Goal: Communication & Community: Ask a question

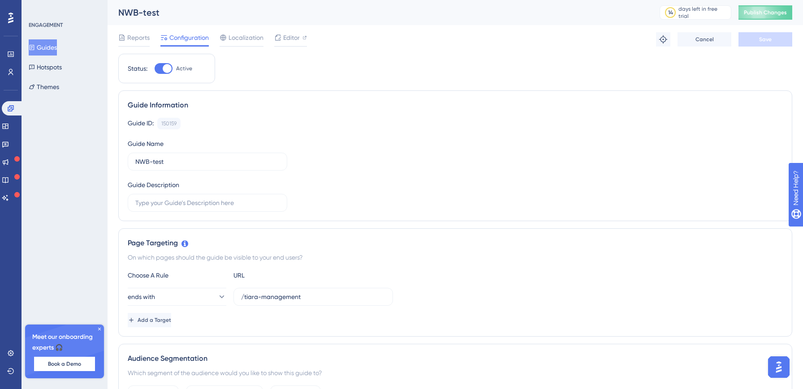
click at [483, 175] on div "Guide ID: 150159 Copy Guide Name NWB-test Guide Description" at bounding box center [455, 165] width 655 height 94
click at [252, 44] on div "Localization" at bounding box center [242, 39] width 44 height 14
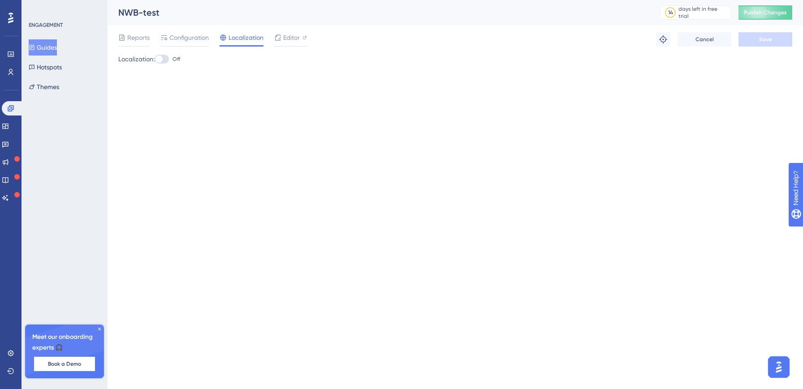
click at [252, 44] on div "Localization" at bounding box center [242, 39] width 44 height 14
click at [288, 35] on span "Editor" at bounding box center [291, 37] width 17 height 11
click at [189, 38] on span "Configuration" at bounding box center [188, 37] width 39 height 11
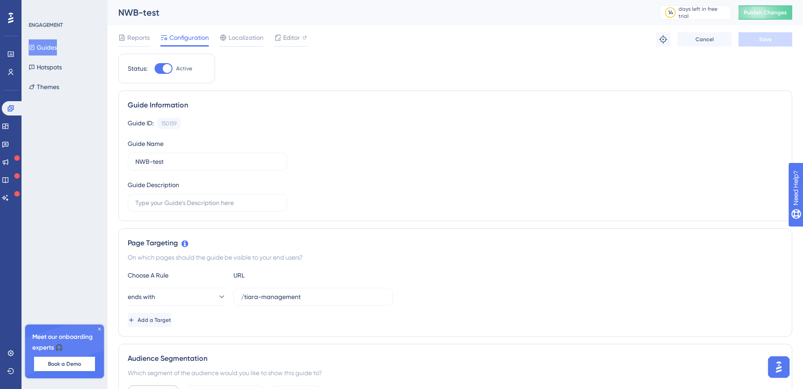
scroll to position [177, 0]
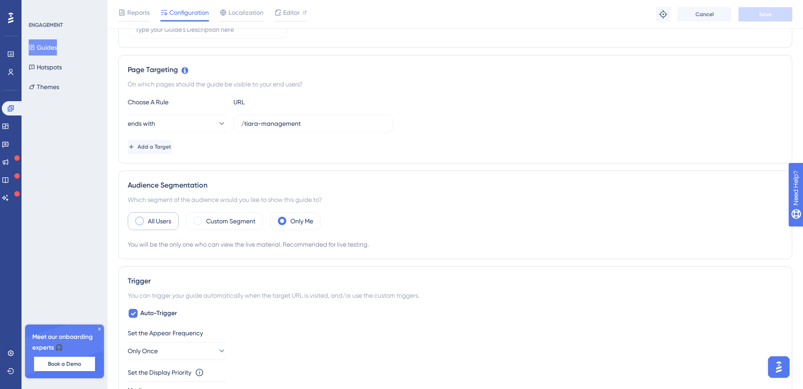
click at [152, 221] on label "All Users" at bounding box center [159, 221] width 23 height 11
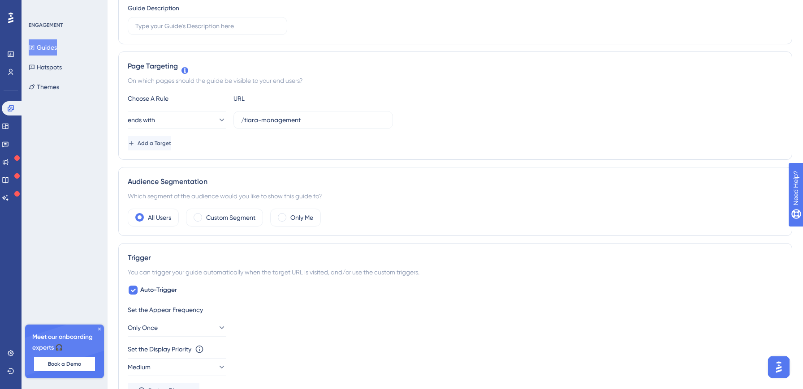
scroll to position [0, 0]
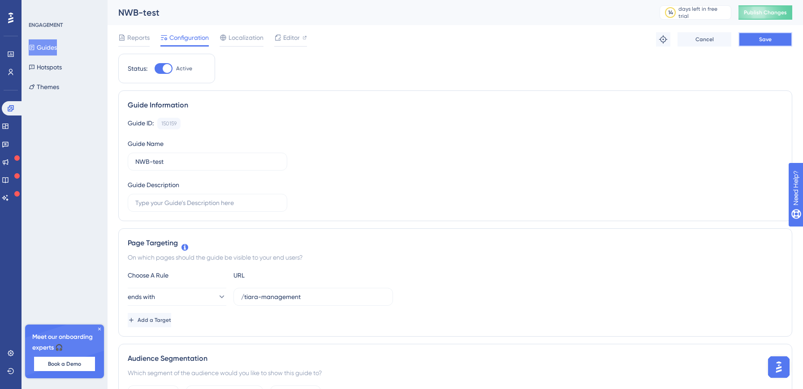
click at [756, 38] on button "Save" at bounding box center [765, 39] width 54 height 14
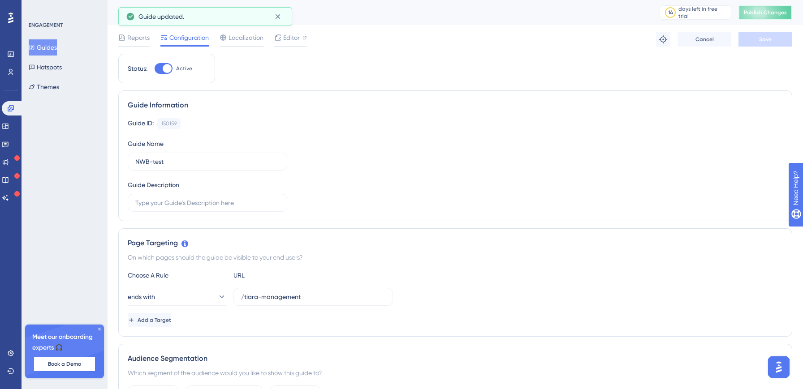
click at [776, 12] on span "Publish Changes" at bounding box center [765, 12] width 43 height 7
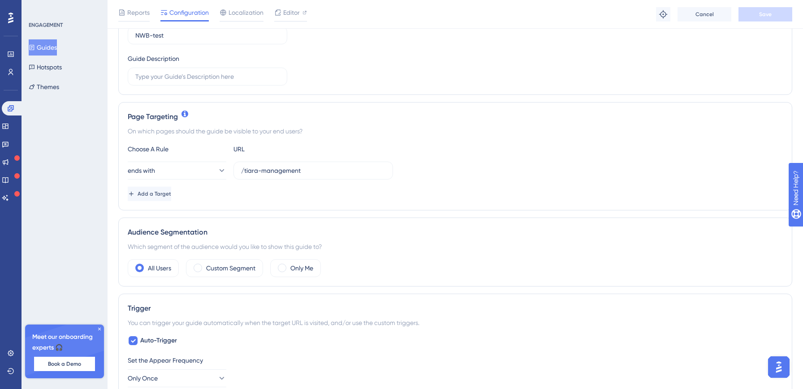
scroll to position [180, 0]
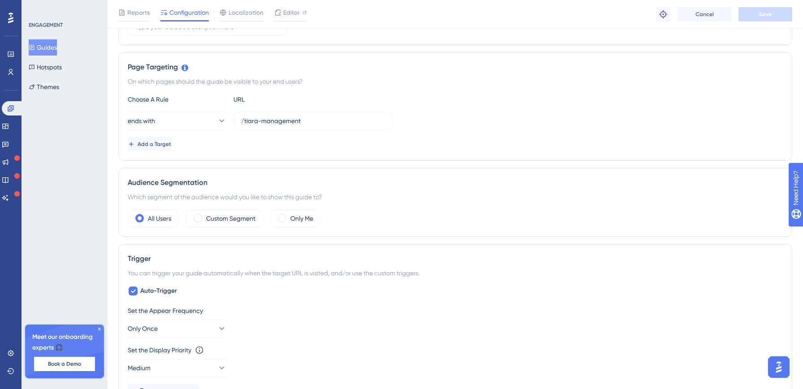
click at [485, 240] on div "Status: Active Guide Information Guide ID: 150159 Copy Guide Name NWB-test Guid…" at bounding box center [455, 312] width 674 height 868
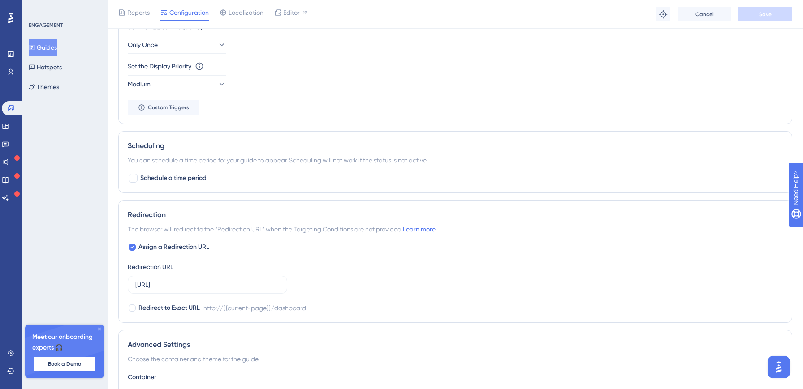
scroll to position [503, 0]
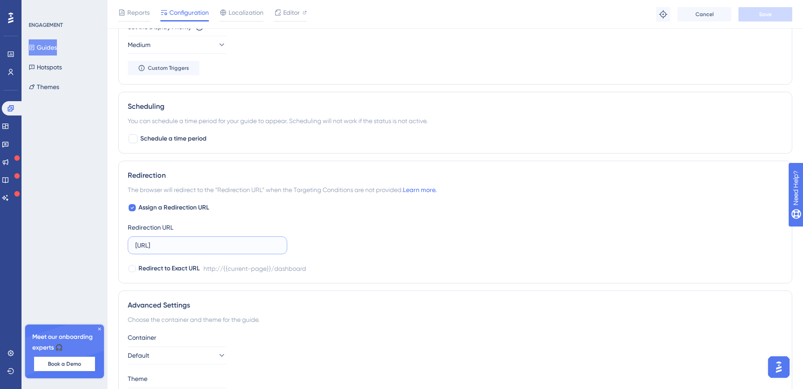
click at [158, 246] on input "http://localhost:3000/dashboard" at bounding box center [207, 246] width 144 height 10
paste input "s://test.realworks.nl/client/nieuwbouw/dashboard/projects/N100594/tiara-managem…"
drag, startPoint x: 168, startPoint y: 245, endPoint x: 479, endPoint y: 261, distance: 311.8
click at [479, 261] on div "Assign a Redirection URL Redirection URL https://test.realworks.nl/client/nieuw…" at bounding box center [455, 239] width 655 height 72
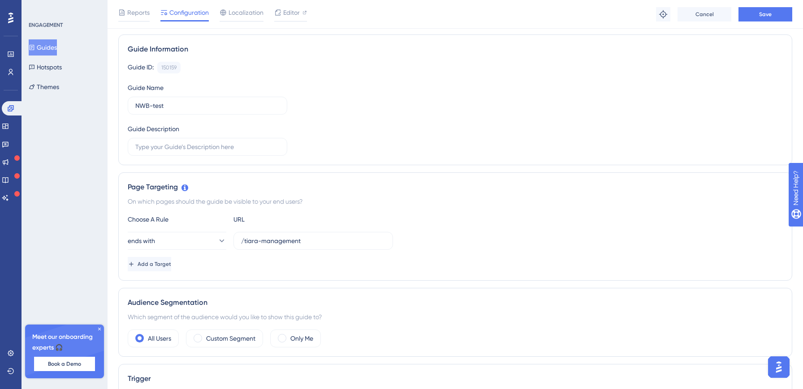
scroll to position [0, 0]
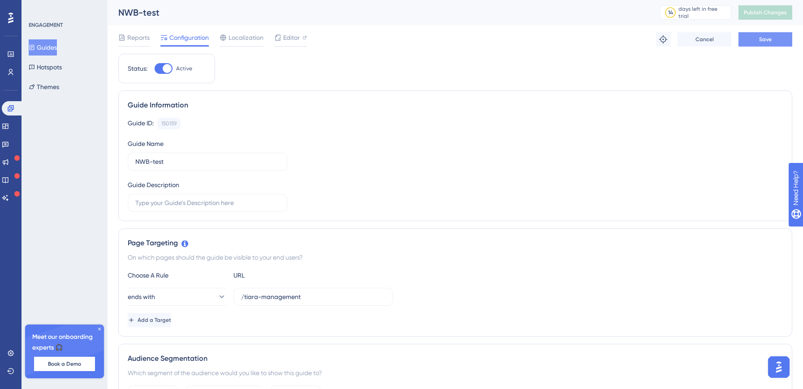
type input "[URL][DOMAIN_NAME]"
click at [767, 37] on span "Save" at bounding box center [765, 39] width 13 height 7
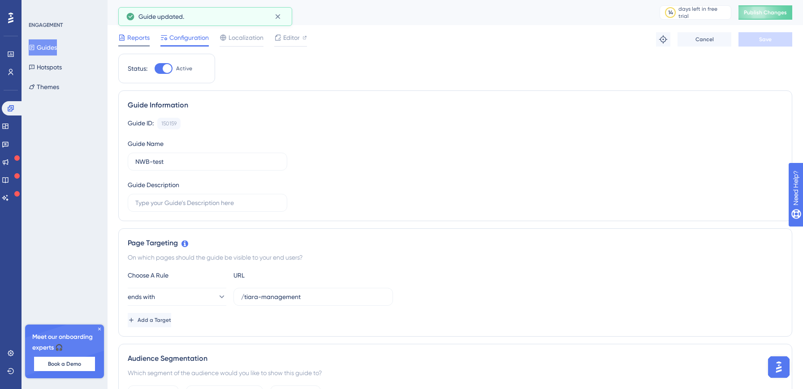
click at [138, 38] on span "Reports" at bounding box center [138, 37] width 22 height 11
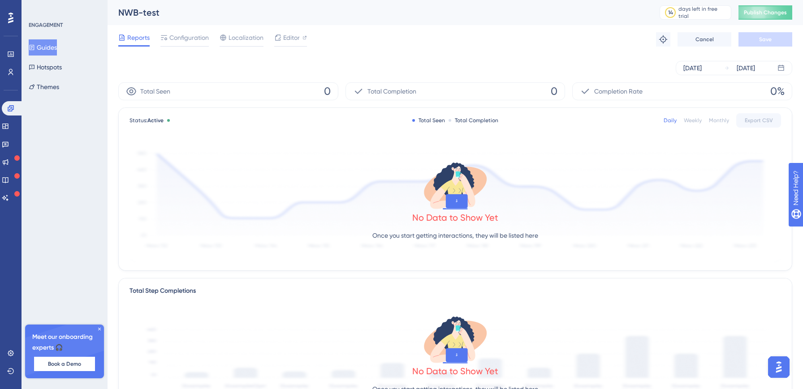
click at [425, 239] on p "Once you start getting interactions, they will be listed here" at bounding box center [455, 235] width 166 height 11
click at [257, 36] on span "Localization" at bounding box center [246, 37] width 35 height 11
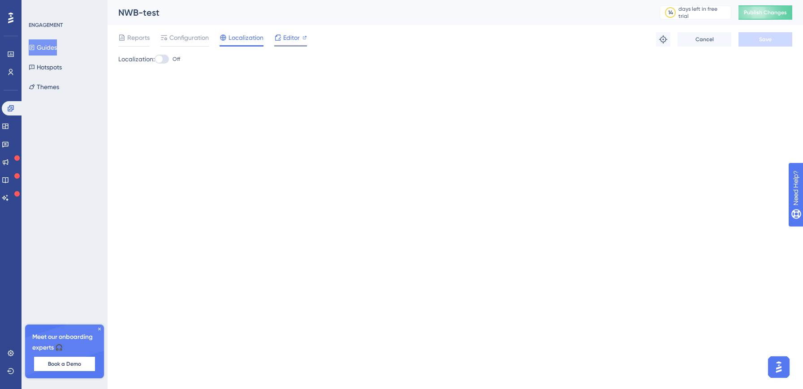
click at [289, 36] on span "Editor" at bounding box center [291, 37] width 17 height 11
click at [195, 37] on span "Configuration" at bounding box center [188, 37] width 39 height 11
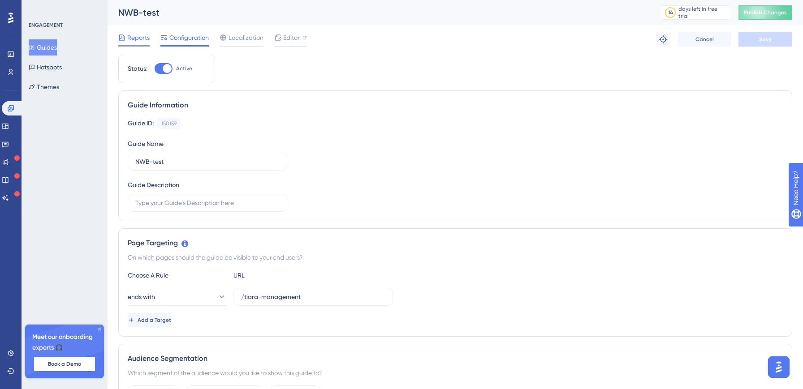
click at [138, 42] on span "Reports" at bounding box center [138, 37] width 22 height 11
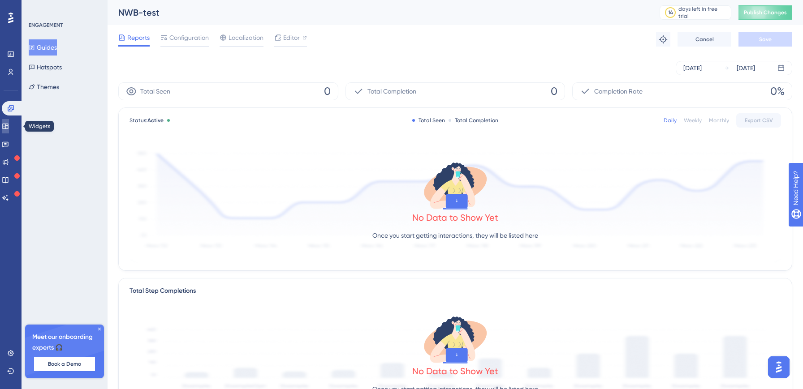
click at [8, 127] on icon at bounding box center [5, 126] width 6 height 5
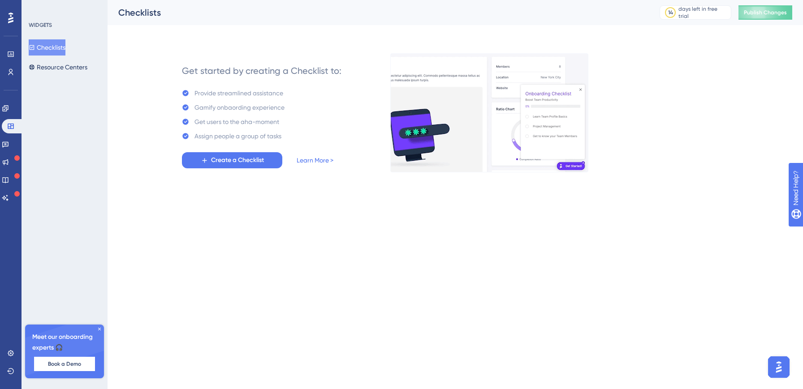
click at [9, 152] on div "Engagement Widgets Feedback Product Updates Knowledge Base AI Assistant" at bounding box center [11, 153] width 18 height 104
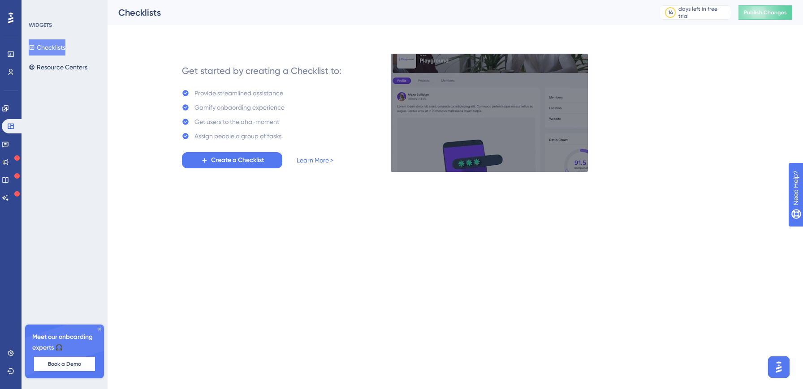
click at [12, 22] on icon at bounding box center [10, 18] width 5 height 11
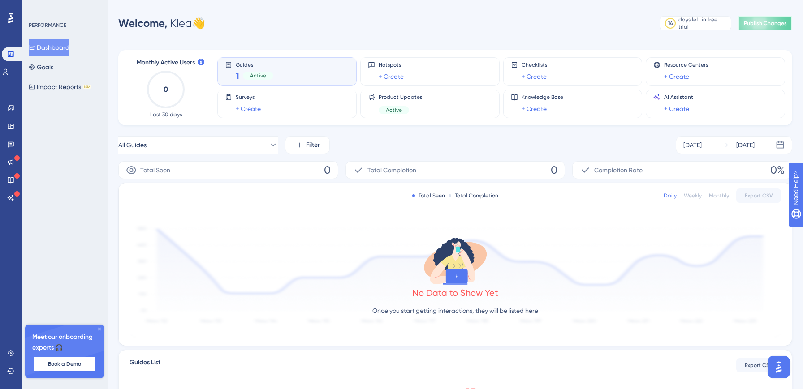
click at [768, 18] on button "Publish Changes" at bounding box center [765, 23] width 54 height 14
click at [9, 355] on icon at bounding box center [11, 353] width 6 height 6
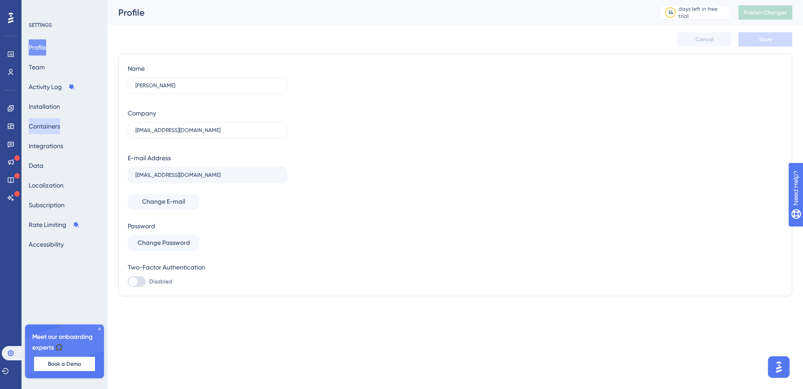
click at [44, 124] on button "Containers" at bounding box center [44, 126] width 31 height 16
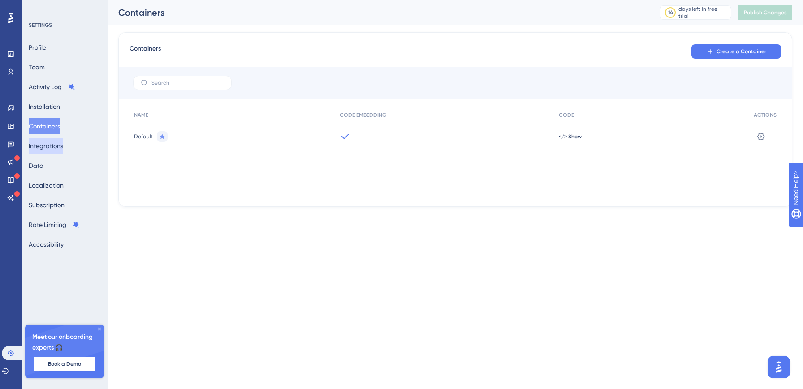
click at [49, 151] on button "Integrations" at bounding box center [46, 146] width 35 height 16
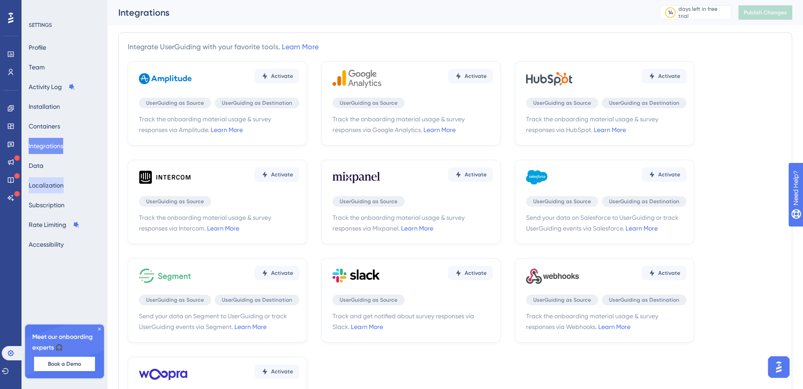
click at [55, 179] on button "Localization" at bounding box center [46, 185] width 35 height 16
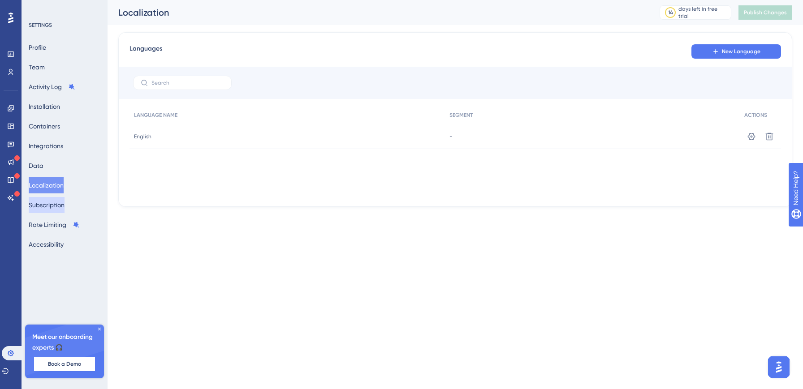
click at [56, 204] on button "Subscription" at bounding box center [47, 205] width 36 height 16
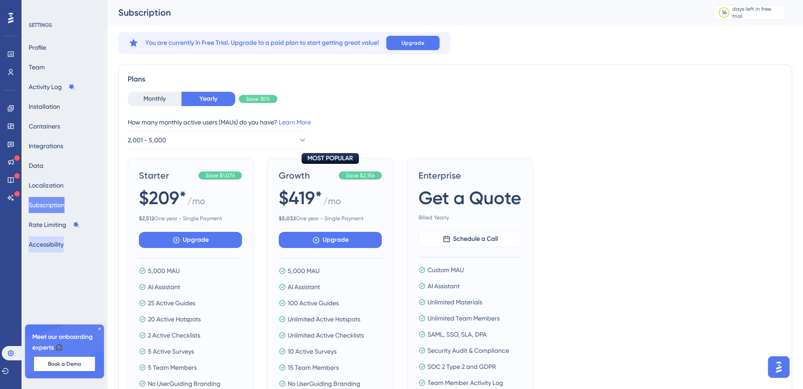
click at [53, 249] on button "Accessibility" at bounding box center [46, 245] width 35 height 16
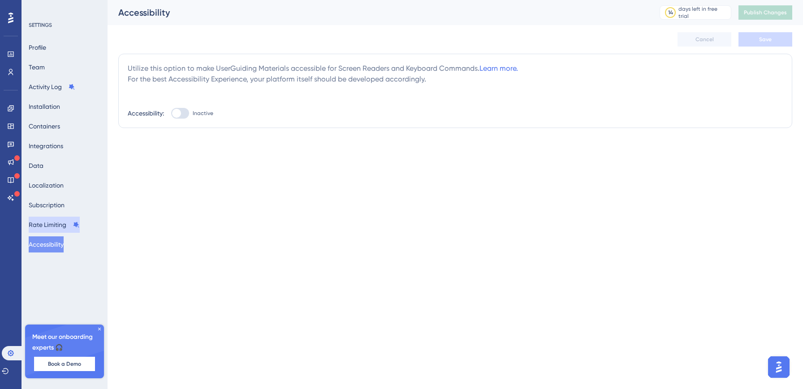
click at [52, 227] on button "Rate Limiting" at bounding box center [54, 225] width 51 height 16
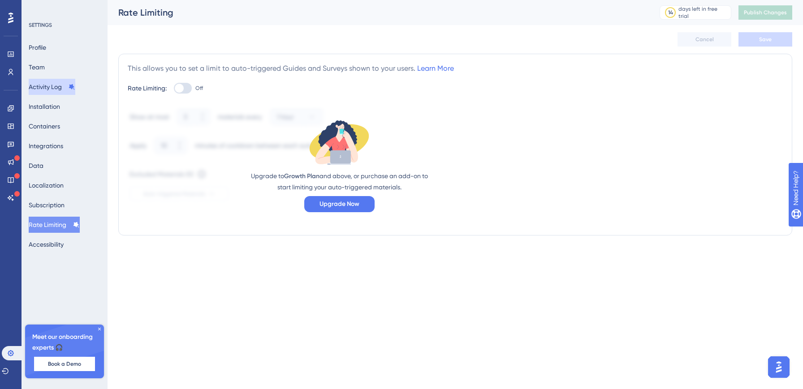
click at [47, 92] on button "Activity Log" at bounding box center [52, 87] width 47 height 16
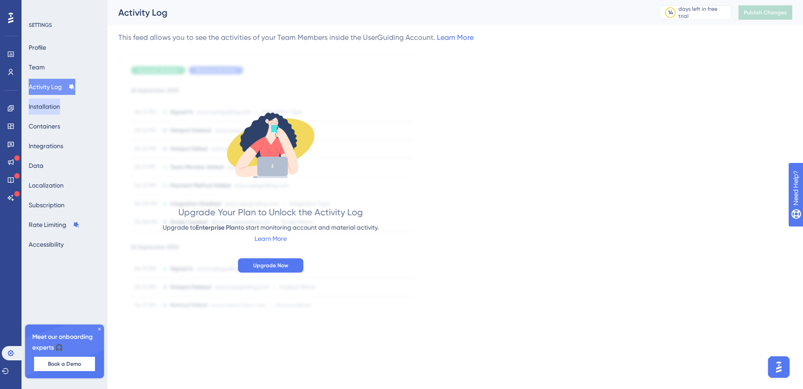
click at [47, 106] on button "Installation" at bounding box center [44, 107] width 31 height 16
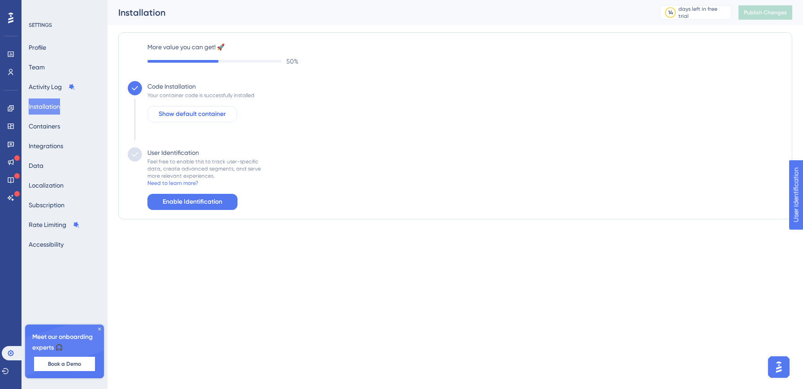
click at [177, 111] on span "Show default container" at bounding box center [192, 114] width 67 height 11
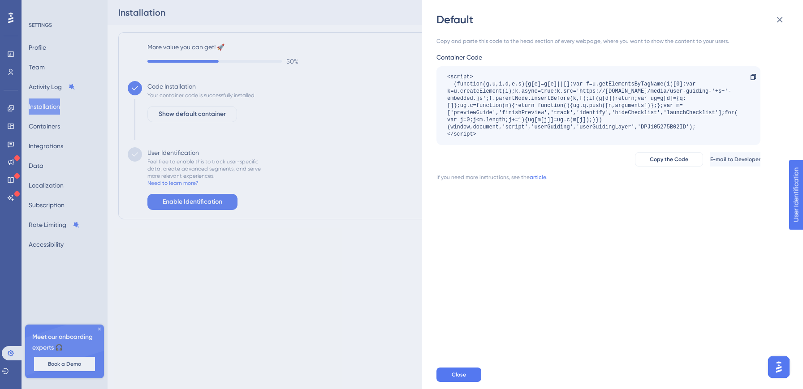
click at [328, 308] on div "Default Copy and paste this code to the head section of every webpage, where yo…" at bounding box center [401, 194] width 803 height 389
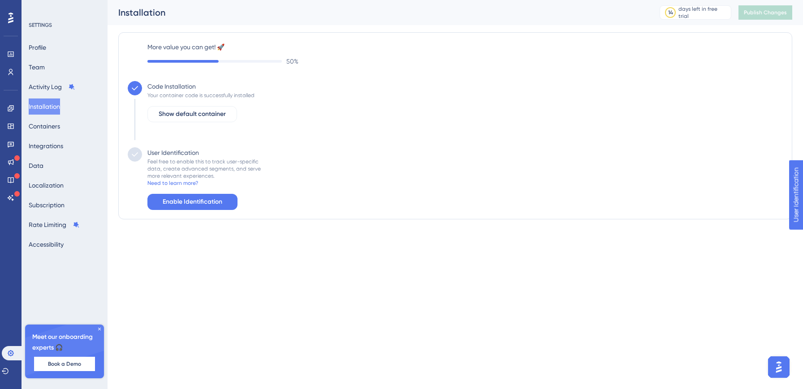
click at [237, 164] on div "Feel free to enable this to track user-specific data, create advanced segments,…" at bounding box center [203, 169] width 113 height 22
click at [192, 210] on button "Enable Identification" at bounding box center [192, 202] width 90 height 16
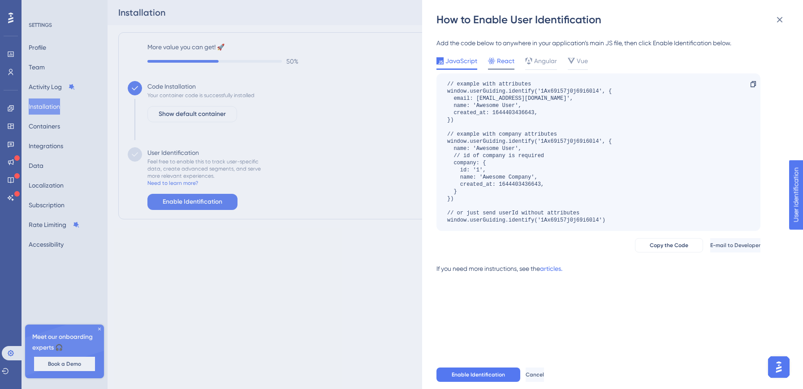
click at [504, 61] on span "React" at bounding box center [505, 61] width 17 height 11
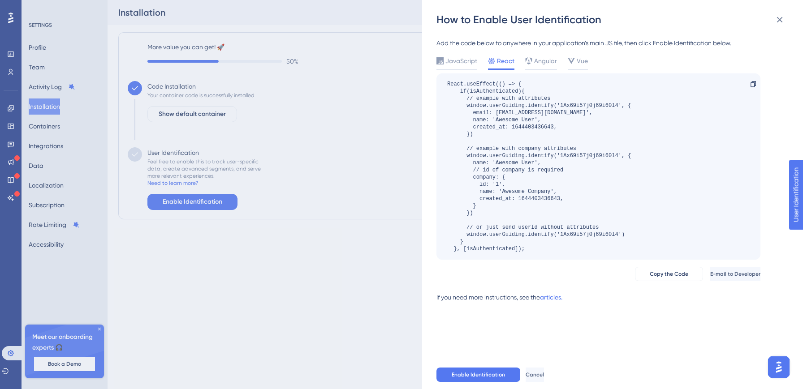
click at [476, 191] on div "React.useEffect(() => { if(isAuthenticated){ // example with attributes window.…" at bounding box center [539, 167] width 184 height 172
click at [352, 287] on div "How to Enable User Identification Add the code below to anywhere in your applic…" at bounding box center [401, 194] width 803 height 389
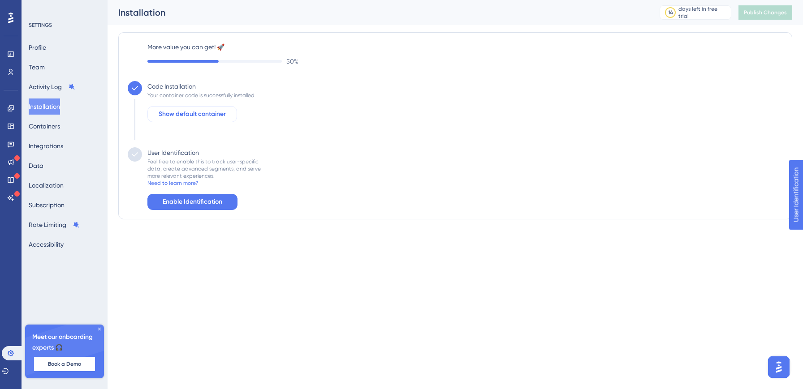
click at [217, 113] on span "Show default container" at bounding box center [192, 114] width 67 height 11
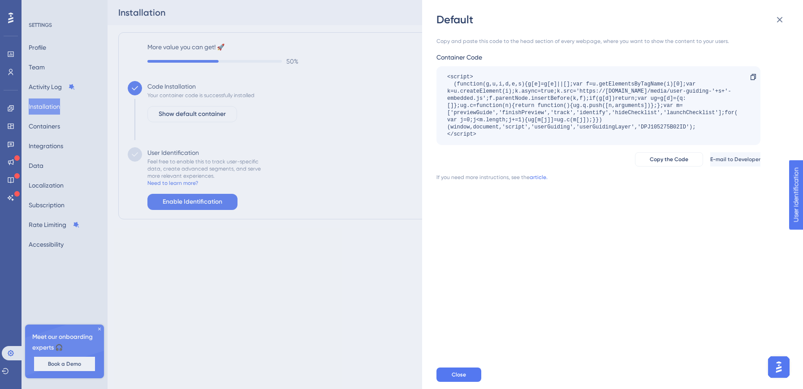
click at [231, 237] on div "Default Copy and paste this code to the head section of every webpage, where yo…" at bounding box center [401, 194] width 803 height 389
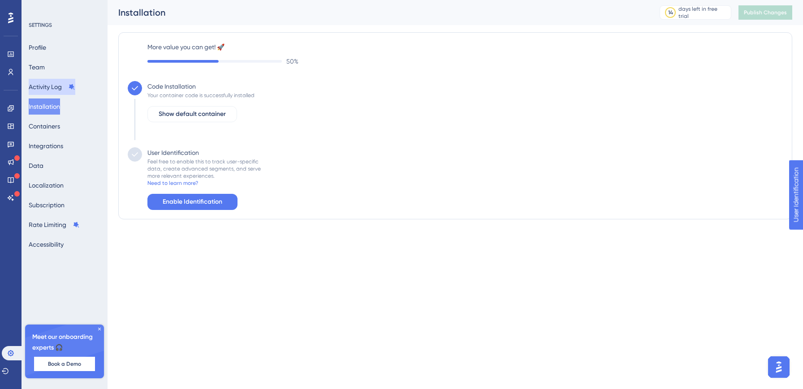
click at [47, 89] on button "Activity Log" at bounding box center [52, 87] width 47 height 16
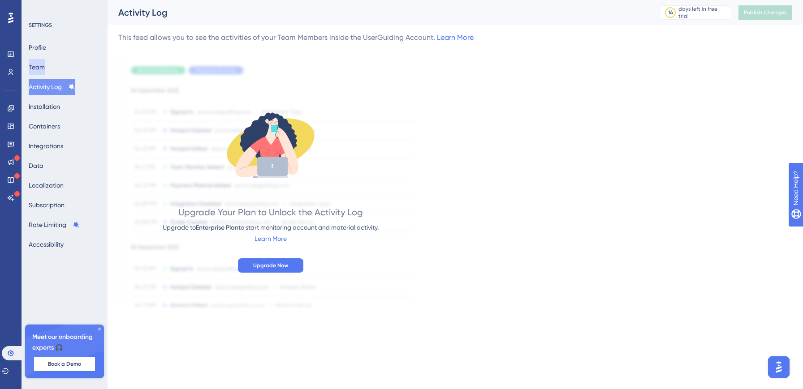
click at [45, 69] on button "Team" at bounding box center [37, 67] width 16 height 16
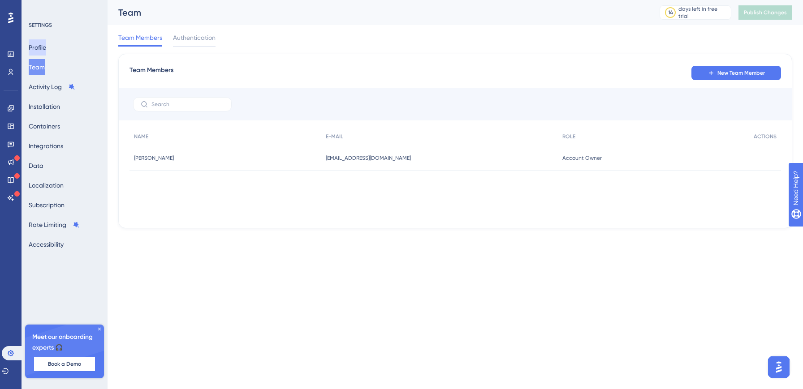
click at [46, 53] on button "Profile" at bounding box center [37, 47] width 17 height 16
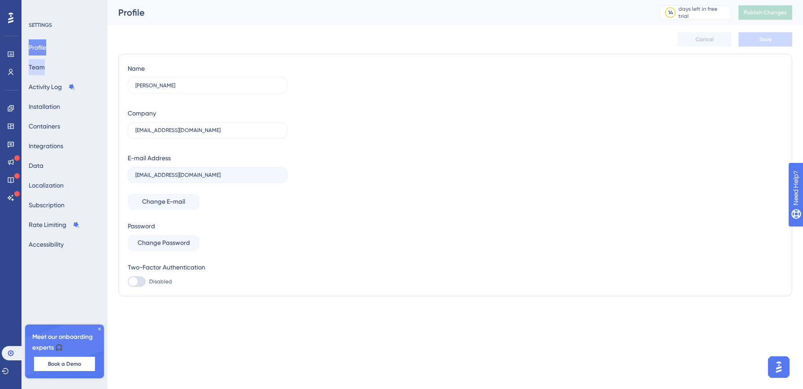
click at [45, 67] on button "Team" at bounding box center [37, 67] width 16 height 16
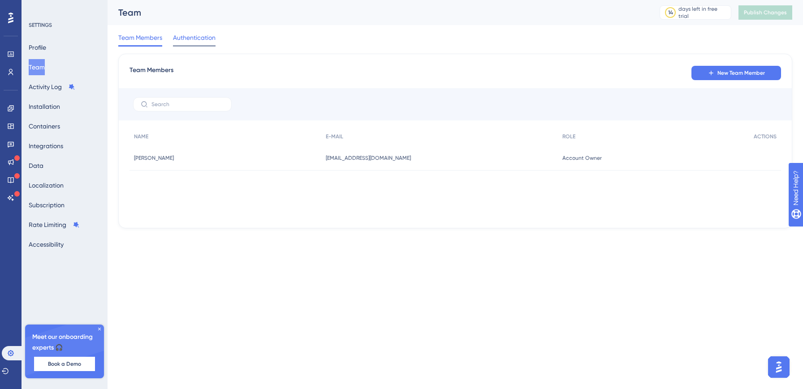
click at [204, 32] on span "Authentication" at bounding box center [194, 37] width 43 height 11
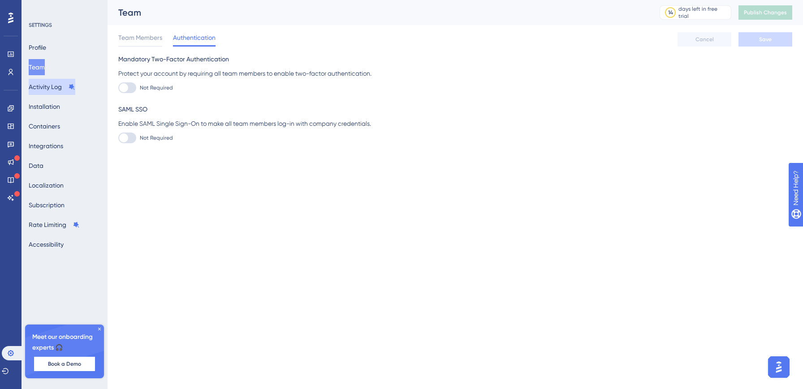
click at [56, 84] on button "Activity Log" at bounding box center [52, 87] width 47 height 16
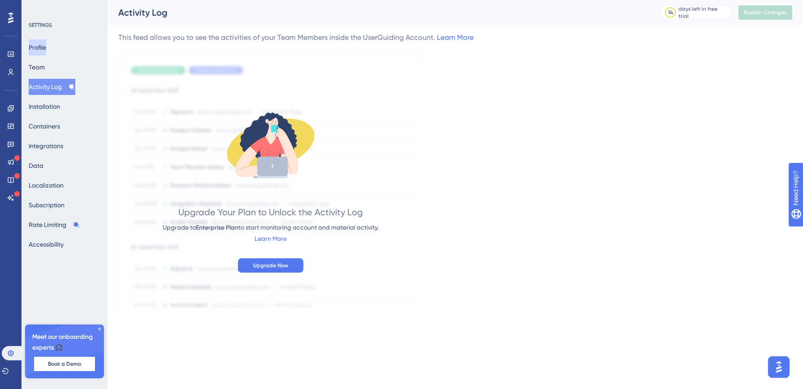
click at [42, 45] on button "Profile" at bounding box center [37, 47] width 17 height 16
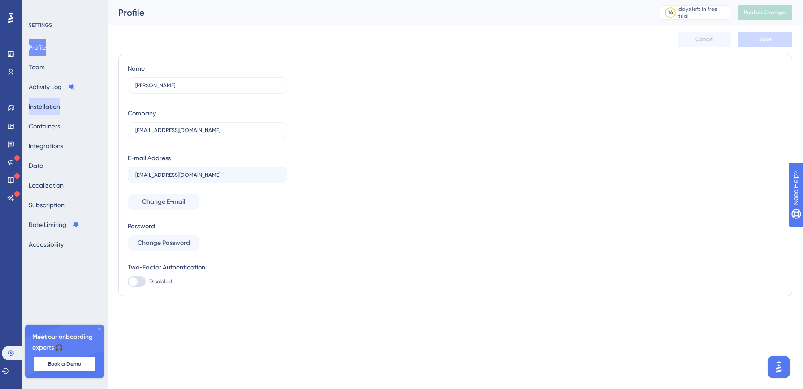
click at [47, 109] on button "Installation" at bounding box center [44, 107] width 31 height 16
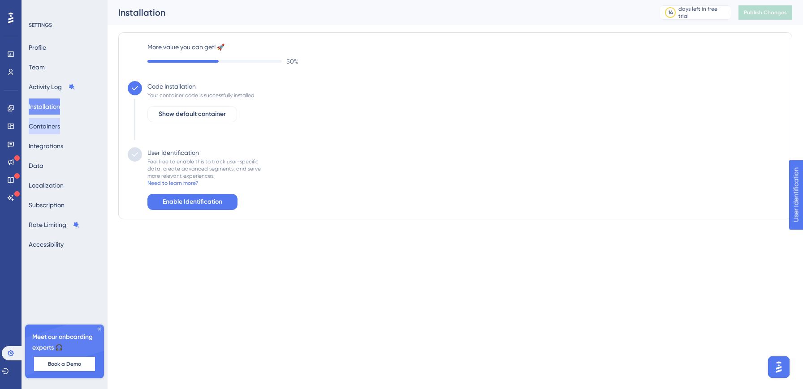
click at [48, 133] on button "Containers" at bounding box center [44, 126] width 31 height 16
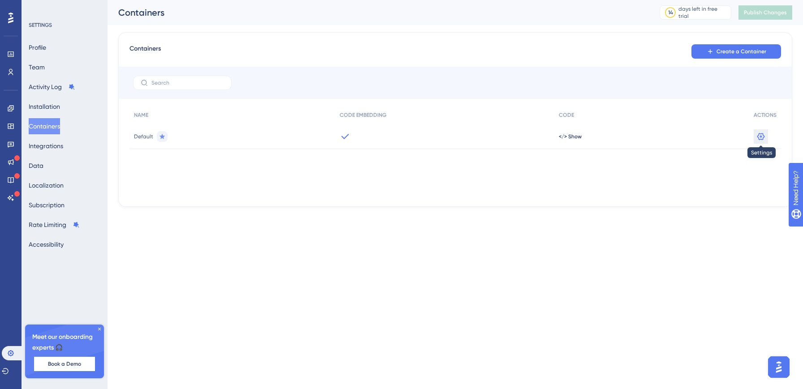
click at [765, 136] on icon at bounding box center [760, 136] width 9 height 9
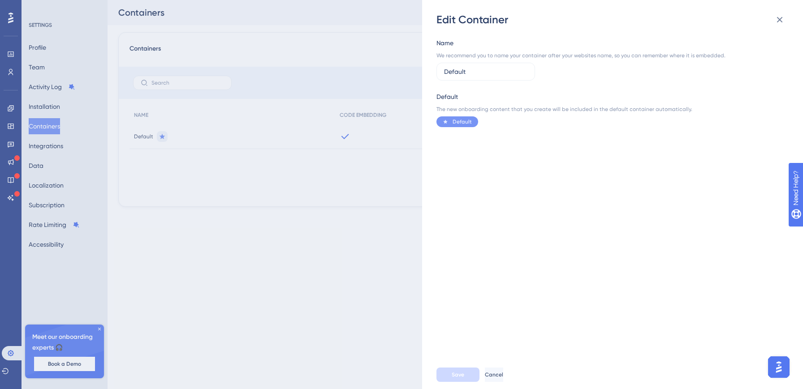
click at [783, 363] on img "Open AI Assistant Launcher" at bounding box center [779, 367] width 16 height 16
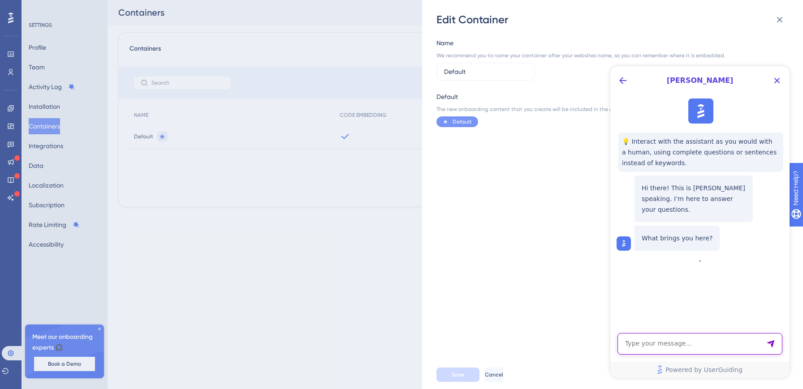
click at [670, 350] on textarea "AI Assistant Text Input" at bounding box center [699, 344] width 165 height 22
click at [670, 350] on textarea "To enrich screen reader interactions, please activate Accessibility in Grammarl…" at bounding box center [699, 344] width 165 height 22
paste textarea "Trusted Domains"
type textarea "find Trusted Domains"
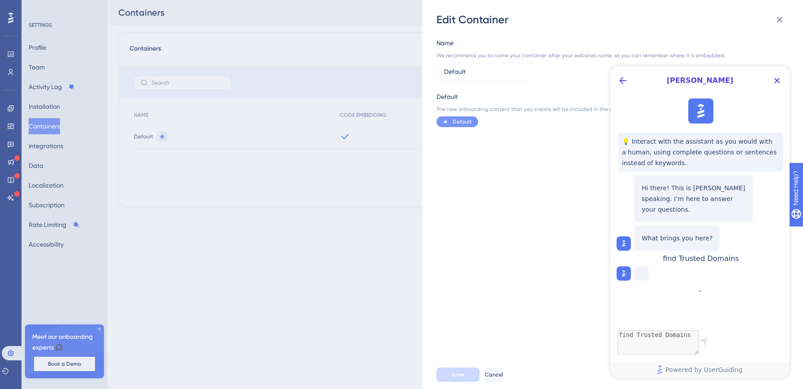
click at [493, 233] on div "Name We recommend you to name your container after your websites name, so you c…" at bounding box center [616, 194] width 361 height 334
click at [505, 371] on button "Cancel" at bounding box center [495, 375] width 20 height 14
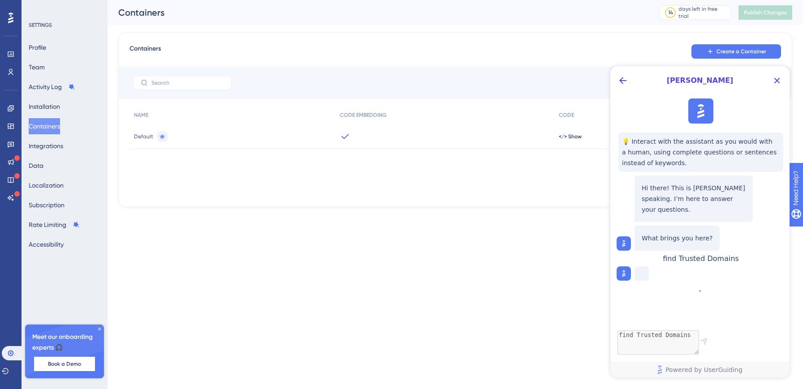
click at [238, 229] on div "Performance Users Engagement Widgets Feedback Product Updates Knowledge Base AI…" at bounding box center [401, 118] width 803 height 236
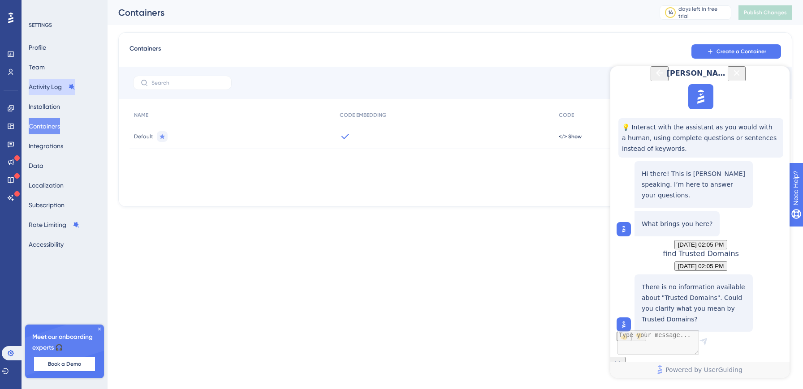
scroll to position [68, 0]
drag, startPoint x: 52, startPoint y: 86, endPoint x: 57, endPoint y: 99, distance: 13.7
click at [57, 99] on div "Profile Team Activity Log Installation Containers Integrations Data Localizatio…" at bounding box center [65, 145] width 73 height 213
click at [486, 0] on html "Performance Users Engagement Widgets Feedback Product Updates Knowledge Base AI…" at bounding box center [401, 0] width 803 height 0
click at [651, 341] on textarea "AI Assistant Text Input" at bounding box center [699, 344] width 165 height 22
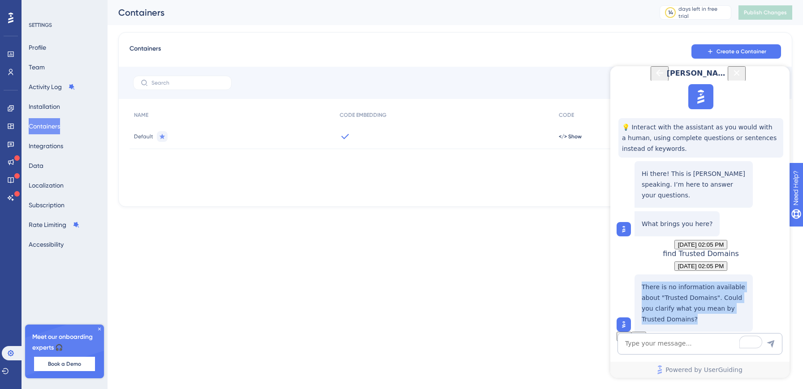
drag, startPoint x: 643, startPoint y: 259, endPoint x: 705, endPoint y: 294, distance: 72.3
click at [705, 201] on p "There is no information available about "Trusted Domains". Could you clarify wh…" at bounding box center [694, 184] width 104 height 32
copy p "There is no information available about "Trusted Domains". Could you clarify wh…"
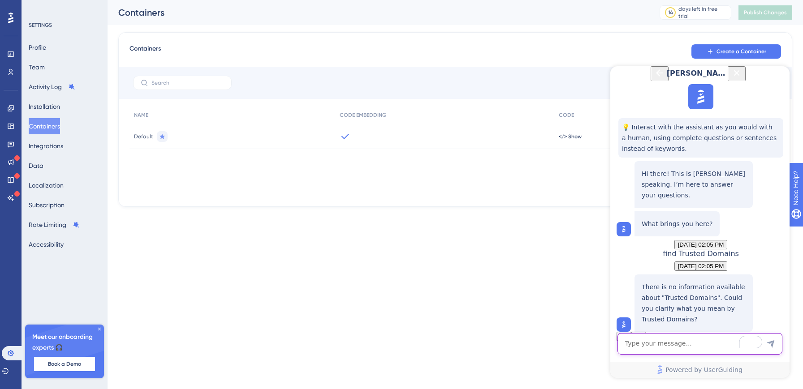
click at [665, 341] on textarea "To enrich screen reader interactions, please activate Accessibility in Grammarl…" at bounding box center [699, 344] width 165 height 22
paste textarea "“Allowed Domains” or “Whitelisted URLs,”"
type textarea "“Allowed Domains” or “Whitelisted URLs,”"
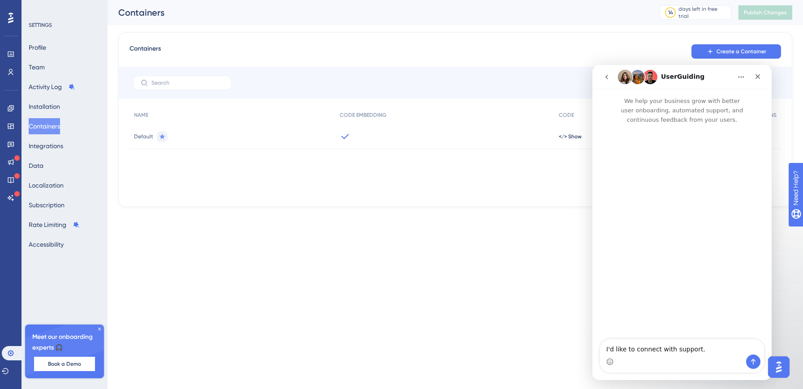
scroll to position [0, 0]
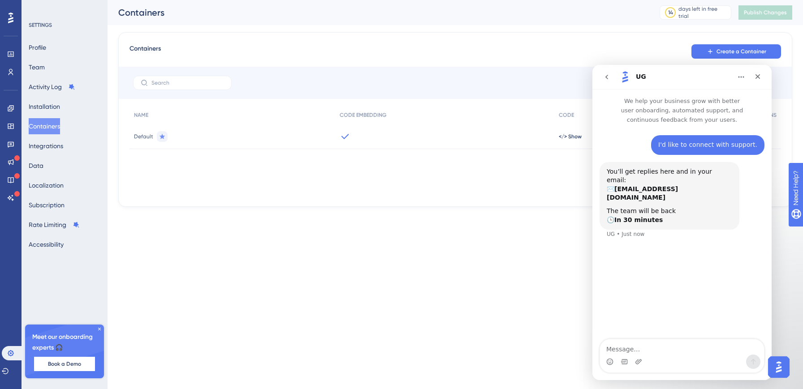
click at [627, 348] on textarea "Message…" at bounding box center [682, 347] width 164 height 15
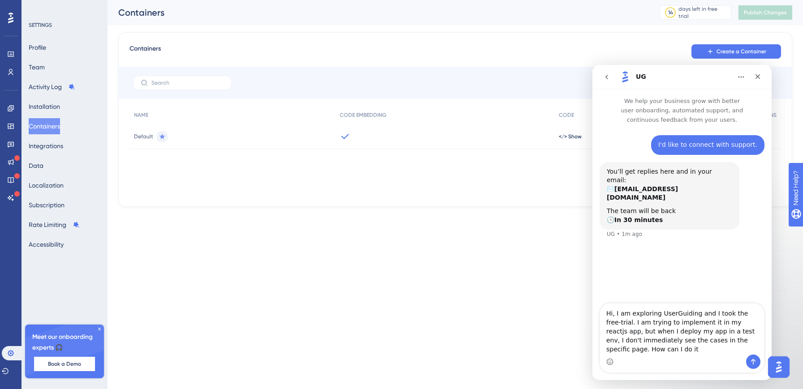
type textarea "Hi, I am exploring UserGuiding and I took the free-trial. I am trying to implem…"
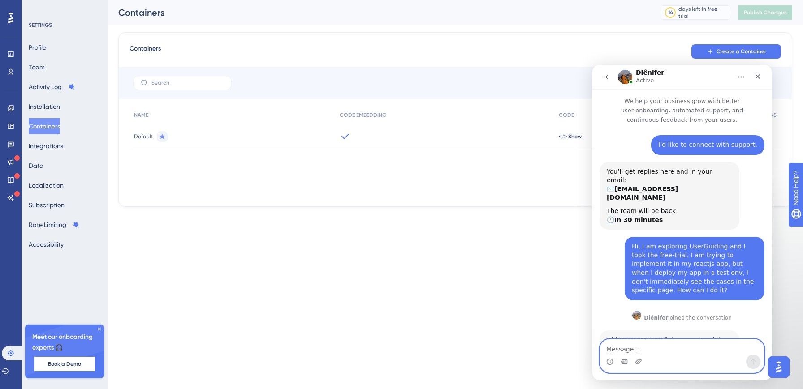
scroll to position [23, 0]
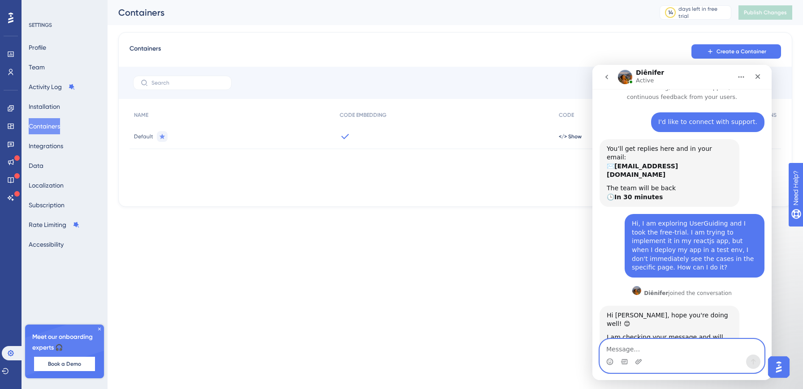
click at [647, 347] on textarea "Message…" at bounding box center [682, 347] width 164 height 15
type textarea "Thank you"
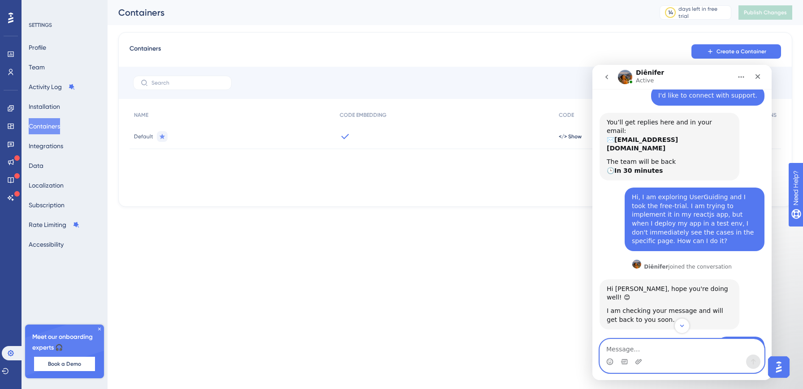
scroll to position [44, 0]
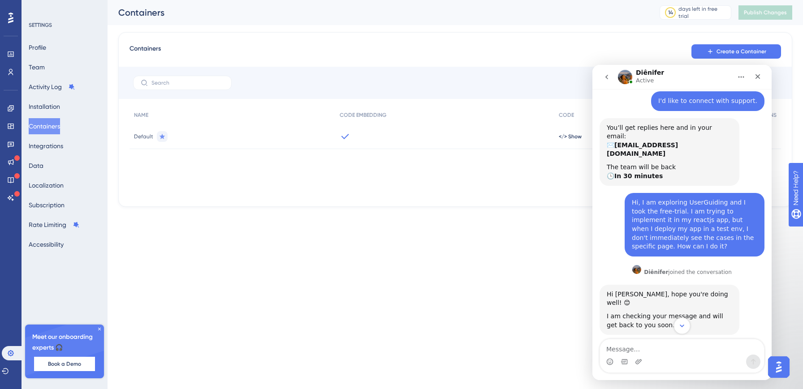
click at [681, 327] on icon "Scroll to bottom" at bounding box center [682, 326] width 8 height 8
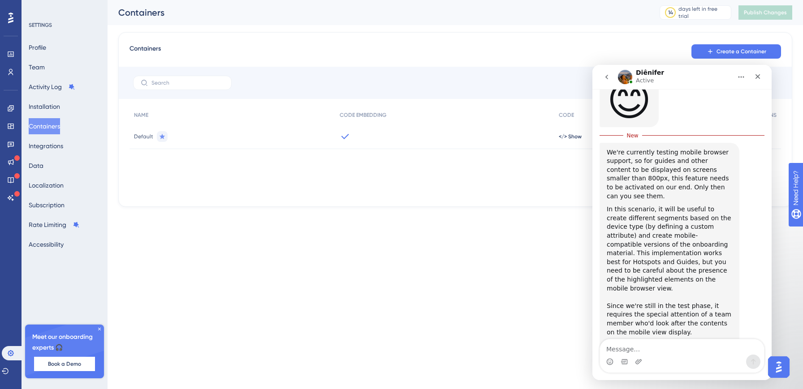
scroll to position [345, 0]
click at [713, 206] on div "In this scenario, it will be useful to create different segments based on the d…" at bounding box center [669, 254] width 125 height 97
click at [673, 149] on div "We're currently testing mobile browser support, so for guides and other content…" at bounding box center [669, 175] width 125 height 53
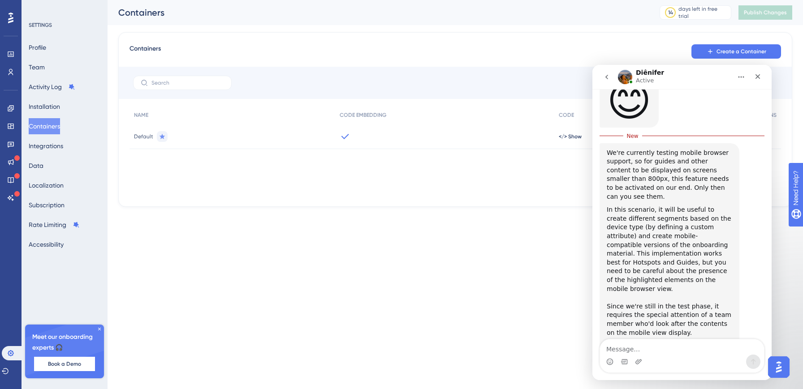
click at [671, 154] on div "We're currently testing mobile browser support, so for guides and other content…" at bounding box center [669, 175] width 125 height 53
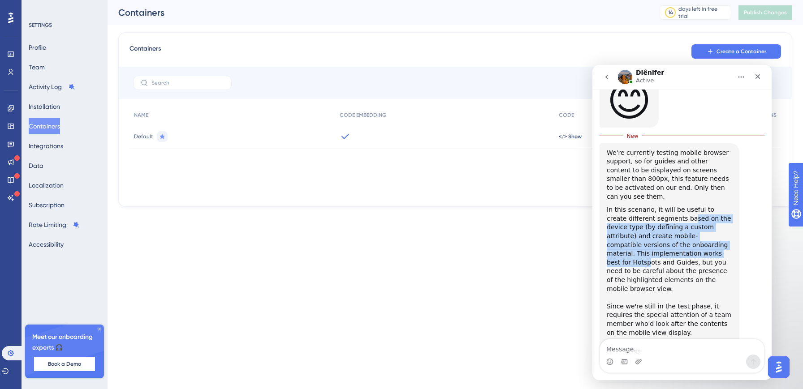
drag, startPoint x: 669, startPoint y: 173, endPoint x: 667, endPoint y: 212, distance: 39.5
click at [667, 212] on div "In this scenario, it will be useful to create different segments based on the d…" at bounding box center [669, 254] width 125 height 97
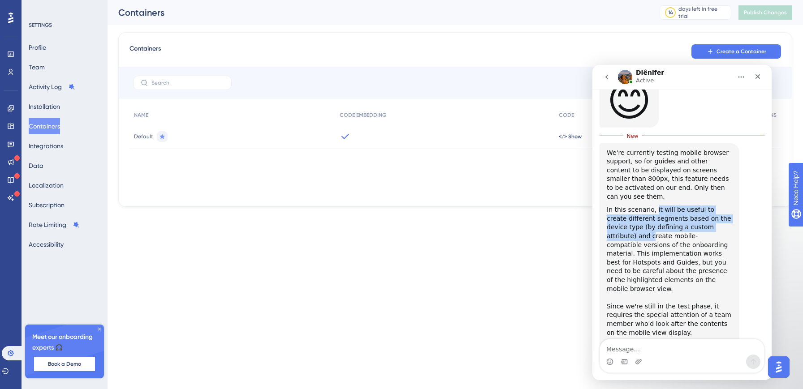
drag, startPoint x: 654, startPoint y: 165, endPoint x: 609, endPoint y: 196, distance: 55.1
click at [609, 206] on div "In this scenario, it will be useful to create different segments based on the d…" at bounding box center [669, 254] width 125 height 97
click at [623, 206] on div "In this scenario, it will be useful to create different segments based on the d…" at bounding box center [669, 254] width 125 height 97
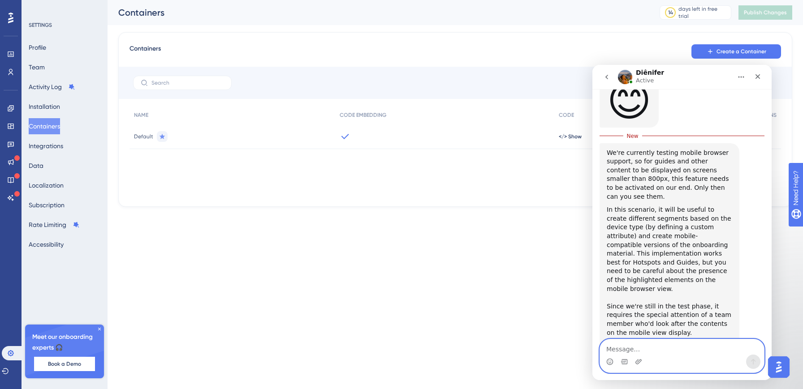
click at [629, 349] on textarea "Message…" at bounding box center [682, 347] width 164 height 15
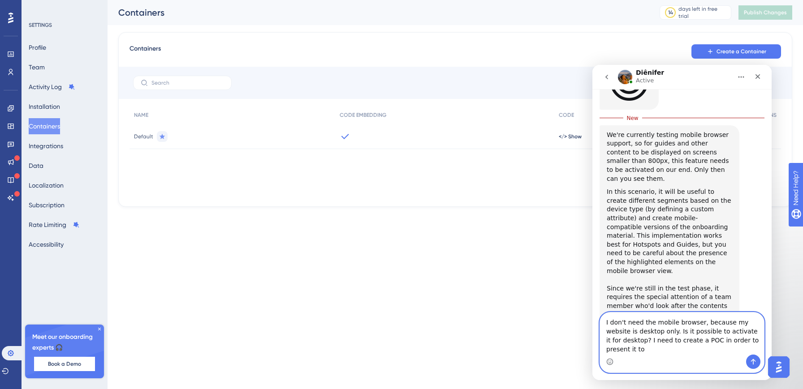
scroll to position [371, 0]
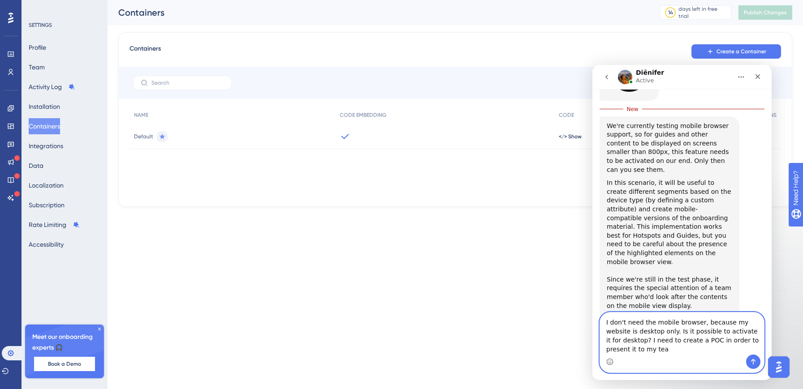
type textarea "I don't need the mobile browser, because my website is desktop only. Is it poss…"
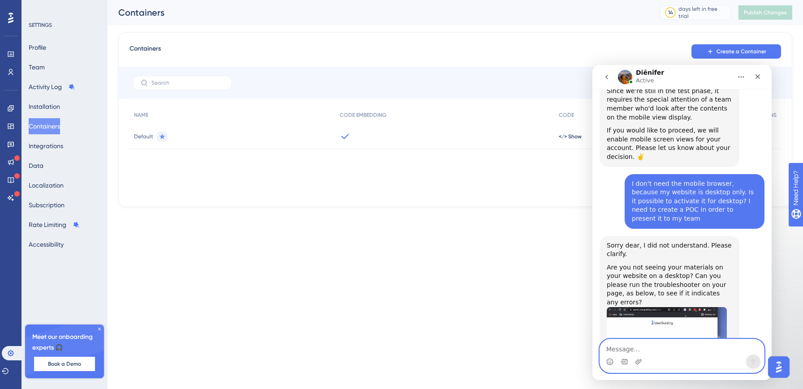
scroll to position [551, 0]
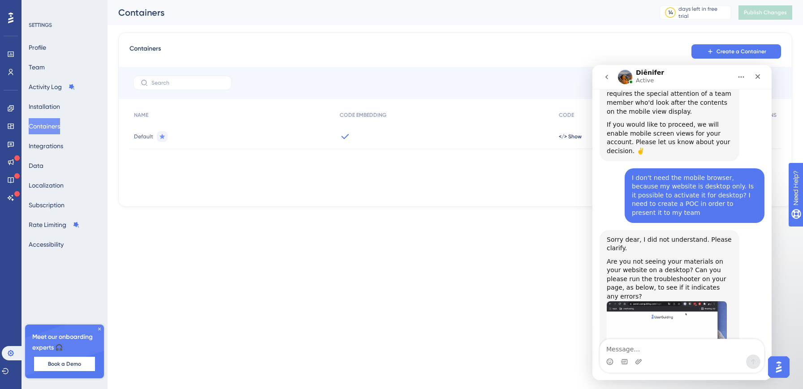
click at [645, 302] on img "Diênifer says…" at bounding box center [667, 349] width 120 height 94
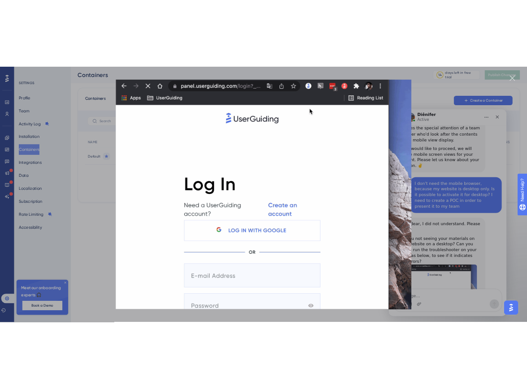
scroll to position [0, 0]
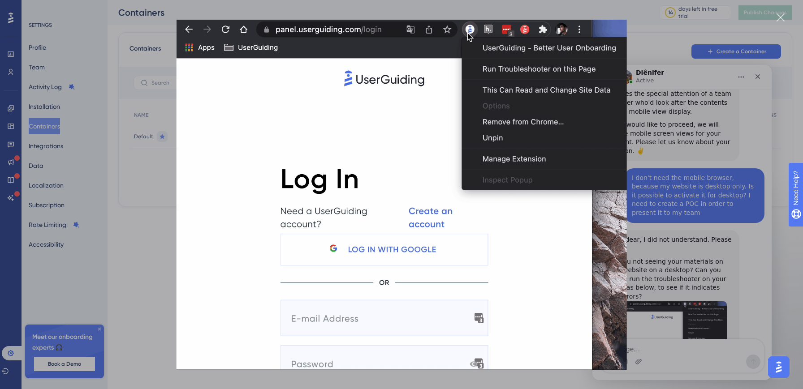
click at [646, 127] on div "Intercom messenger" at bounding box center [401, 194] width 803 height 389
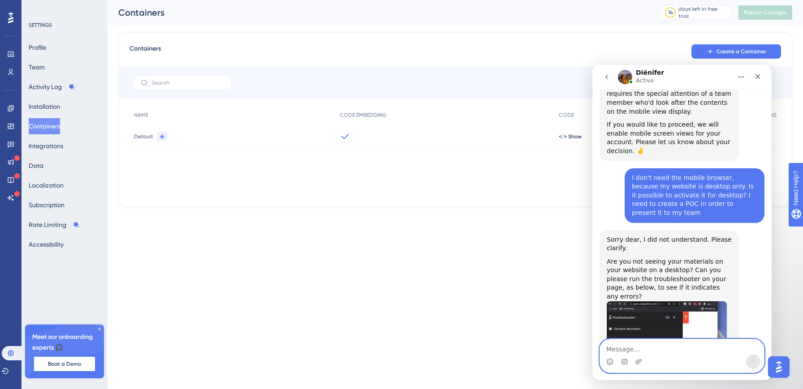
click at [626, 349] on textarea "Message…" at bounding box center [682, 347] width 164 height 15
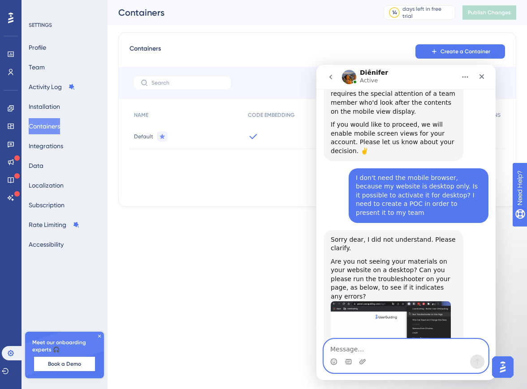
click at [362, 351] on textarea "Message…" at bounding box center [406, 347] width 164 height 15
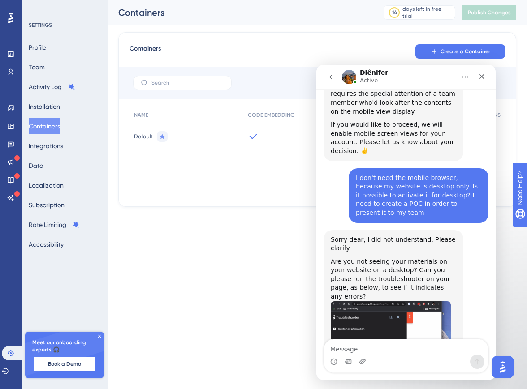
click at [329, 77] on icon "go back" at bounding box center [330, 77] width 3 height 4
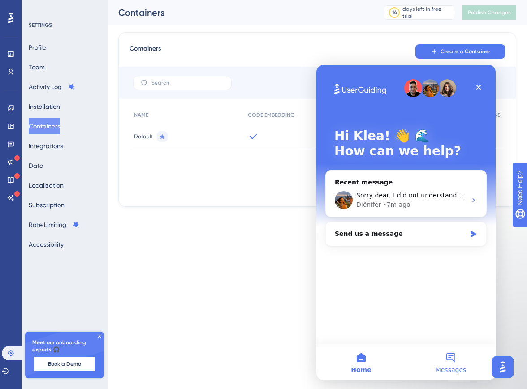
click at [445, 371] on span "Messages" at bounding box center [451, 370] width 31 height 6
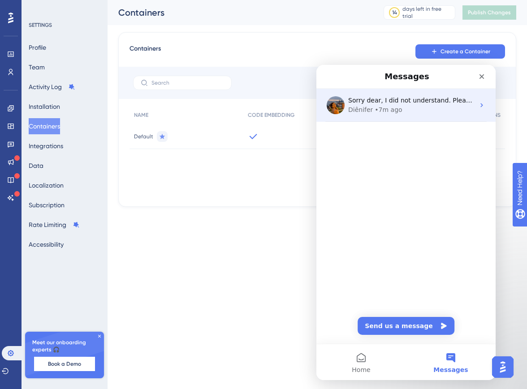
click at [421, 106] on div "Diênifer • 7m ago" at bounding box center [411, 109] width 126 height 9
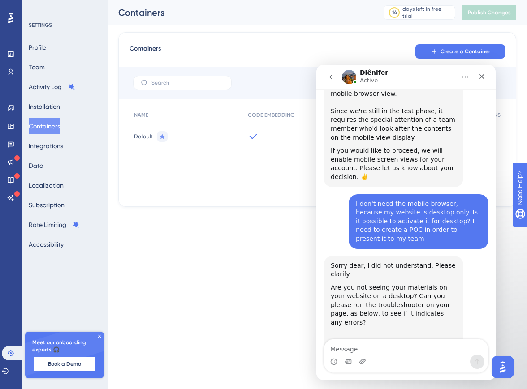
click at [371, 20] on div "Containers 14 days left in free trial Click to see upgrade options Publish Chan…" at bounding box center [317, 12] width 419 height 25
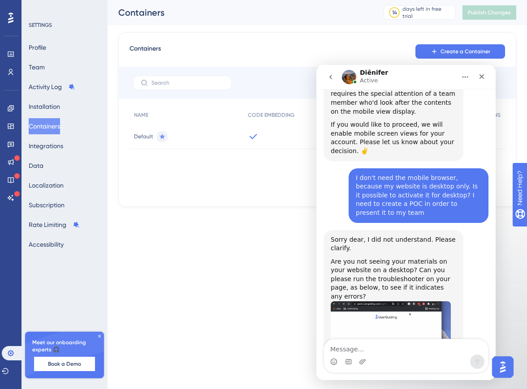
click at [363, 302] on img "Diênifer says…" at bounding box center [391, 349] width 120 height 94
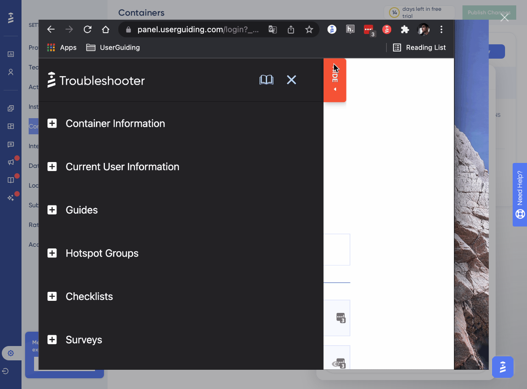
scroll to position [0, 0]
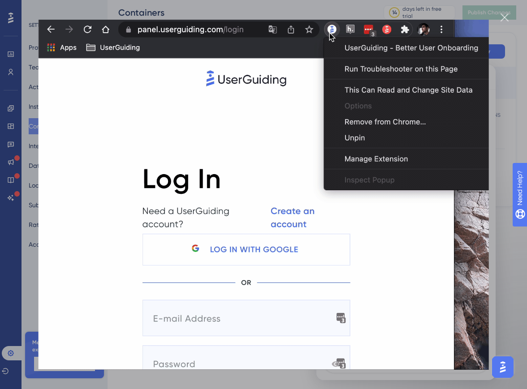
click at [464, 258] on img "Close" at bounding box center [264, 194] width 450 height 350
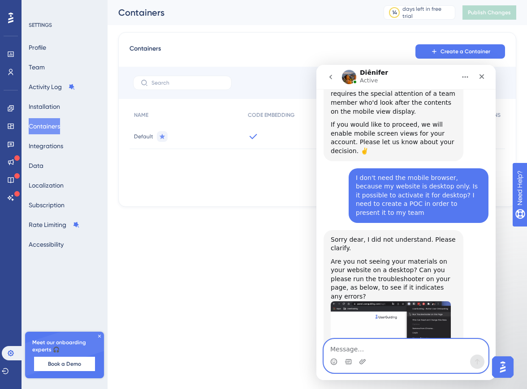
click at [360, 352] on textarea "Message…" at bounding box center [406, 347] width 164 height 15
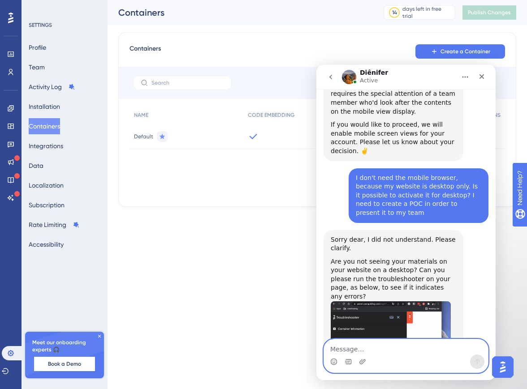
click at [360, 352] on textarea "Message…" at bounding box center [406, 347] width 164 height 15
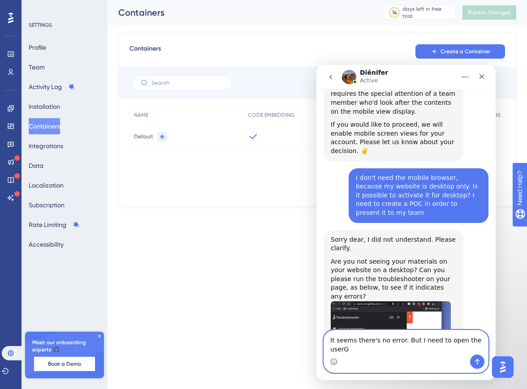
scroll to position [560, 0]
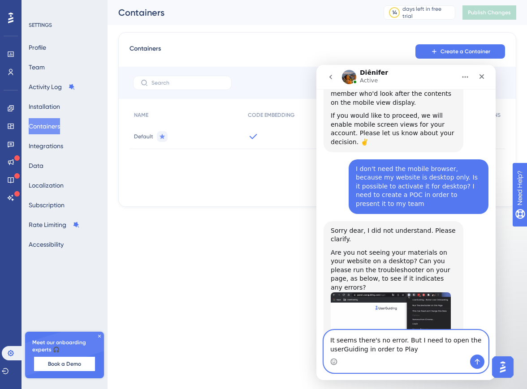
drag, startPoint x: 366, startPoint y: 350, endPoint x: 495, endPoint y: 353, distance: 129.5
click at [495, 353] on div "It seems there's no error. But I need to open the userGuiding in order to Play …" at bounding box center [405, 351] width 179 height 43
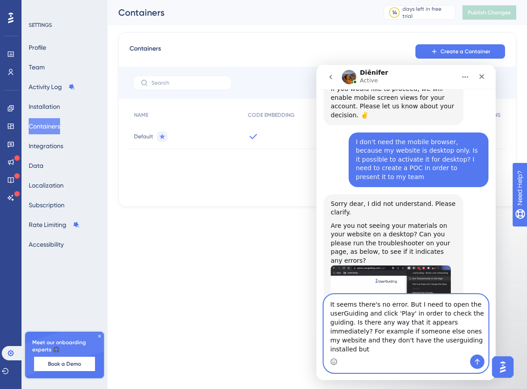
scroll to position [596, 0]
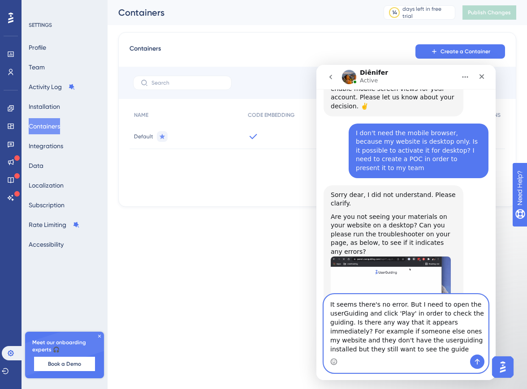
type textarea "It seems there's no error. But I need to open the userGuiding and click 'Play' …"
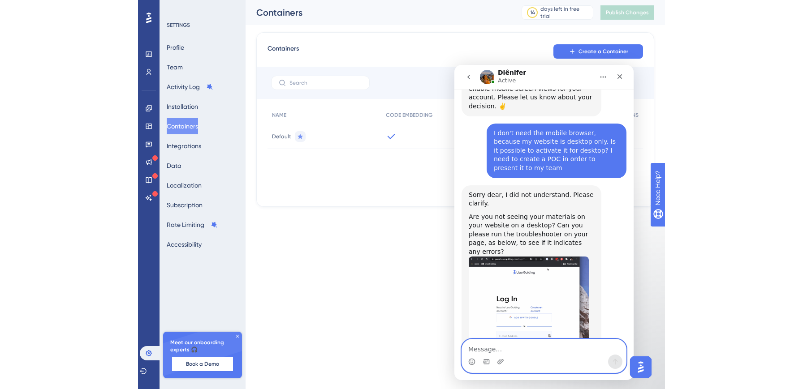
scroll to position [639, 0]
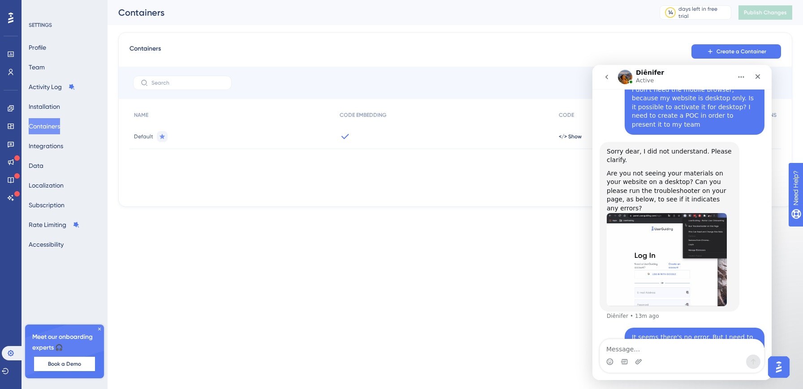
click at [628, 74] on img "Intercom messenger" at bounding box center [625, 77] width 14 height 14
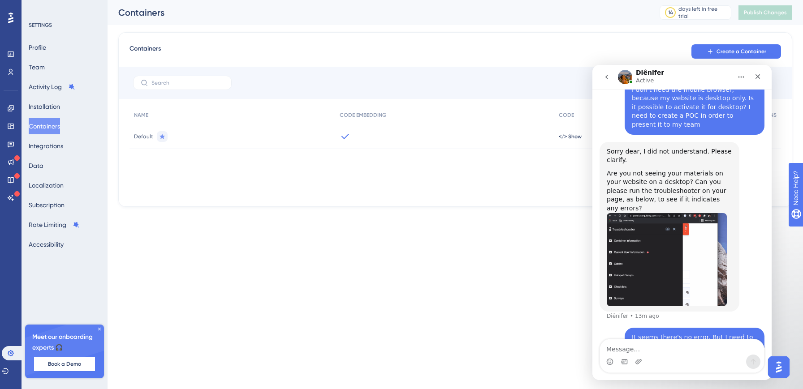
click at [628, 74] on img "Intercom messenger" at bounding box center [625, 77] width 14 height 14
click at [394, 0] on html "Performance Users Engagement Widgets Feedback Product Updates Knowledge Base AI…" at bounding box center [401, 0] width 803 height 0
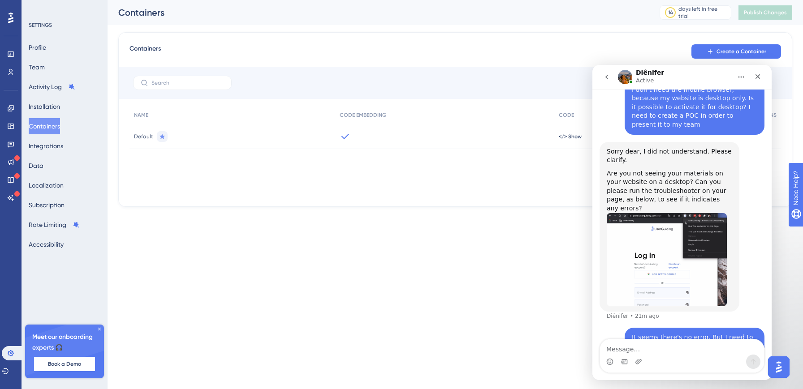
click at [720, 333] on div "It seems there's no error. But I need to open the userGuiding and click 'Play' …" at bounding box center [694, 368] width 125 height 70
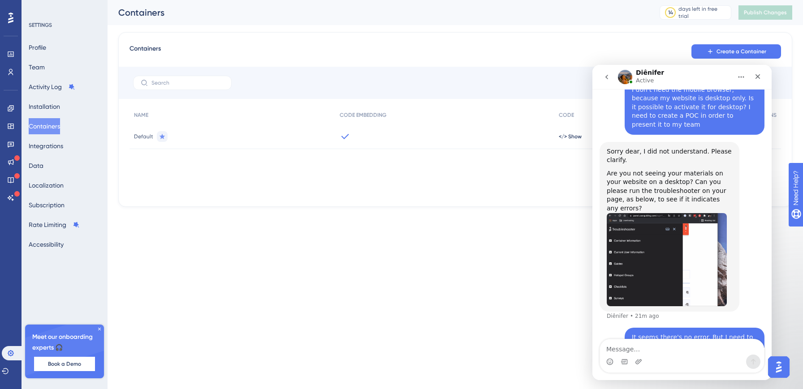
click at [287, 0] on html "Performance Users Engagement Widgets Feedback Product Updates Knowledge Base AI…" at bounding box center [401, 0] width 803 height 0
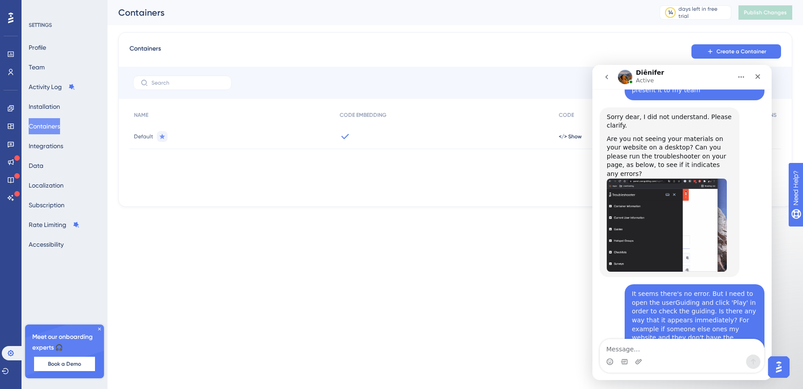
scroll to position [692, 0]
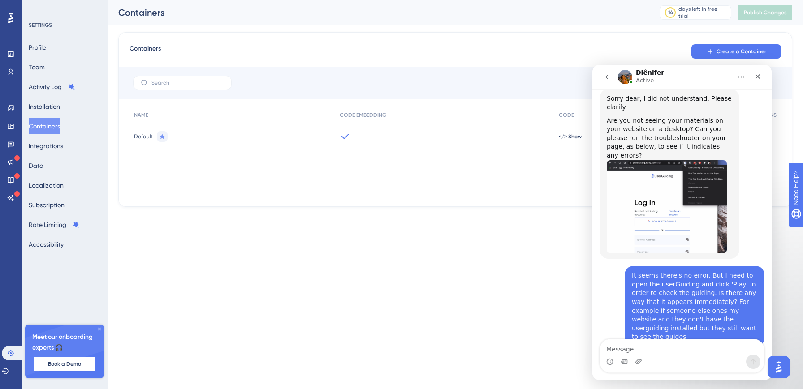
click at [641, 360] on div "Can you please provide me with a video reproducing this behavior? Or provide me…" at bounding box center [669, 382] width 125 height 44
click at [642, 360] on div "Can you please provide me with a video reproducing this behavior? Or provide me…" at bounding box center [669, 382] width 125 height 44
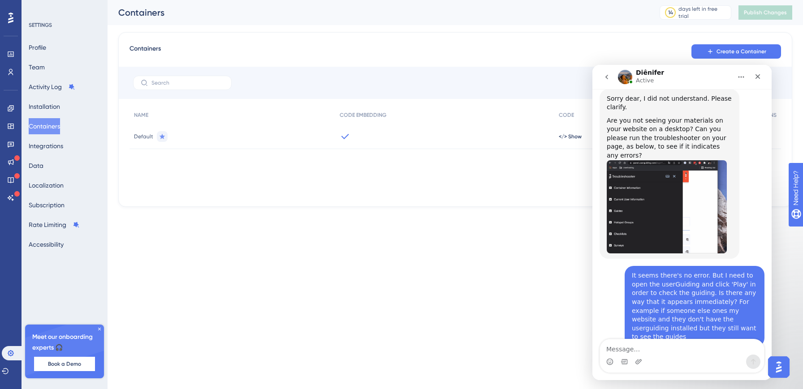
click at [642, 360] on div "Can you please provide me with a video reproducing this behavior? Or provide me…" at bounding box center [669, 382] width 125 height 44
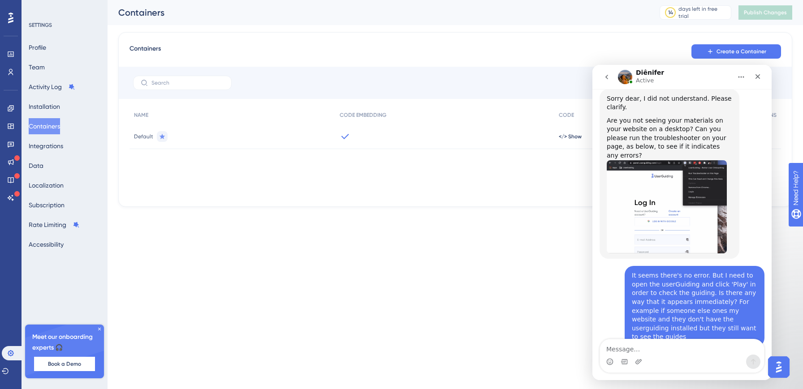
click at [642, 360] on div "Can you please provide me with a video reproducing this behavior? Or provide me…" at bounding box center [669, 382] width 125 height 44
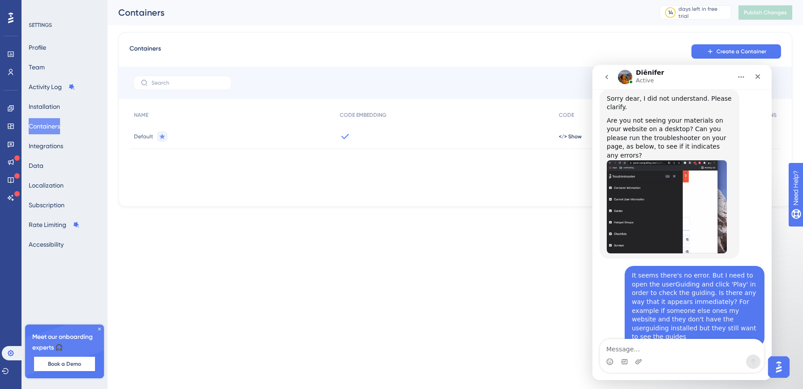
click at [643, 360] on div "Can you please provide me with a video reproducing this behavior? Or provide me…" at bounding box center [669, 382] width 125 height 44
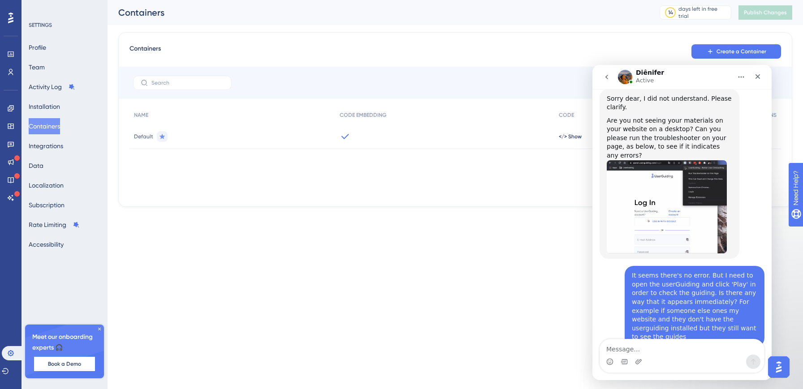
click at [645, 360] on div "Can you please provide me with a video reproducing this behavior? Or provide me…" at bounding box center [669, 382] width 125 height 44
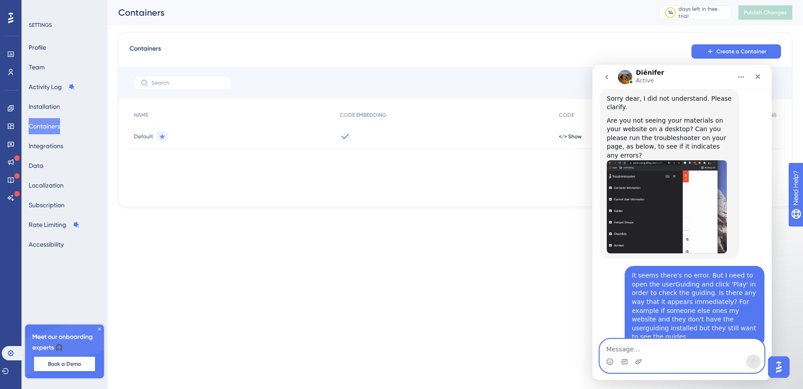
click at [642, 344] on textarea "Message…" at bounding box center [682, 347] width 164 height 15
type textarea "Sure"
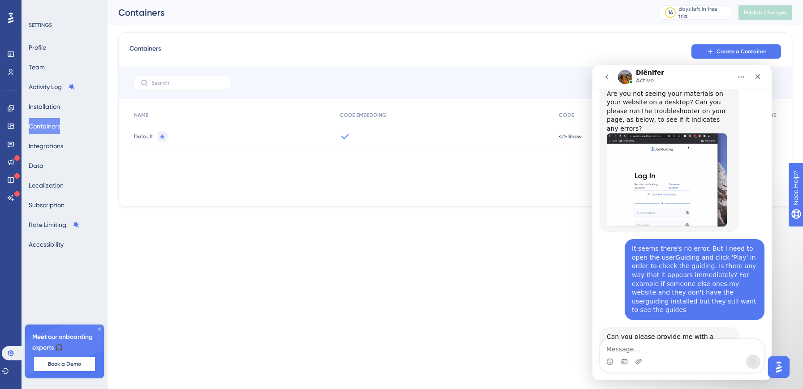
scroll to position [741, 0]
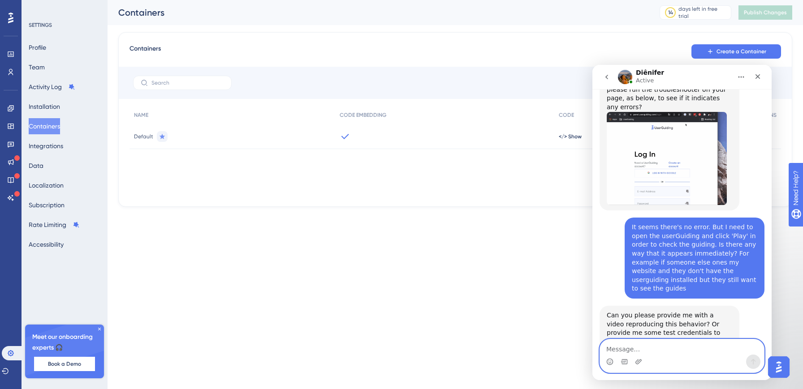
click at [626, 347] on textarea "Message…" at bounding box center [682, 347] width 164 height 15
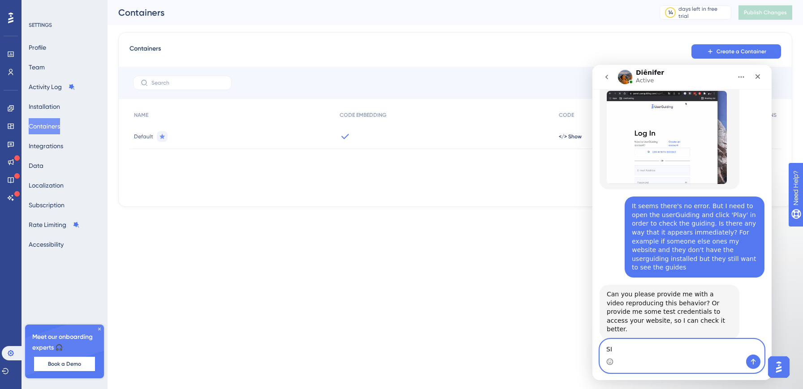
scroll to position [775, 0]
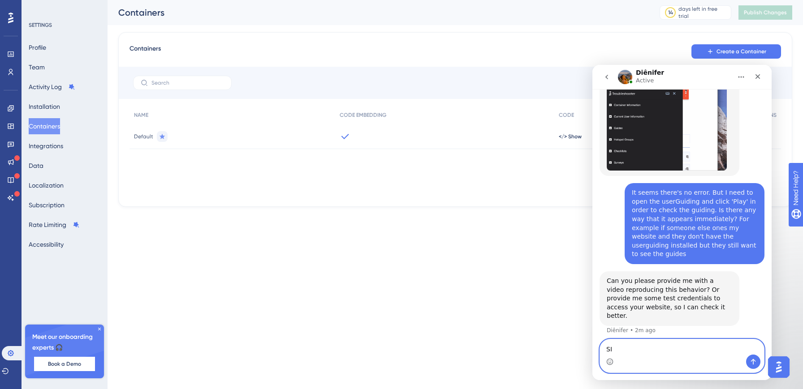
type textarea "S"
type textarea "So, s"
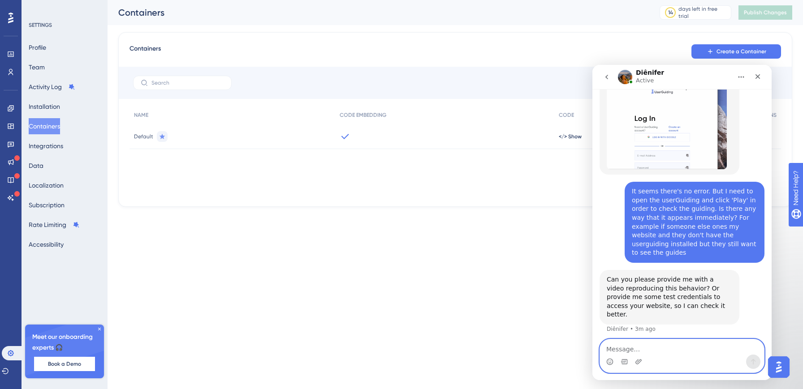
click at [645, 347] on textarea "Message…" at bounding box center [682, 347] width 164 height 15
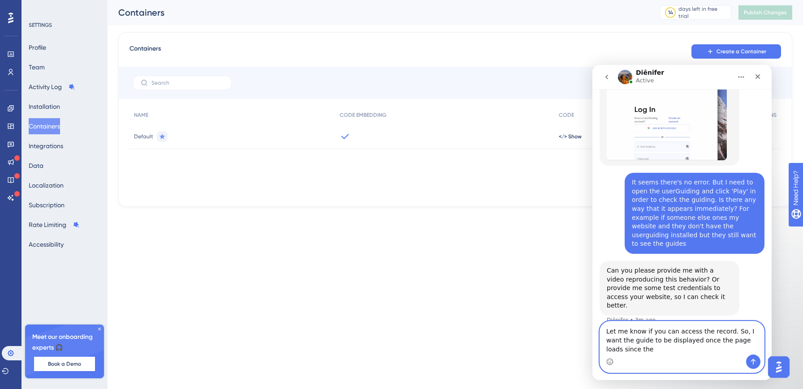
scroll to position [794, 0]
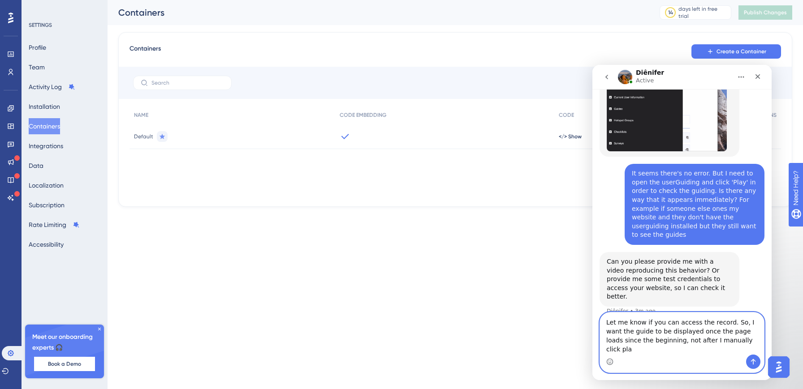
type textarea "Let me know if you can access the record. So, I want the guide to be displayed …"
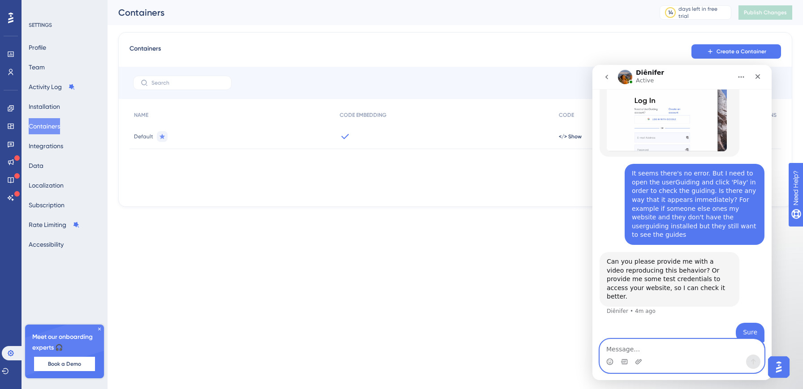
scroll to position [829, 0]
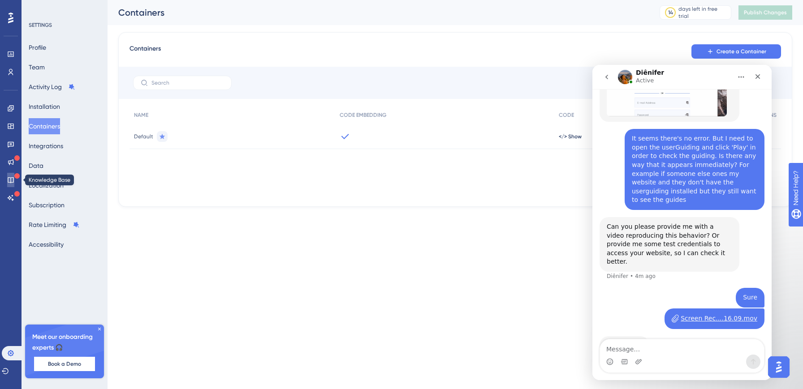
click at [10, 180] on icon at bounding box center [10, 180] width 7 height 7
click at [13, 178] on icon at bounding box center [11, 180] width 6 height 6
click at [13, 159] on icon at bounding box center [10, 162] width 7 height 7
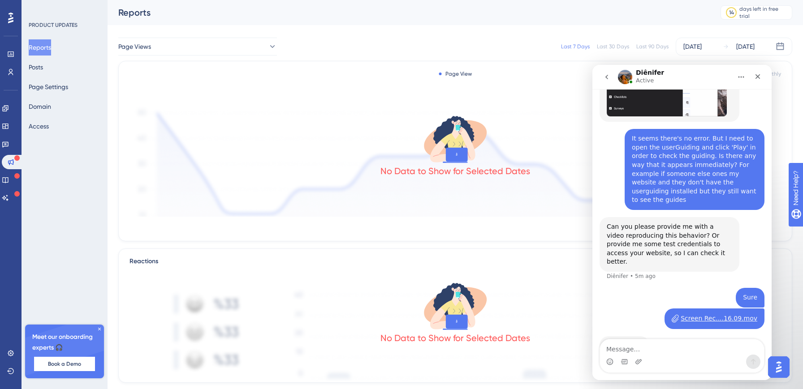
click at [11, 18] on icon at bounding box center [10, 18] width 5 height 11
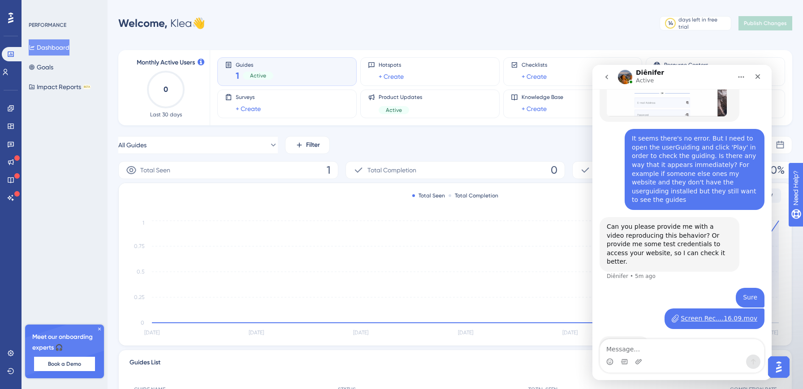
click at [267, 75] on div "Active" at bounding box center [258, 76] width 30 height 8
click at [286, 67] on div "Guides 1 Active" at bounding box center [287, 71] width 124 height 21
click at [242, 71] on div "1 Active" at bounding box center [255, 75] width 38 height 13
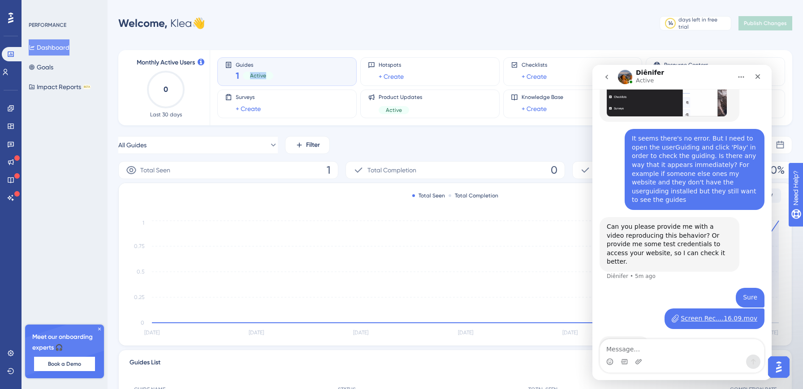
scroll to position [117, 0]
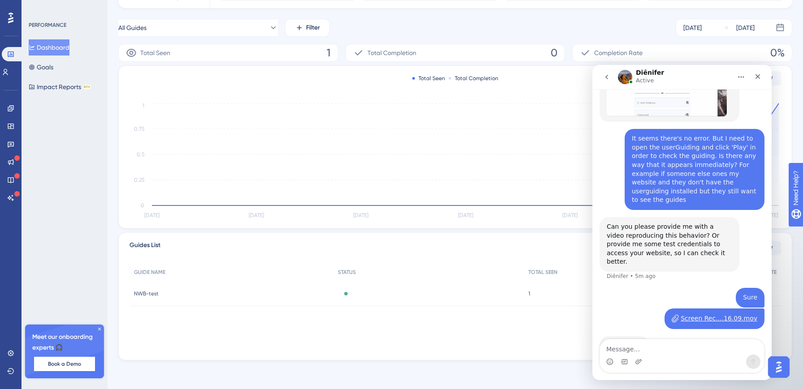
click at [651, 70] on h1 "Diênifer" at bounding box center [650, 72] width 28 height 7
click at [779, 368] on img "Open AI Assistant Launcher" at bounding box center [779, 367] width 16 height 16
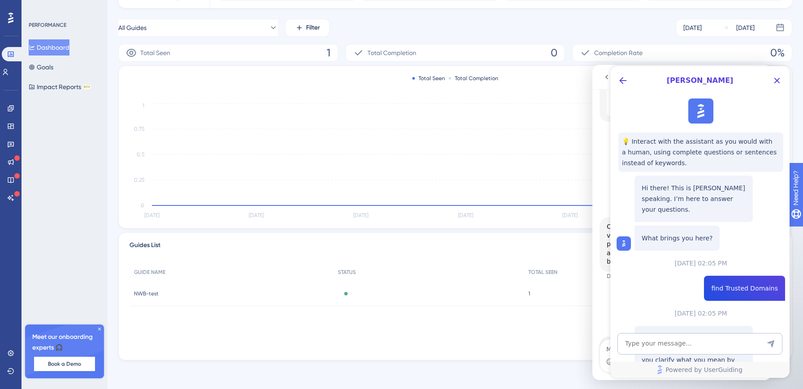
scroll to position [0, 0]
click at [620, 77] on icon "Back Button" at bounding box center [622, 80] width 11 height 11
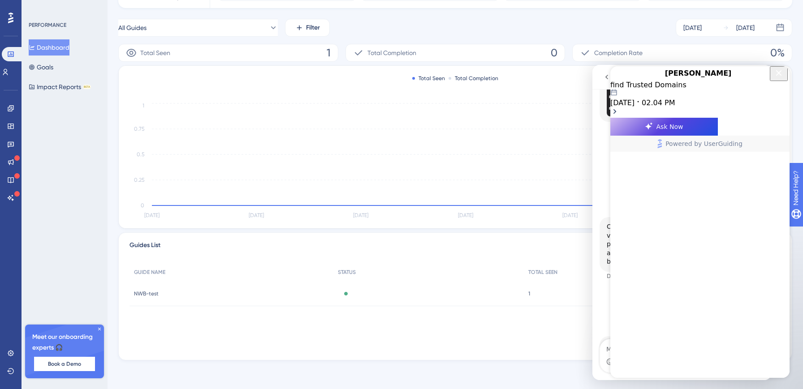
click at [776, 78] on icon "Close Button" at bounding box center [778, 73] width 11 height 11
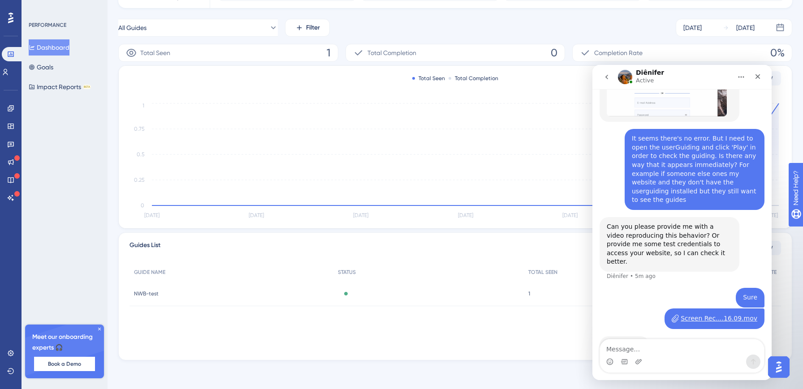
click at [741, 79] on icon "Home" at bounding box center [741, 76] width 7 height 7
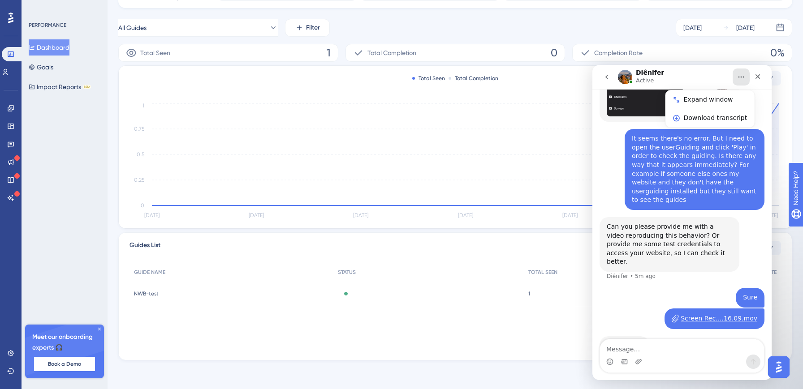
click at [741, 79] on icon "Home" at bounding box center [741, 76] width 7 height 7
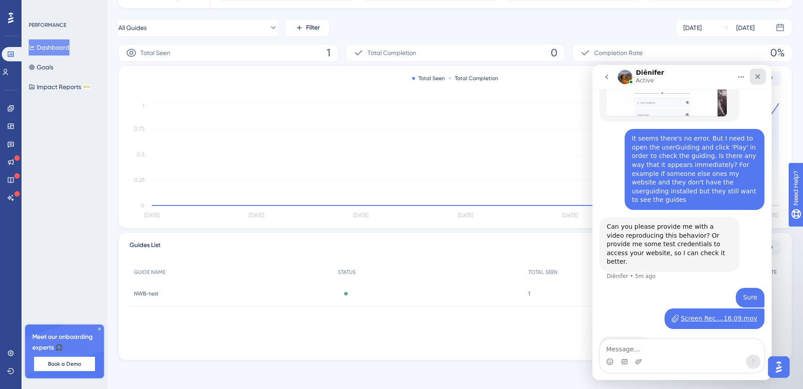
click at [761, 78] on div "Close" at bounding box center [758, 77] width 16 height 16
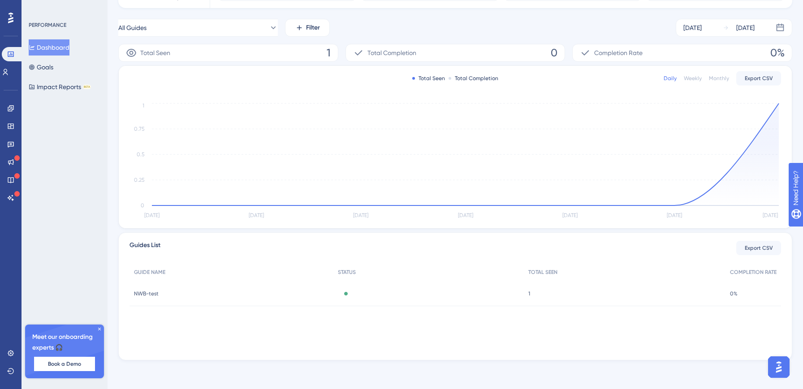
scroll to position [820, 0]
click at [727, 294] on div "0% 0%" at bounding box center [753, 293] width 56 height 25
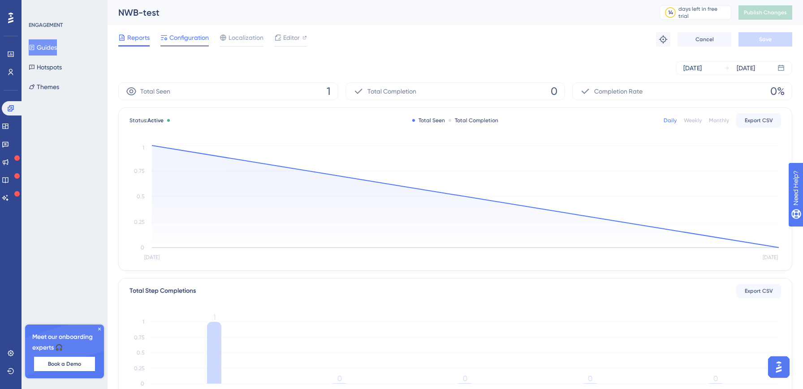
click at [196, 37] on span "Configuration" at bounding box center [188, 37] width 39 height 11
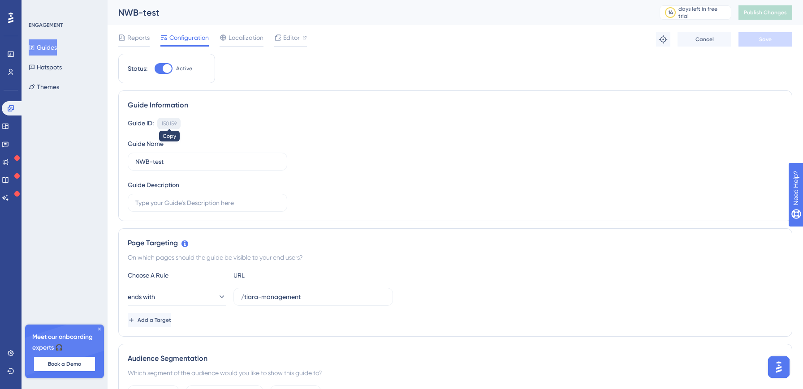
click at [168, 122] on div "150159" at bounding box center [168, 123] width 15 height 7
copy div "150159"
click at [168, 122] on div "150159" at bounding box center [168, 123] width 15 height 7
copy div "150159 Copied!"
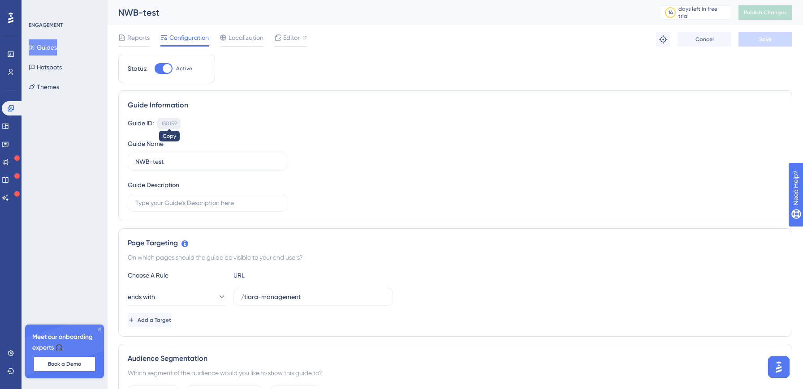
click at [170, 125] on div "150159" at bounding box center [168, 123] width 15 height 7
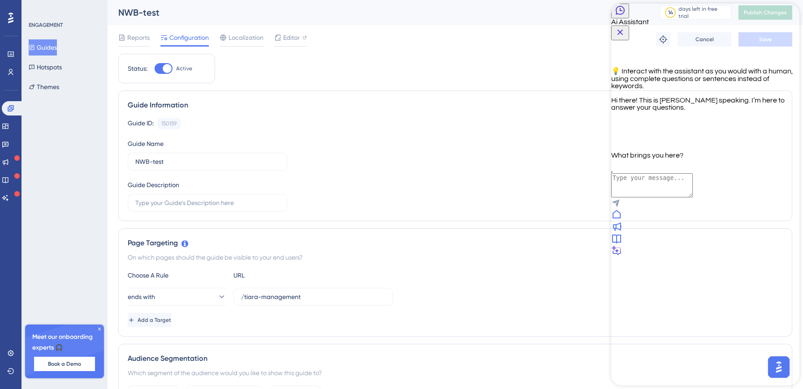
click at [622, 244] on icon at bounding box center [616, 238] width 11 height 11
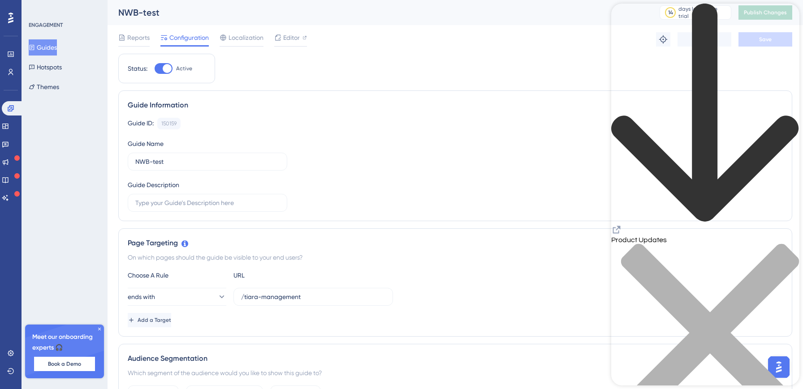
click at [628, 16] on icon "back to header" at bounding box center [705, 114] width 188 height 220
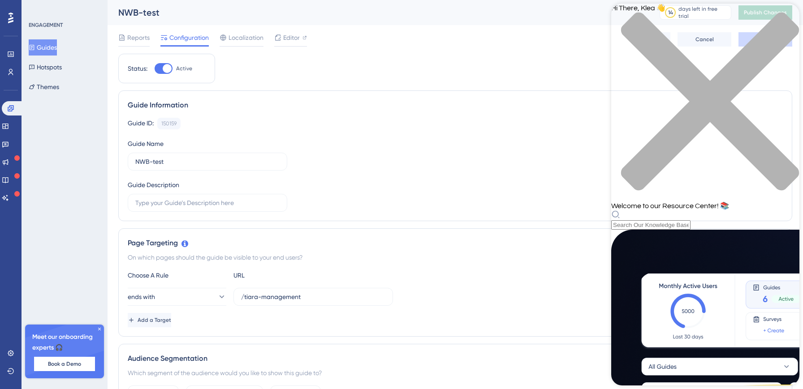
click at [782, 20] on icon "close resource center" at bounding box center [710, 102] width 178 height 178
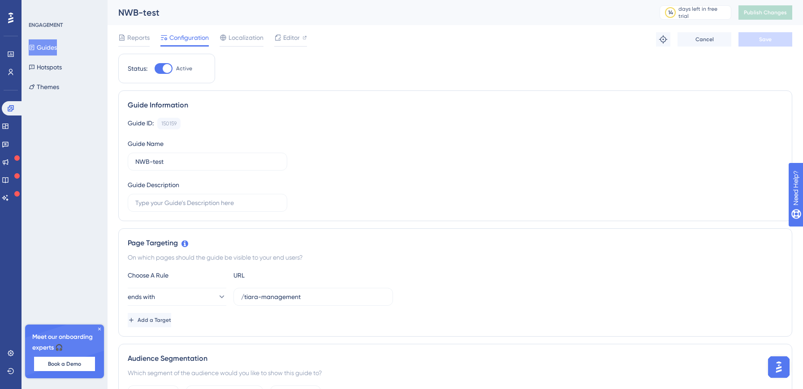
click at [779, 368] on img "Open AI Assistant Launcher" at bounding box center [779, 367] width 16 height 16
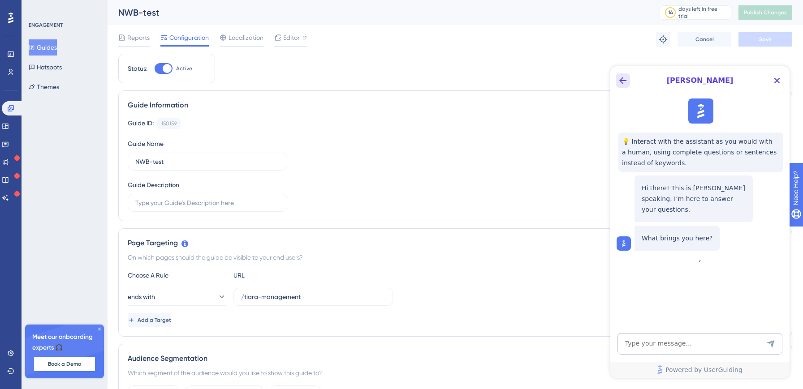
click at [621, 78] on icon "Back Button" at bounding box center [622, 80] width 11 height 11
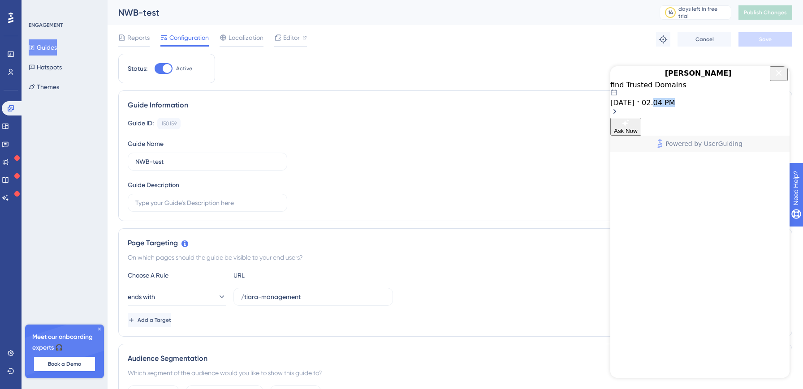
drag, startPoint x: 680, startPoint y: 117, endPoint x: 686, endPoint y: 311, distance: 195.0
click at [686, 118] on div "find Trusted Domains 08.18.2025 02.04 PM" at bounding box center [699, 99] width 179 height 37
click at [638, 134] on span "Ask Now" at bounding box center [626, 131] width 24 height 7
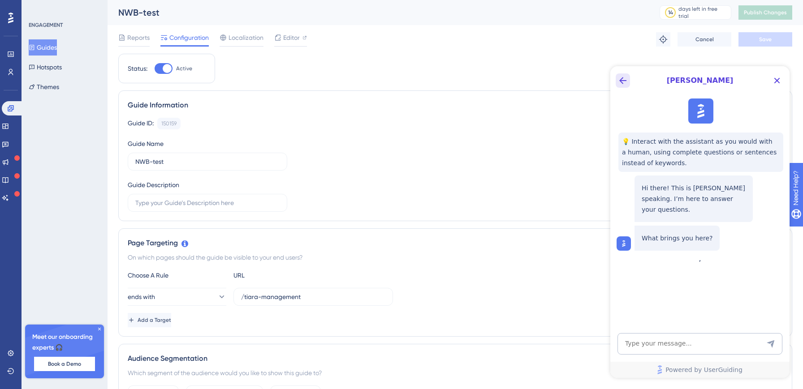
click at [621, 85] on icon "Back Button" at bounding box center [622, 80] width 11 height 11
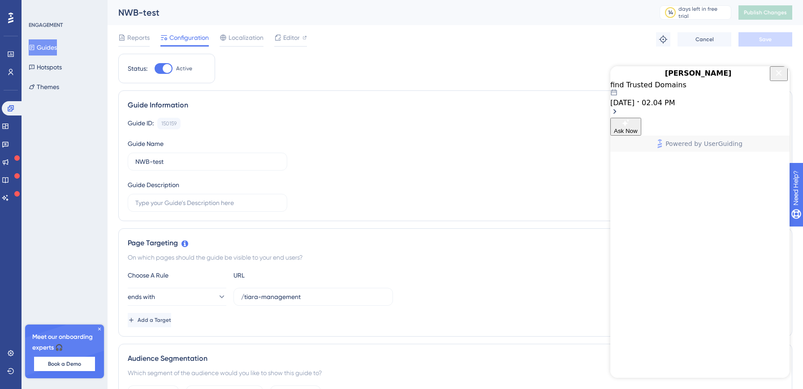
click at [619, 109] on icon "Open chat history starts with message: find Trusted Domains" at bounding box center [614, 111] width 9 height 9
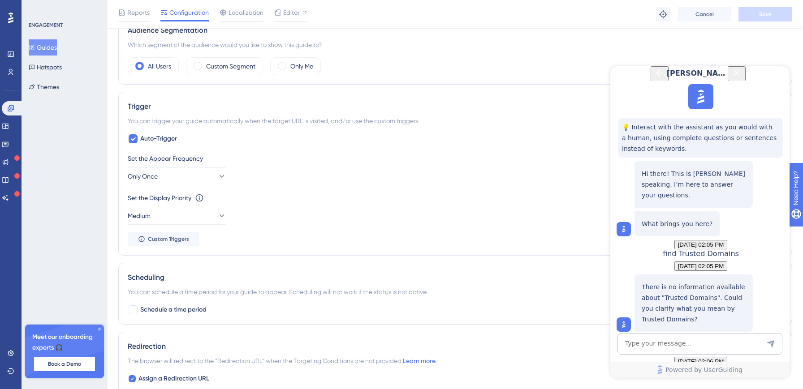
scroll to position [507, 0]
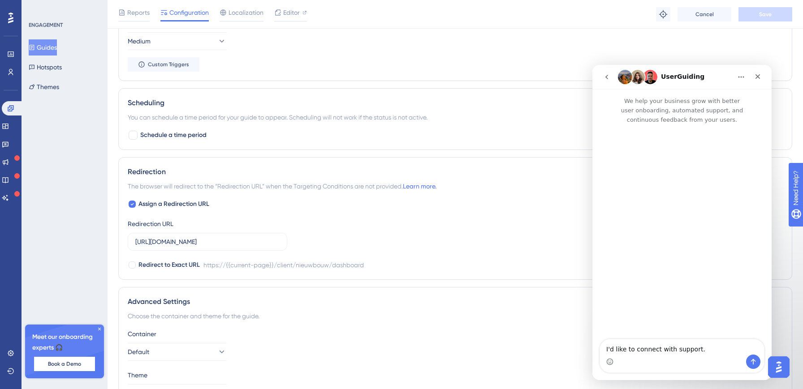
scroll to position [0, 0]
click at [609, 78] on icon "go back" at bounding box center [606, 76] width 7 height 7
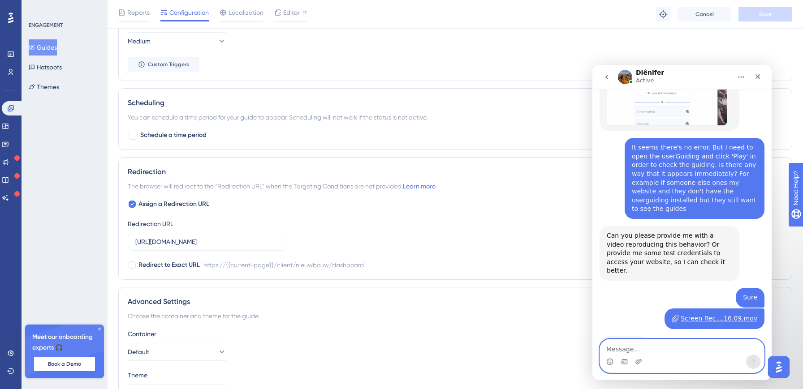
scroll to position [856, 0]
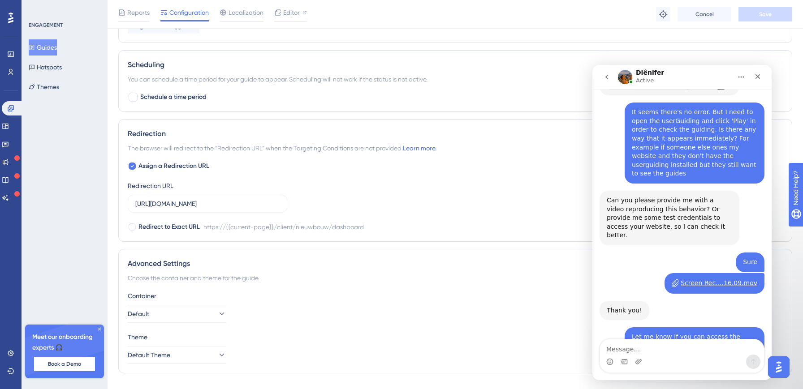
scroll to position [565, 0]
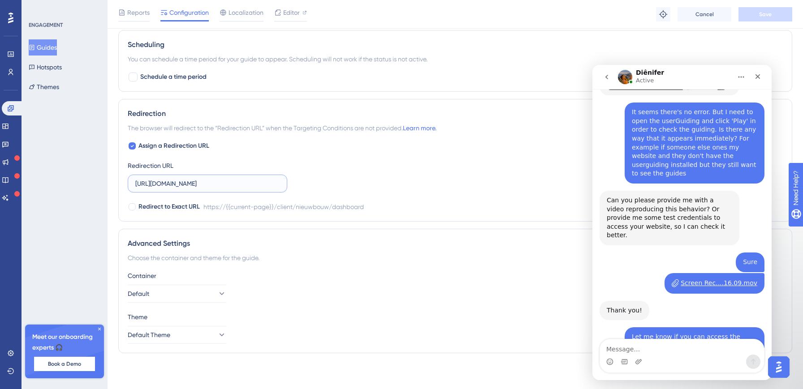
click at [196, 183] on input "https://test.realworks.nl/client/nieuwbouw/dashboard" at bounding box center [207, 184] width 144 height 10
drag, startPoint x: 196, startPoint y: 183, endPoint x: 346, endPoint y: 186, distance: 150.1
click at [346, 186] on div "Assign a Redirection URL Redirection URL https://test.realworks.nl/client/nieuw…" at bounding box center [455, 177] width 655 height 72
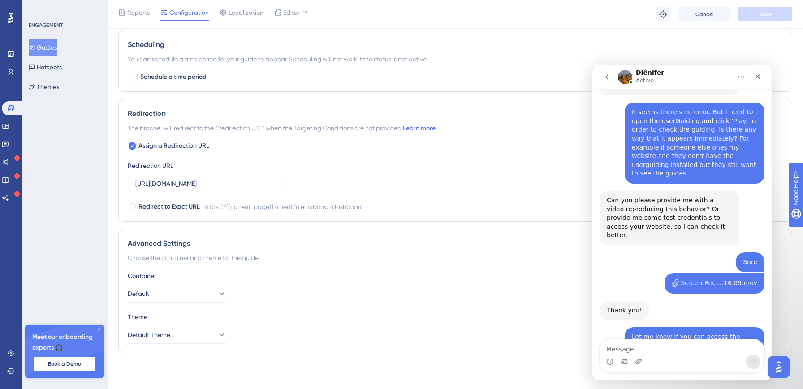
scroll to position [0, 0]
click at [346, 186] on div "Assign a Redirection URL Redirection URL https://test.realworks.nl/client/nieuw…" at bounding box center [455, 177] width 655 height 72
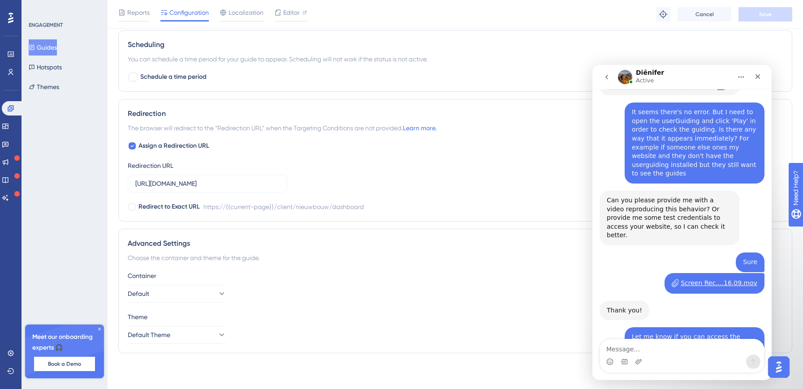
click at [98, 328] on icon at bounding box center [99, 329] width 5 height 5
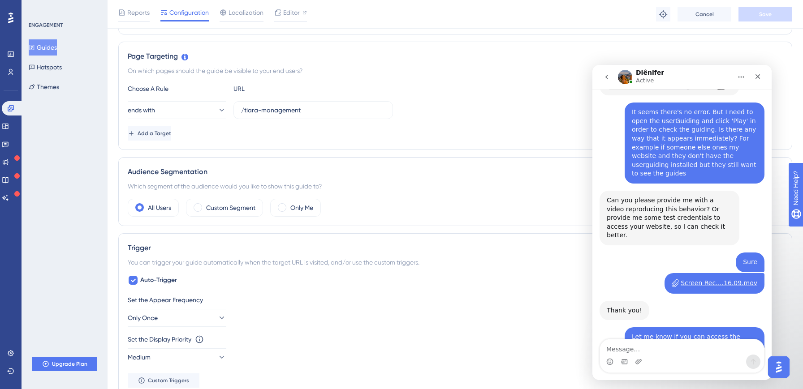
scroll to position [10, 0]
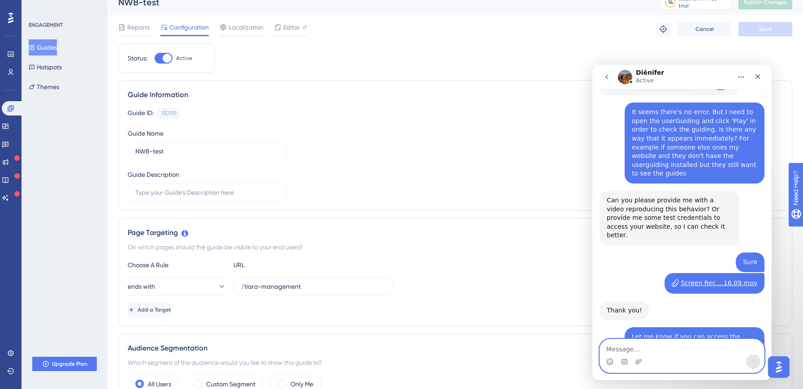
click at [637, 345] on textarea "Message…" at bounding box center [682, 347] width 164 height 15
type textarea "Thanks!"
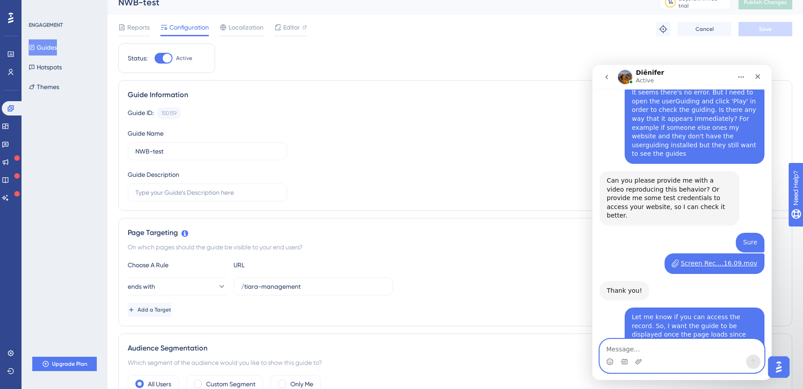
scroll to position [883, 0]
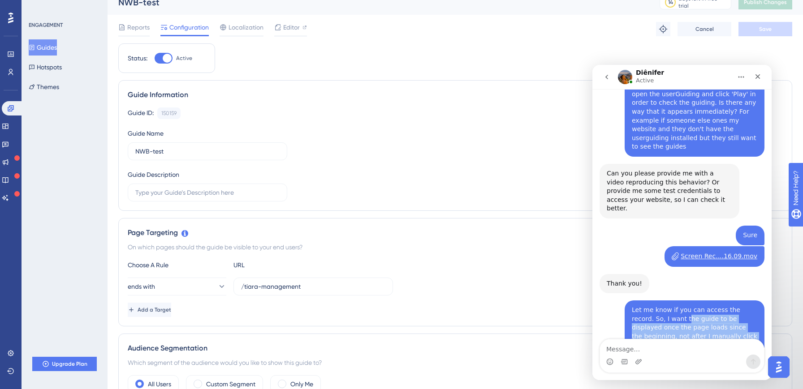
drag, startPoint x: 664, startPoint y: 235, endPoint x: 669, endPoint y: 258, distance: 23.4
click at [669, 301] on div "Let me know if you can access the record. So, I want the guide to be displayed …" at bounding box center [695, 328] width 140 height 55
drag, startPoint x: 663, startPoint y: 290, endPoint x: 570, endPoint y: 278, distance: 94.5
click html "Diênifer Active We help your business grow with better user onboarding, automat…"
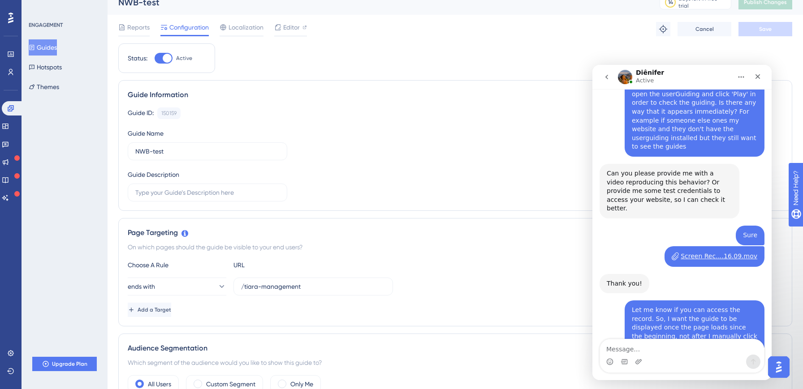
click at [570, 278] on div "ends with /tiara-management" at bounding box center [455, 287] width 655 height 18
click at [649, 368] on div "Yes, I can access it, thanks! I am checking the guide's configuration." at bounding box center [669, 376] width 125 height 17
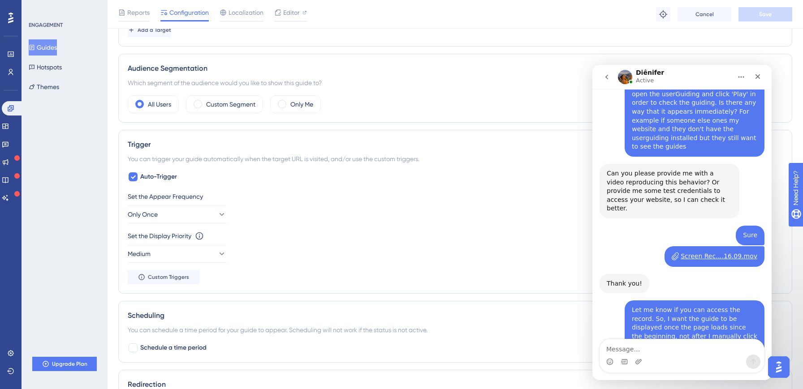
scroll to position [0, 0]
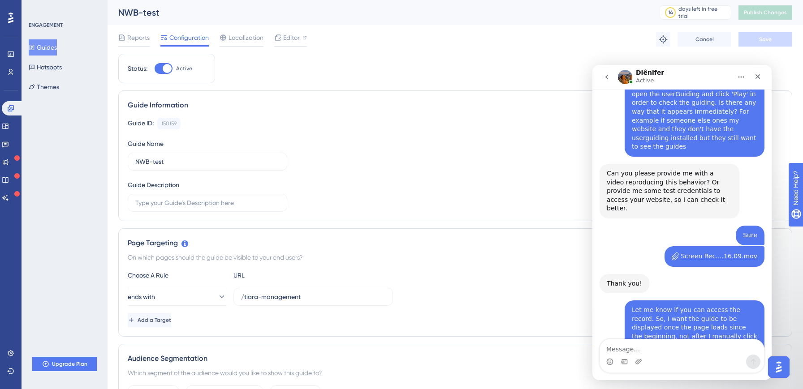
click at [231, 31] on div "Reports Configuration Localization Editor Troubleshoot Cancel Save" at bounding box center [455, 39] width 674 height 29
click at [232, 37] on span "Localization" at bounding box center [246, 37] width 35 height 11
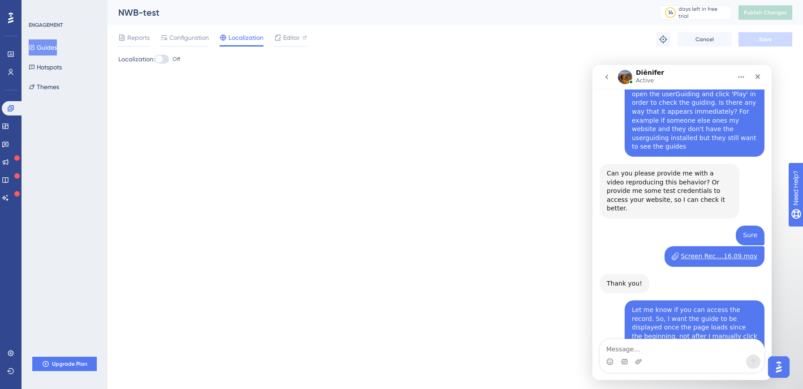
click at [306, 47] on div "Reports Configuration Localization Editor Troubleshoot Cancel Save" at bounding box center [455, 39] width 674 height 29
click at [281, 37] on div "Editor" at bounding box center [290, 37] width 33 height 11
click at [127, 38] on span "Reports" at bounding box center [138, 37] width 22 height 11
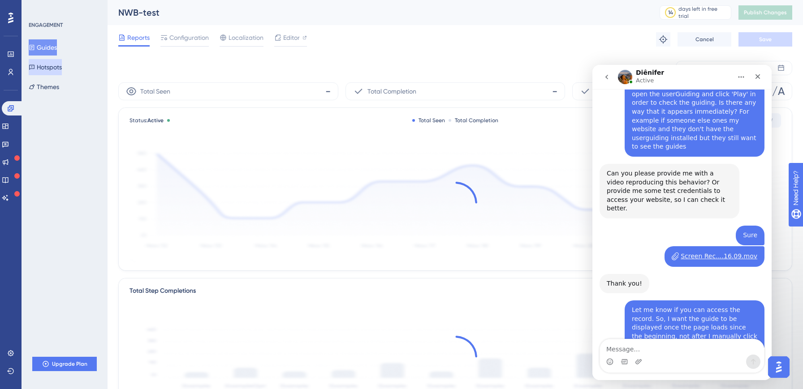
click at [48, 69] on button "Hotspots" at bounding box center [45, 67] width 33 height 16
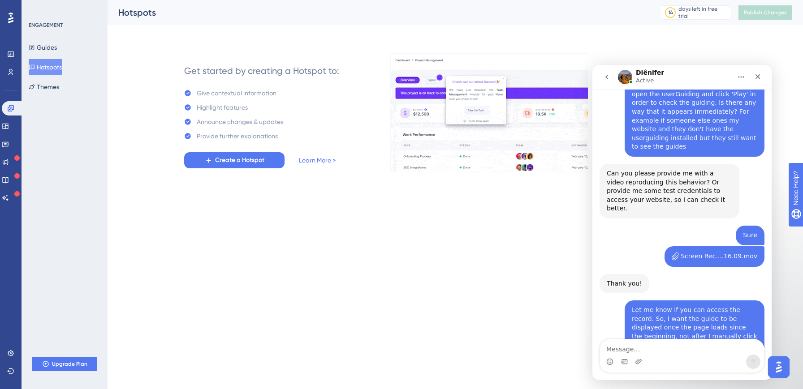
click at [48, 57] on div "Guides Hotspots Themes" at bounding box center [65, 67] width 73 height 56
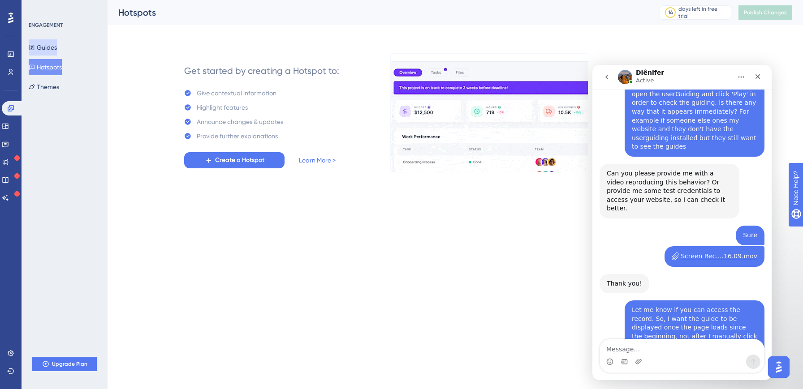
click at [48, 49] on button "Guides" at bounding box center [43, 47] width 28 height 16
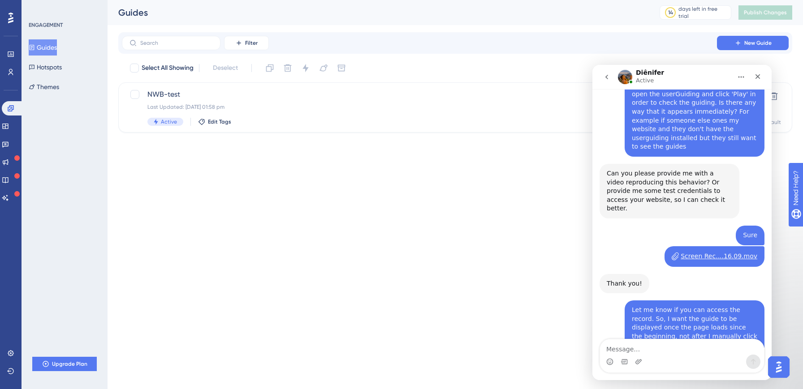
click at [529, 0] on html "Performance Users Engagement Widgets Feedback Product Updates Knowledge Base AI…" at bounding box center [401, 0] width 803 height 0
click at [623, 76] on img "Intercom messenger" at bounding box center [625, 77] width 14 height 14
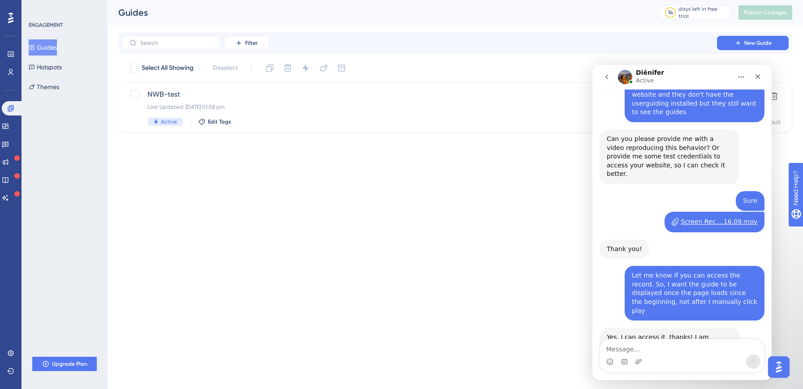
click at [344, 0] on html "Performance Users Engagement Widgets Feedback Product Updates Knowledge Base AI…" at bounding box center [401, 0] width 803 height 0
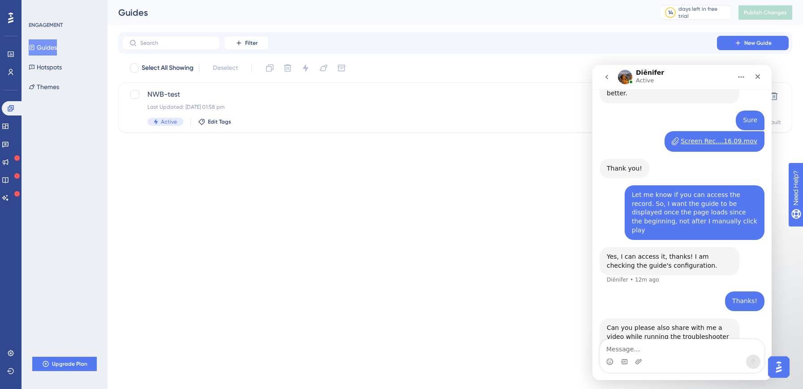
scroll to position [1025, 0]
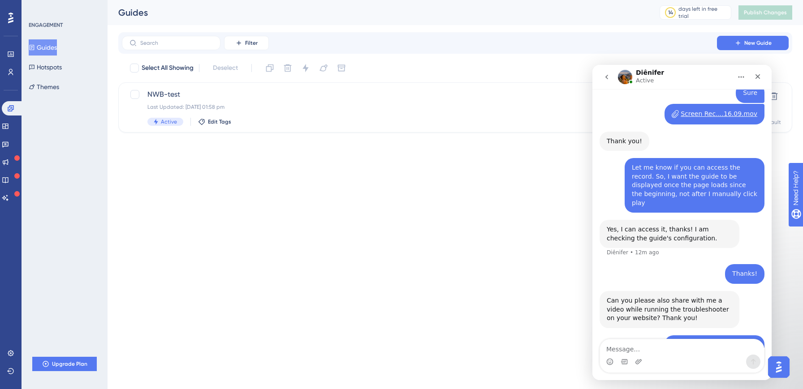
drag, startPoint x: 691, startPoint y: 297, endPoint x: 644, endPoint y: 294, distance: 47.1
click at [644, 369] on div "I'm sorry, but I could not see anything. I need to check all the tabs. Can you …" at bounding box center [669, 391] width 125 height 44
click at [217, 102] on div "NWB-test Last Updated: 18 Aug 2025 01:58 pm Active Edit Tags" at bounding box center [419, 107] width 544 height 37
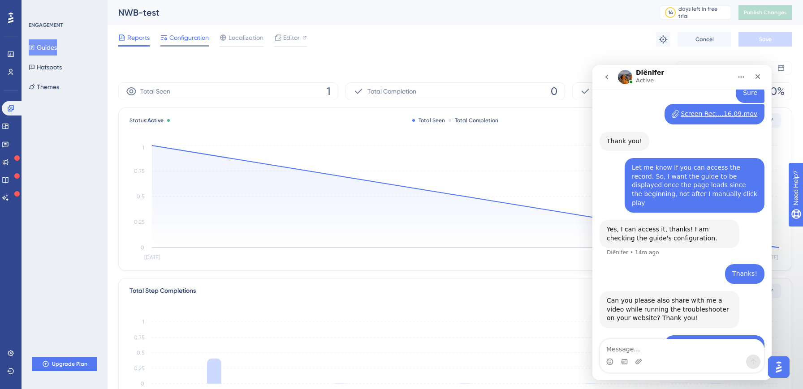
click at [180, 39] on span "Configuration" at bounding box center [188, 37] width 39 height 11
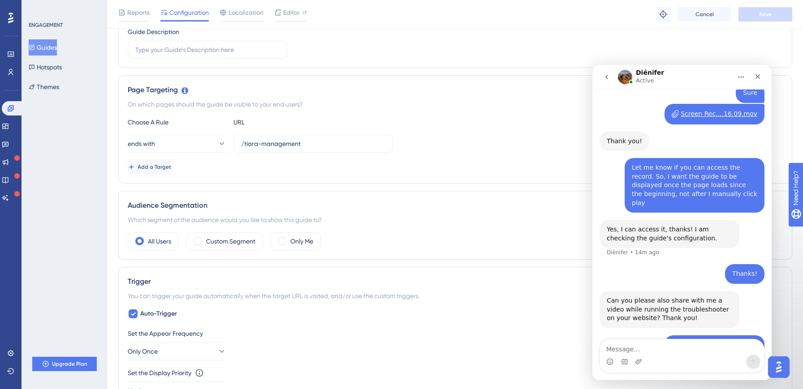
scroll to position [565, 0]
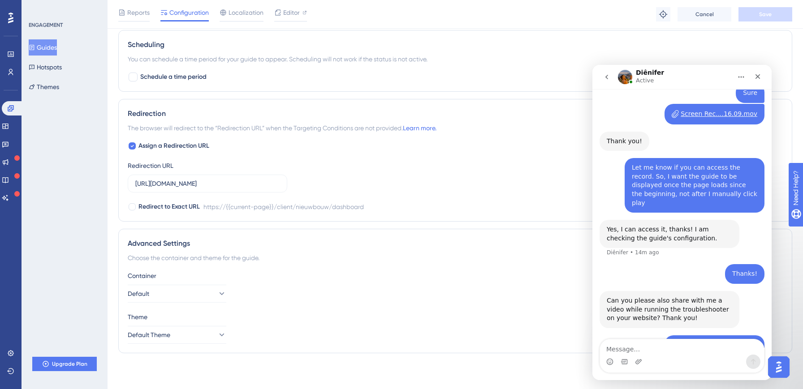
click at [11, 18] on icon at bounding box center [10, 18] width 5 height 11
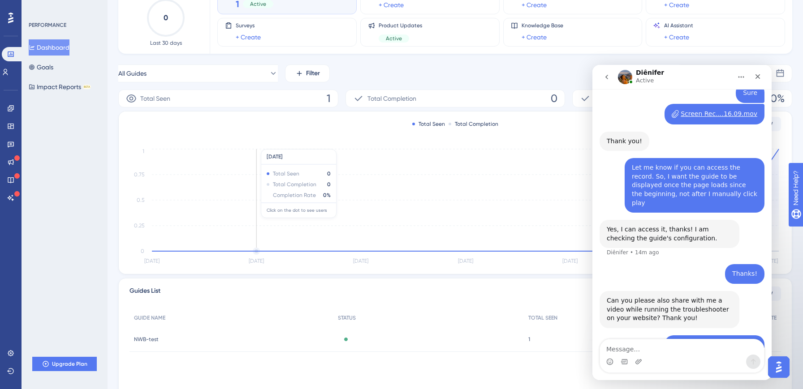
scroll to position [117, 0]
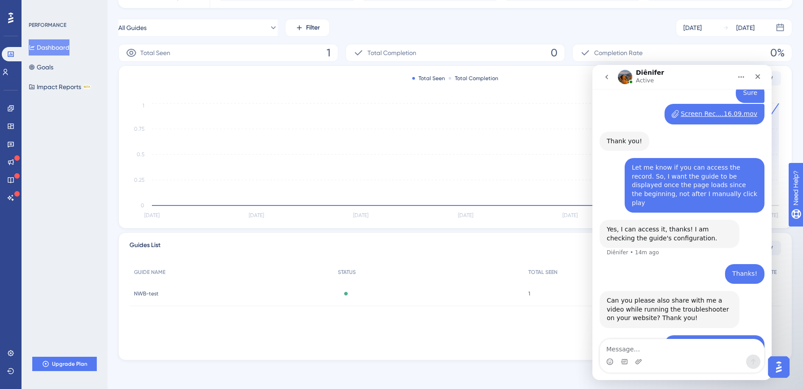
click at [643, 70] on h1 "Diênifer" at bounding box center [650, 72] width 28 height 7
click at [72, 80] on button "Impact Reports BETA" at bounding box center [60, 87] width 62 height 16
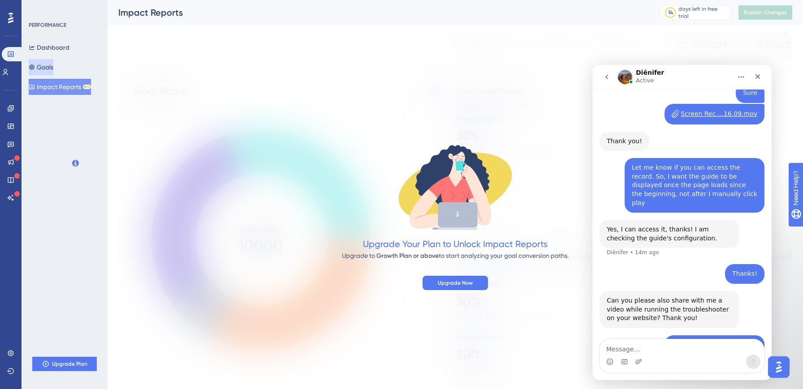
click at [53, 64] on button "Goals" at bounding box center [41, 67] width 25 height 16
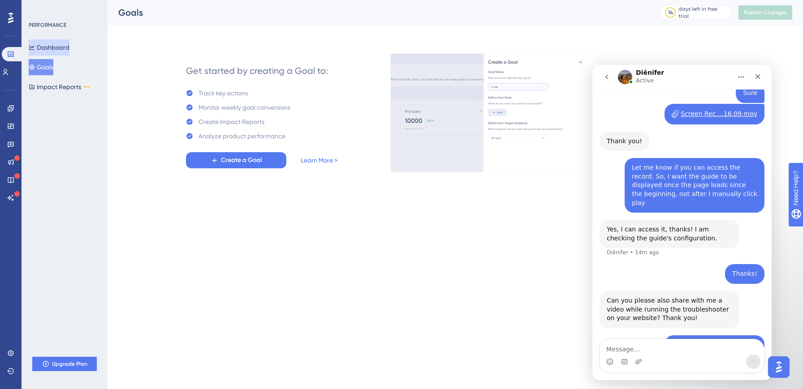
click at [59, 45] on button "Dashboard" at bounding box center [49, 47] width 41 height 16
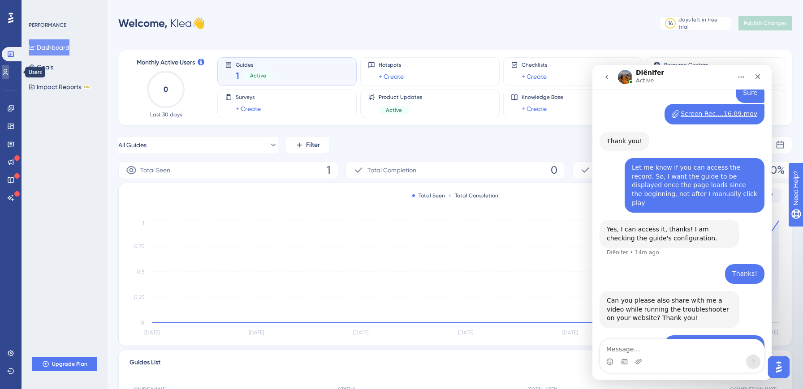
click at [8, 74] on icon at bounding box center [5, 72] width 7 height 7
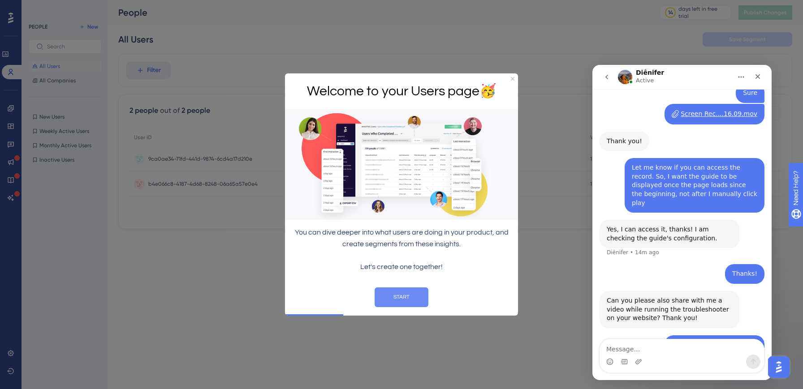
click at [408, 296] on button "START" at bounding box center [402, 297] width 54 height 20
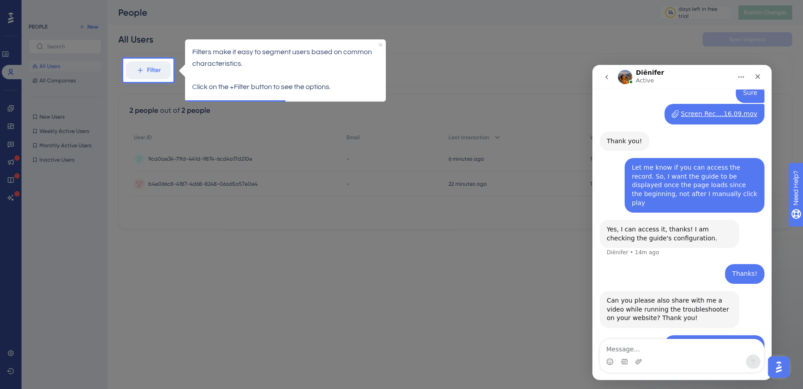
click at [380, 43] on icon "Close Preview" at bounding box center [381, 45] width 4 height 4
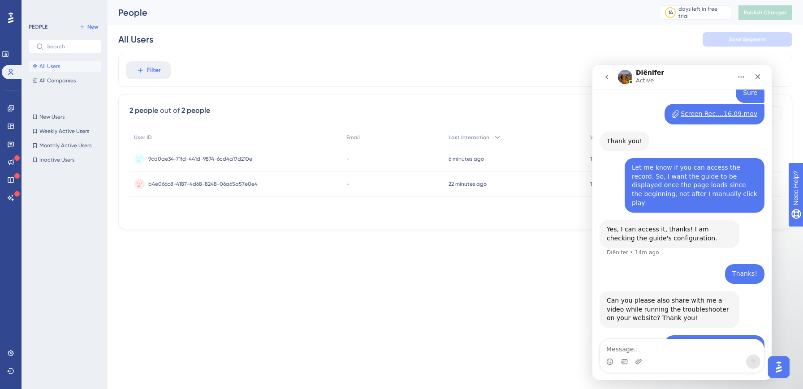
click at [742, 78] on icon "Home" at bounding box center [741, 76] width 7 height 7
click at [759, 77] on icon "Close" at bounding box center [757, 76] width 7 height 7
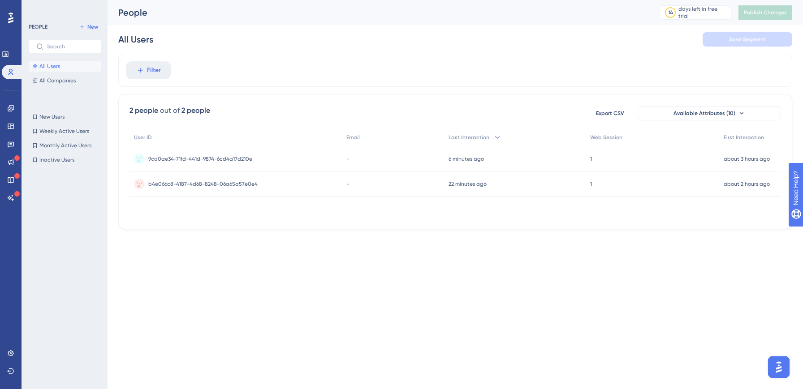
click at [506, 0] on html "Performance Users Engagement Widgets Feedback Product Updates Knowledge Base AI…" at bounding box center [401, 0] width 803 height 0
click at [211, 160] on span "9ca0ae34-71fd-441d-9874-6cd4a17d210e" at bounding box center [200, 158] width 104 height 7
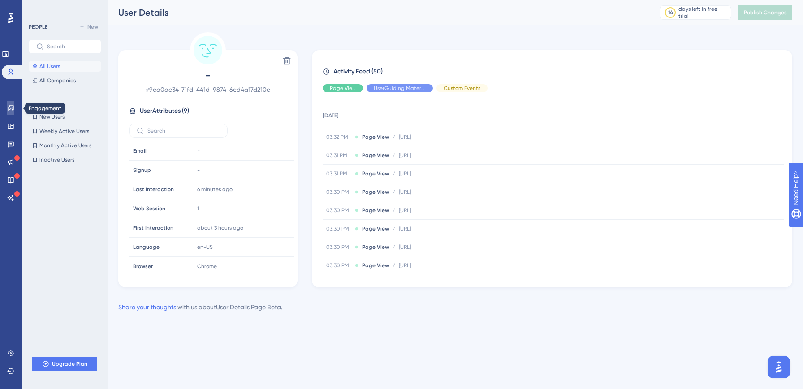
click at [9, 113] on link at bounding box center [10, 108] width 7 height 14
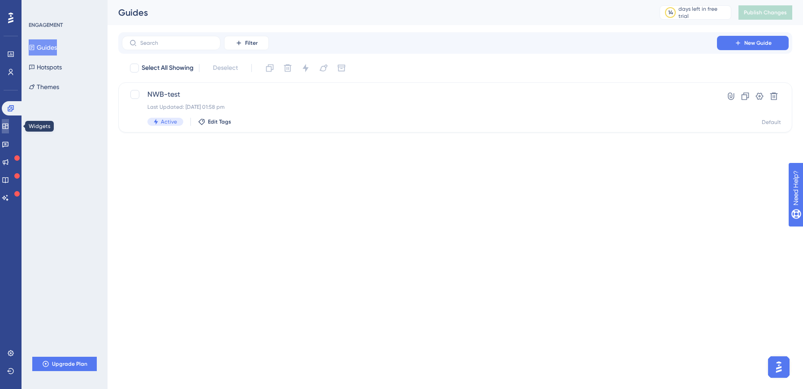
click at [8, 126] on icon at bounding box center [5, 126] width 6 height 5
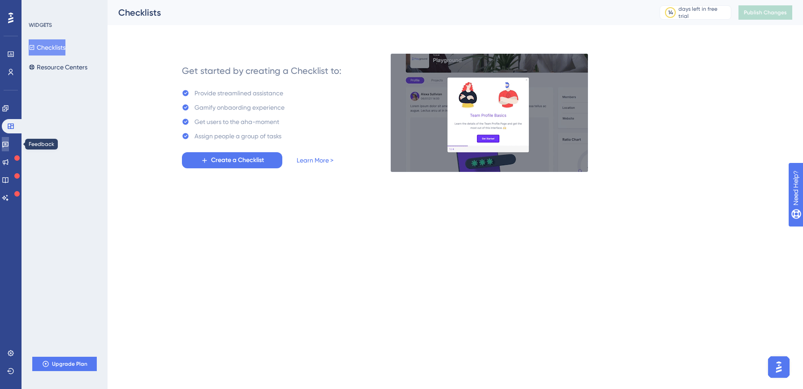
click at [9, 147] on icon at bounding box center [5, 144] width 7 height 7
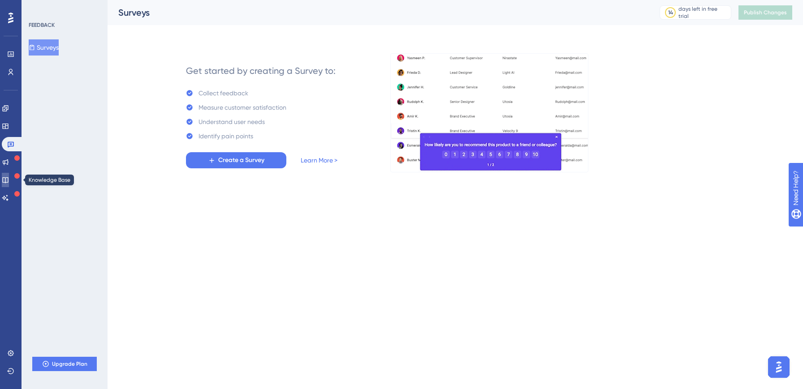
click at [7, 177] on icon at bounding box center [5, 180] width 7 height 7
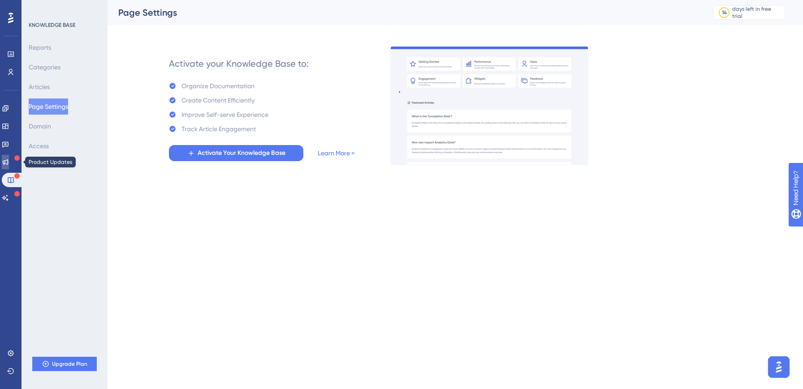
click at [9, 162] on icon at bounding box center [6, 163] width 6 height 6
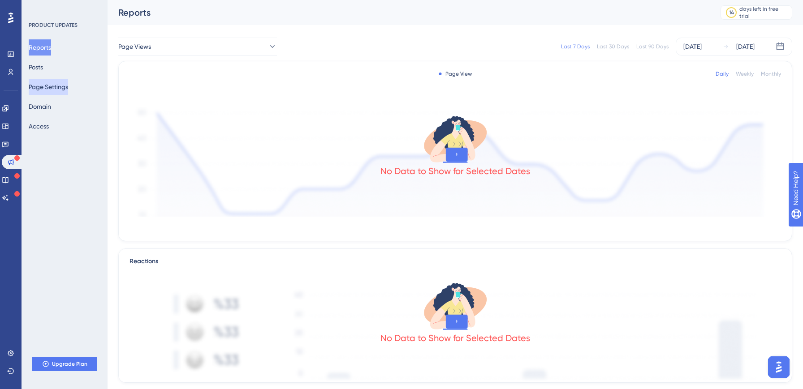
click at [48, 87] on button "Page Settings" at bounding box center [48, 87] width 39 height 16
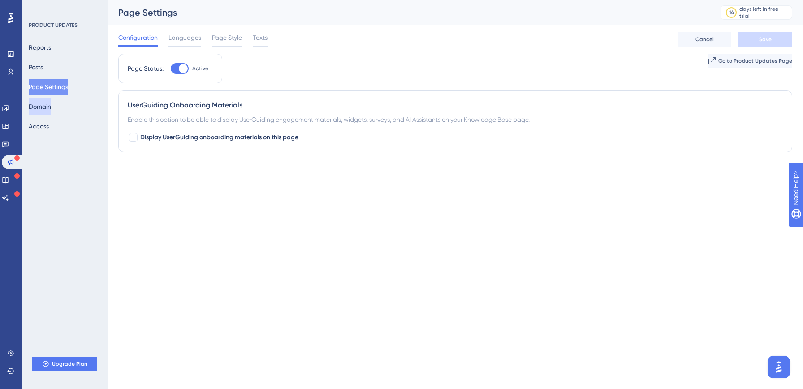
click at [51, 110] on button "Domain" at bounding box center [40, 107] width 22 height 16
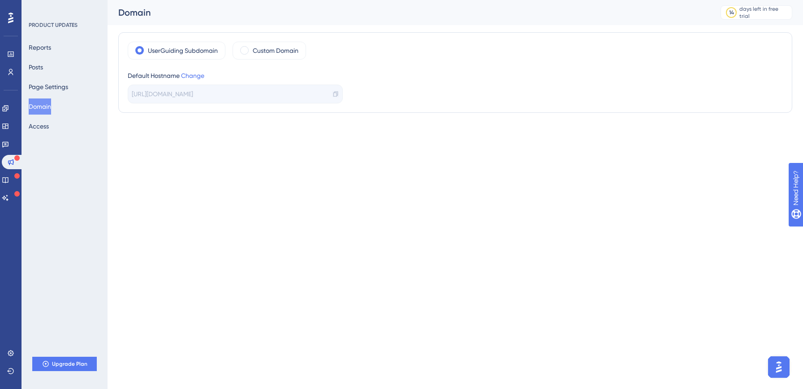
click at [332, 92] on icon at bounding box center [335, 94] width 6 height 6
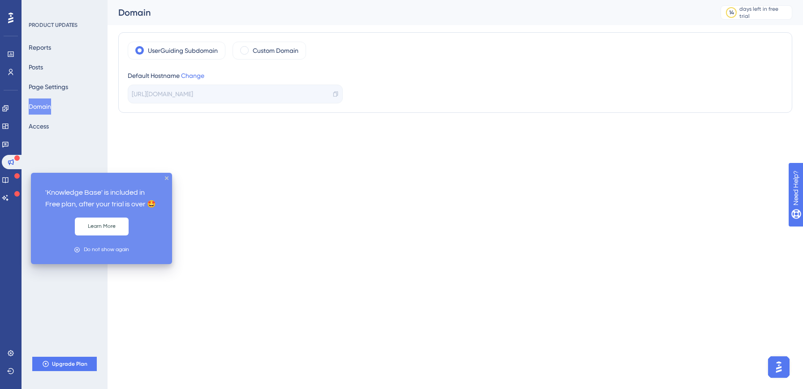
click at [14, 177] on icon at bounding box center [16, 175] width 5 height 5
click at [9, 180] on icon at bounding box center [5, 180] width 7 height 7
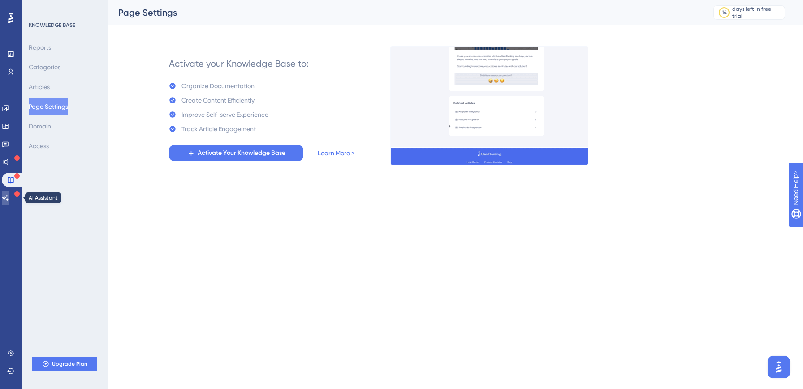
click at [9, 199] on icon at bounding box center [5, 197] width 7 height 7
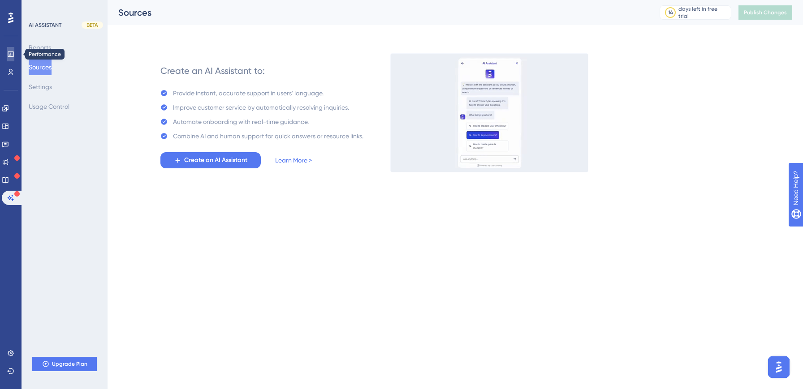
click at [14, 48] on link at bounding box center [10, 54] width 7 height 14
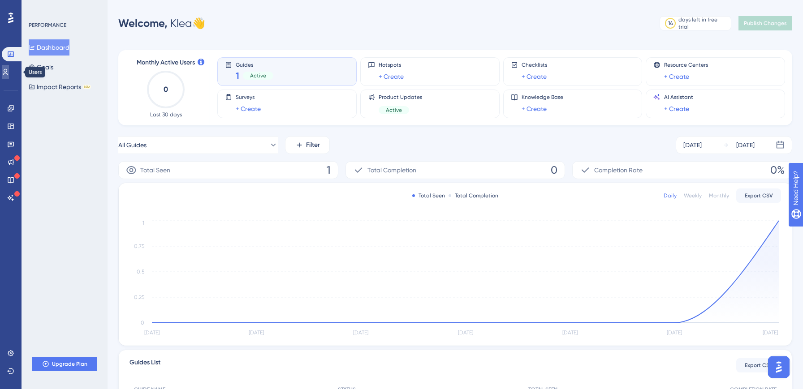
click at [9, 65] on link at bounding box center [5, 72] width 7 height 14
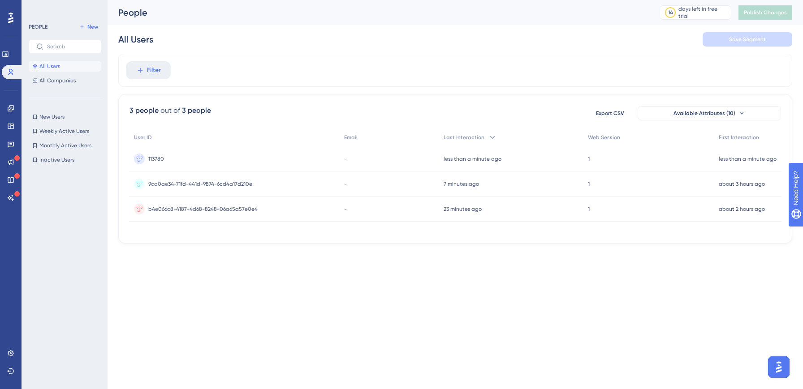
click at [13, 22] on icon at bounding box center [10, 18] width 5 height 12
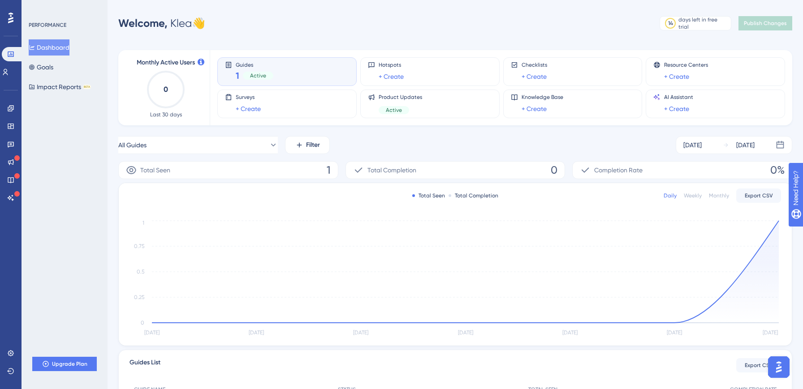
click at [57, 46] on button "Dashboard" at bounding box center [49, 47] width 41 height 16
click at [301, 69] on div "Guides 1 Active" at bounding box center [287, 71] width 124 height 21
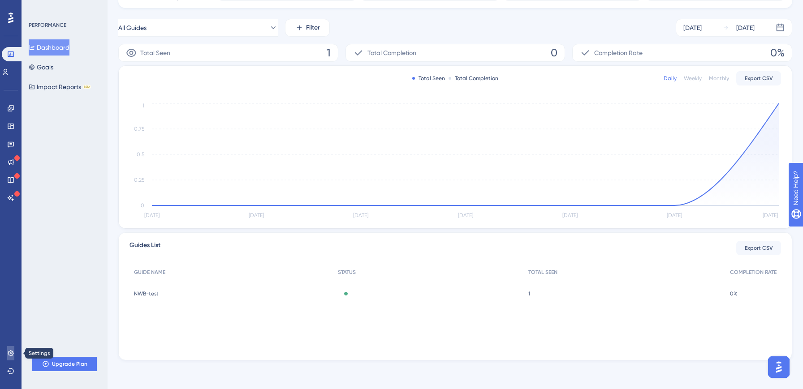
click at [13, 350] on icon at bounding box center [10, 353] width 7 height 7
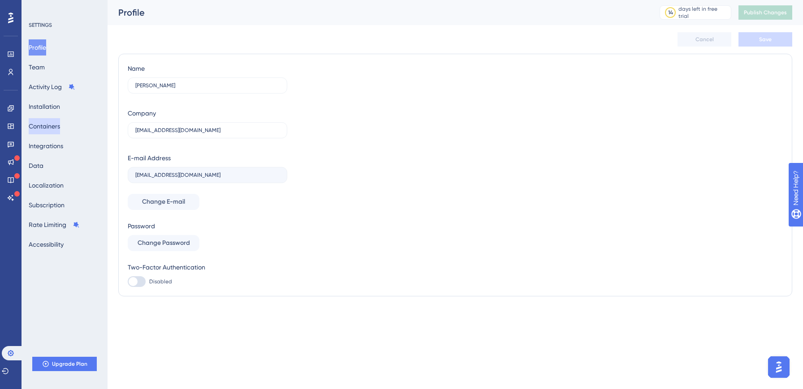
click at [51, 127] on button "Containers" at bounding box center [44, 126] width 31 height 16
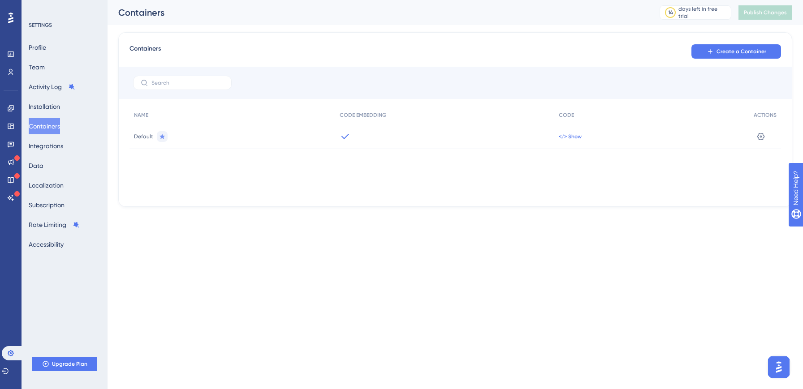
click at [566, 133] on span "</> Show" at bounding box center [570, 136] width 23 height 7
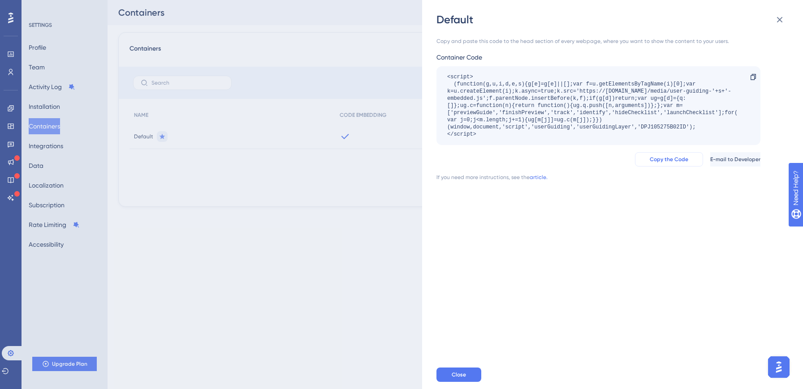
click at [650, 157] on span "Copy the Code" at bounding box center [669, 159] width 39 height 7
click at [777, 368] on img "Open AI Assistant Launcher" at bounding box center [779, 367] width 16 height 16
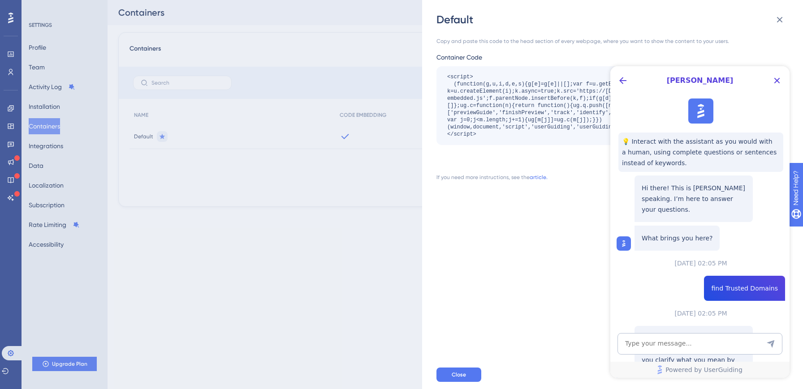
scroll to position [212, 0]
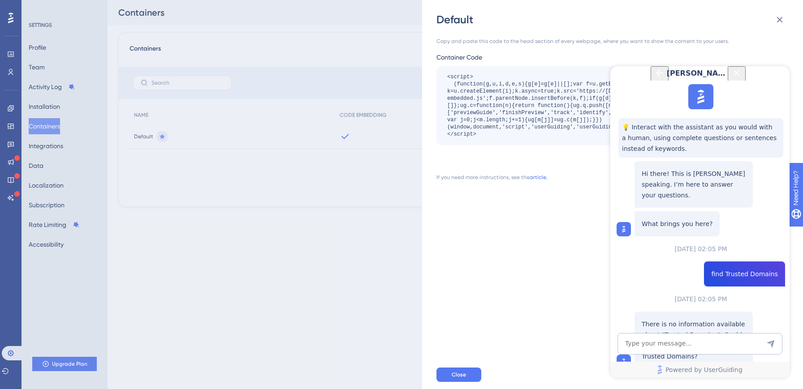
click at [654, 77] on icon "Back Button" at bounding box center [659, 73] width 11 height 11
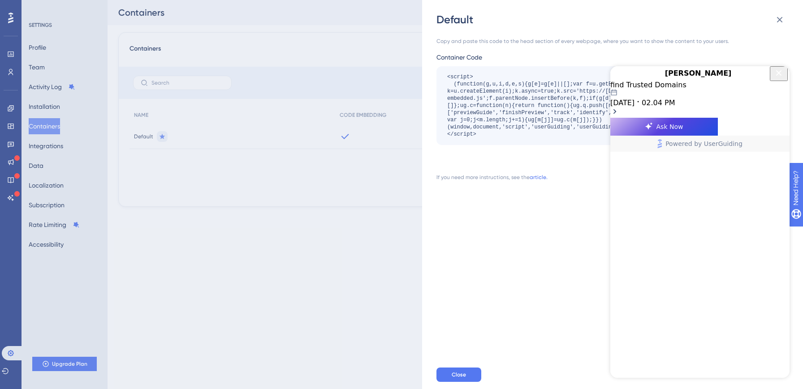
click at [683, 132] on span "Ask Now" at bounding box center [669, 126] width 27 height 11
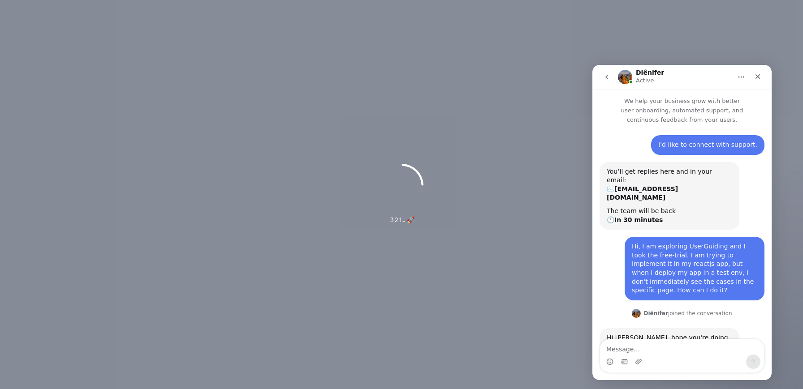
scroll to position [684, 0]
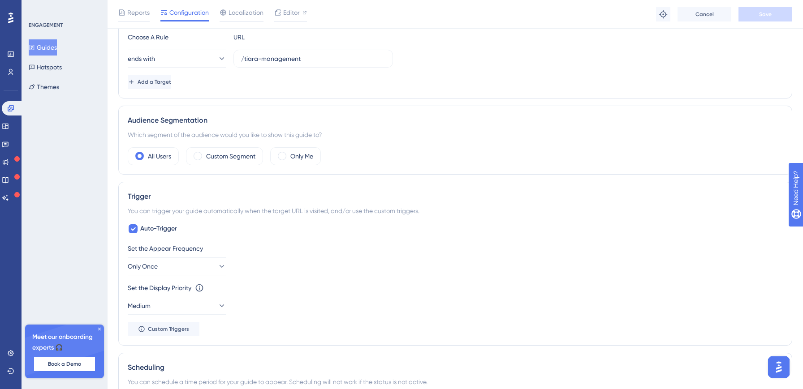
scroll to position [253, 0]
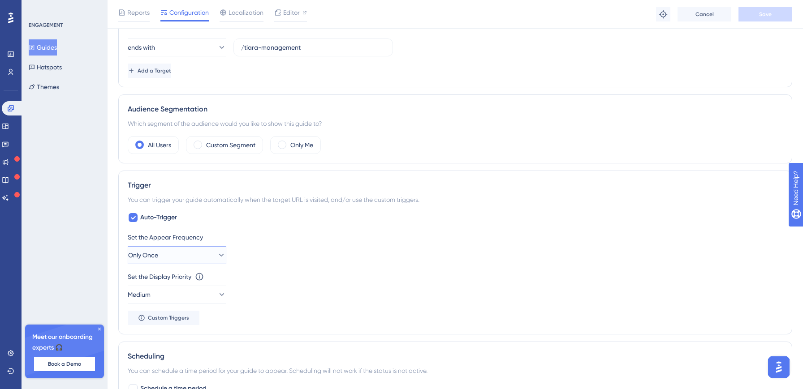
click at [140, 254] on span "Only Once" at bounding box center [143, 255] width 30 height 11
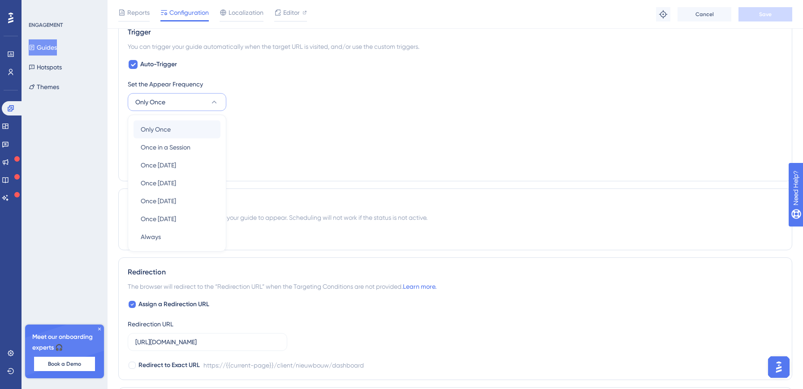
scroll to position [422, 0]
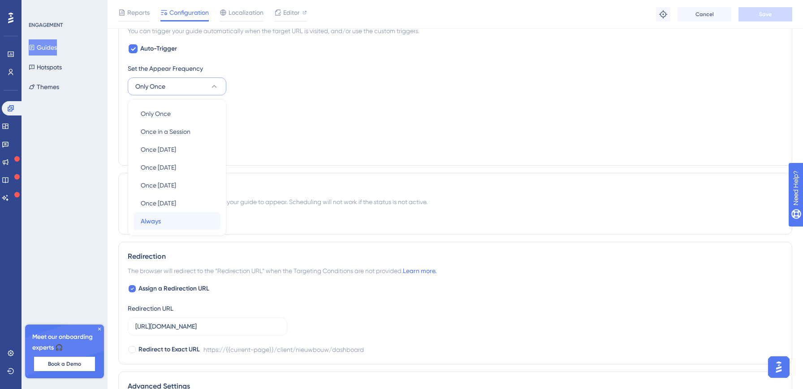
click at [163, 215] on div "Always Always" at bounding box center [177, 221] width 73 height 18
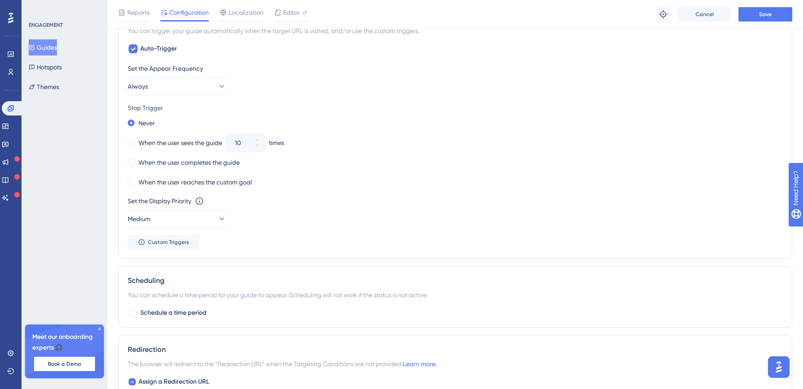
click at [444, 185] on div "When the user reaches the custom goal" at bounding box center [455, 182] width 655 height 13
click at [133, 163] on span at bounding box center [131, 162] width 7 height 7
click at [137, 160] on input "radio" at bounding box center [137, 160] width 0 height 0
click at [765, 19] on button "Save" at bounding box center [765, 14] width 54 height 14
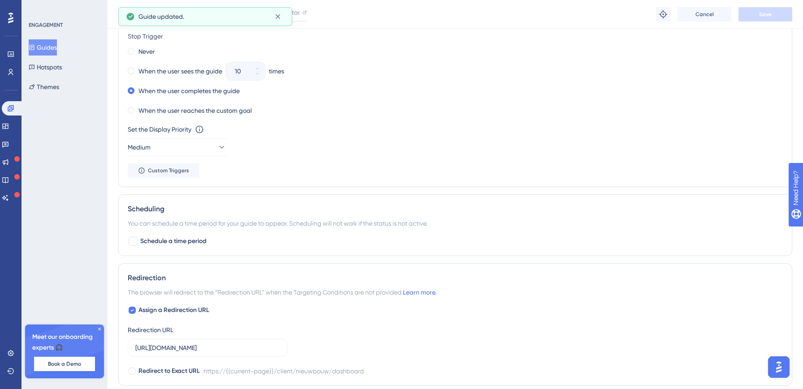
scroll to position [619, 0]
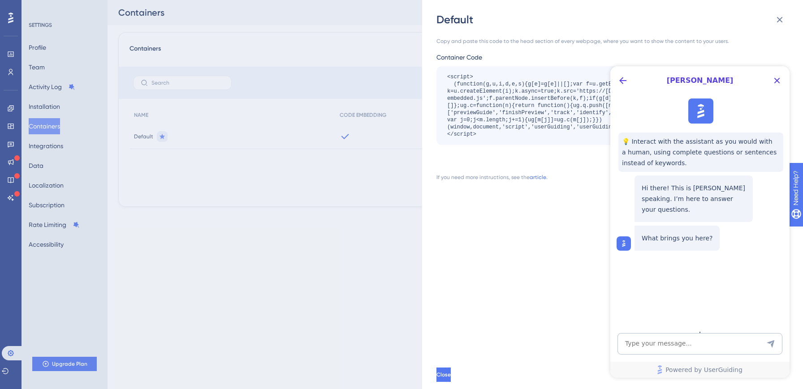
click at [624, 239] on img at bounding box center [623, 243] width 9 height 9
click at [624, 79] on icon "Back Button" at bounding box center [622, 80] width 11 height 11
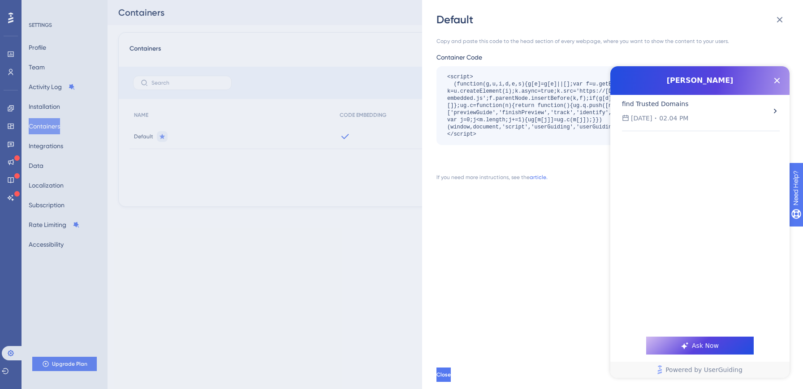
click at [776, 112] on icon "Open chat history starts with message: find Trusted Domains" at bounding box center [775, 111] width 3 height 5
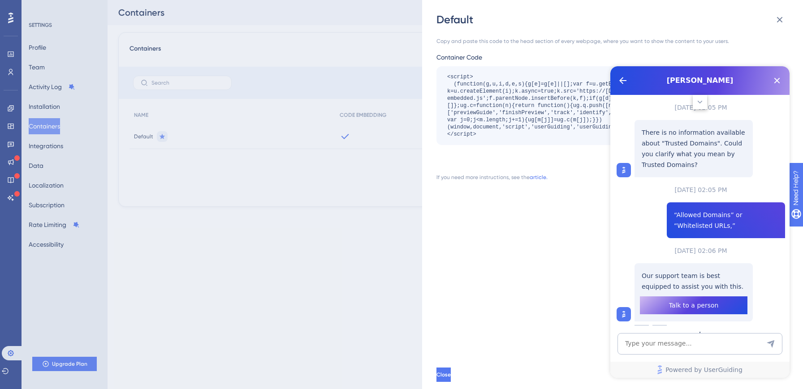
scroll to position [212, 0]
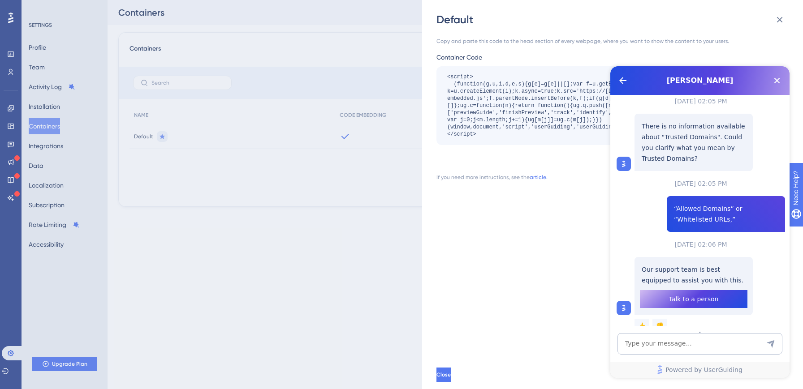
click at [684, 294] on span "Talk to a person" at bounding box center [694, 299] width 50 height 11
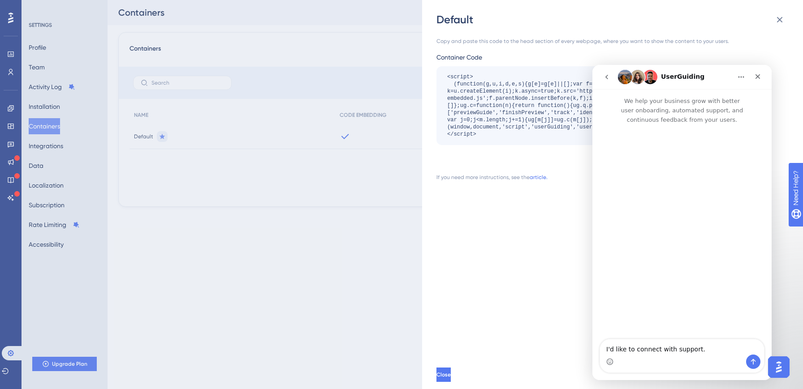
scroll to position [0, 0]
click at [605, 75] on icon "go back" at bounding box center [606, 76] width 7 height 7
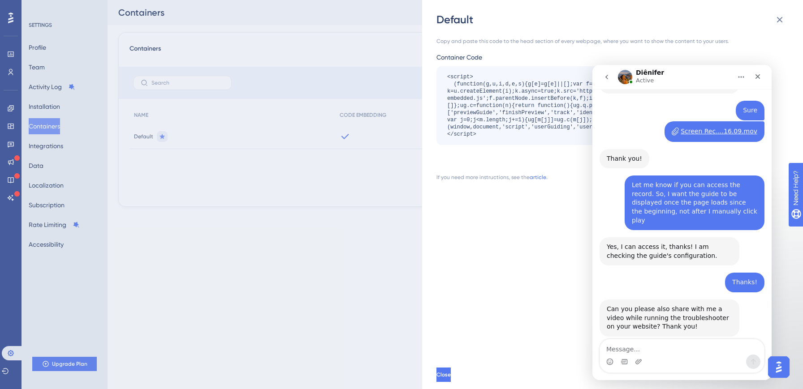
scroll to position [1016, 0]
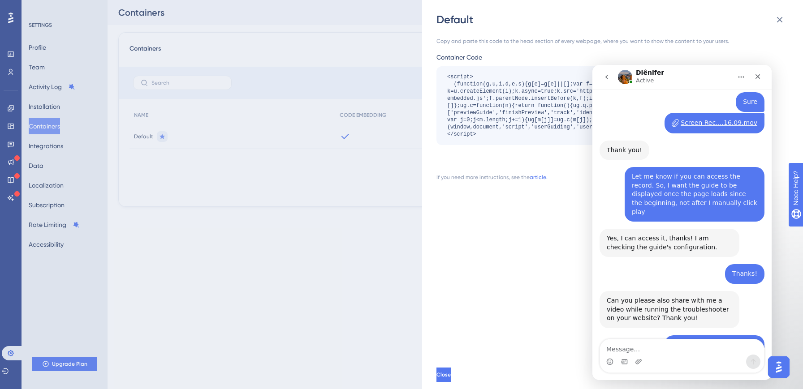
drag, startPoint x: 624, startPoint y: 299, endPoint x: 655, endPoint y: 299, distance: 30.5
click at [655, 369] on div "I'm sorry, but I could not see anything. I need to check all the tabs. Can you …" at bounding box center [669, 391] width 125 height 44
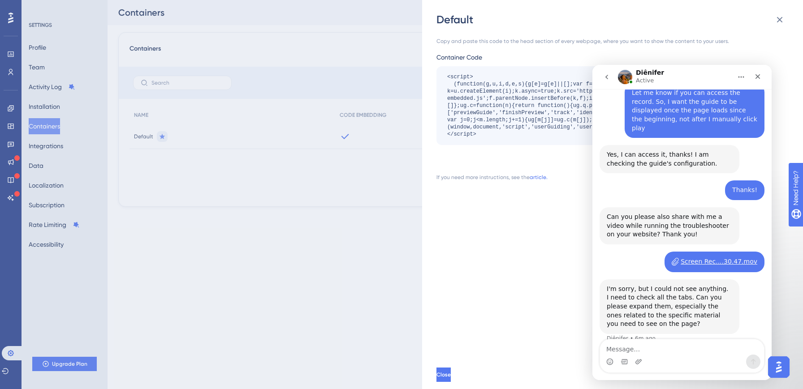
scroll to position [1154, 0]
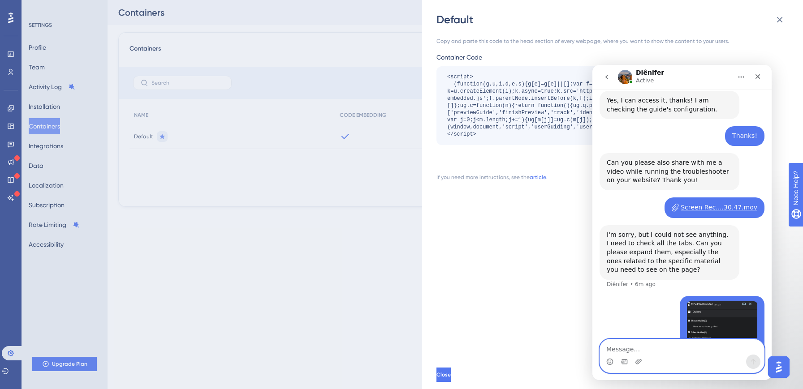
click at [639, 354] on textarea "Message…" at bounding box center [682, 347] width 164 height 15
type textarea "this is the guides"
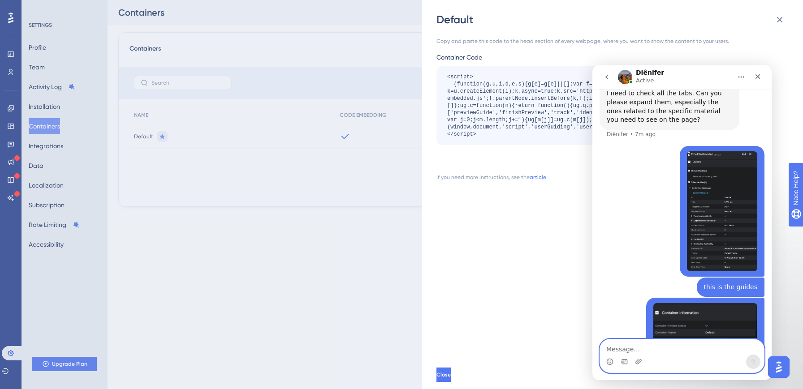
scroll to position [1307, 0]
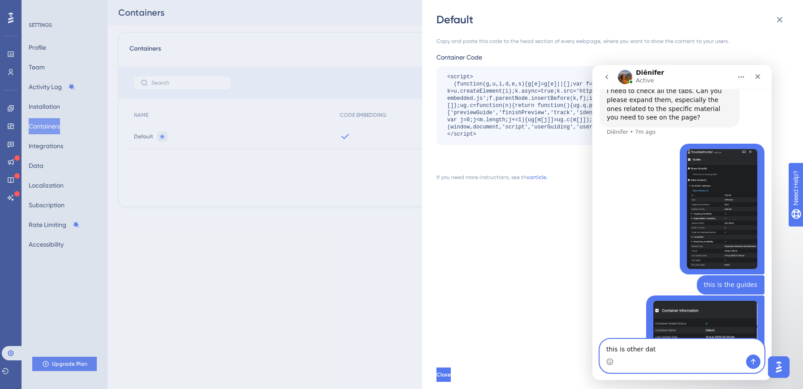
type textarea "this is other data"
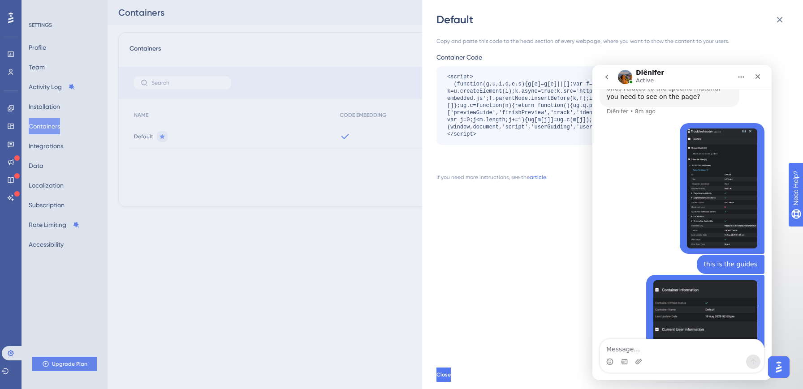
click at [781, 17] on icon at bounding box center [779, 19] width 11 height 11
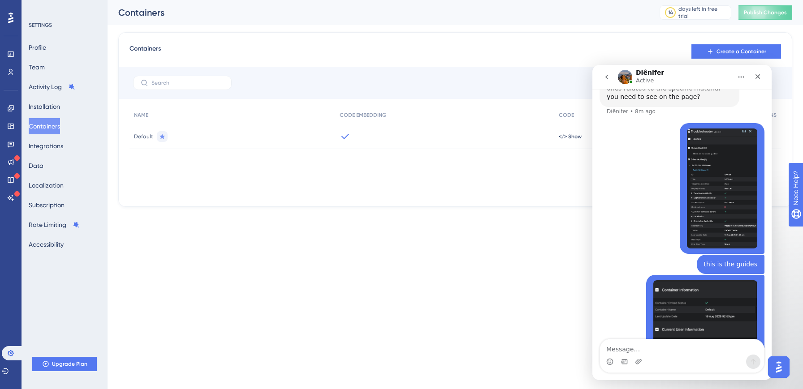
click at [345, 132] on icon at bounding box center [345, 136] width 11 height 11
click at [44, 106] on button "Installation" at bounding box center [44, 107] width 31 height 16
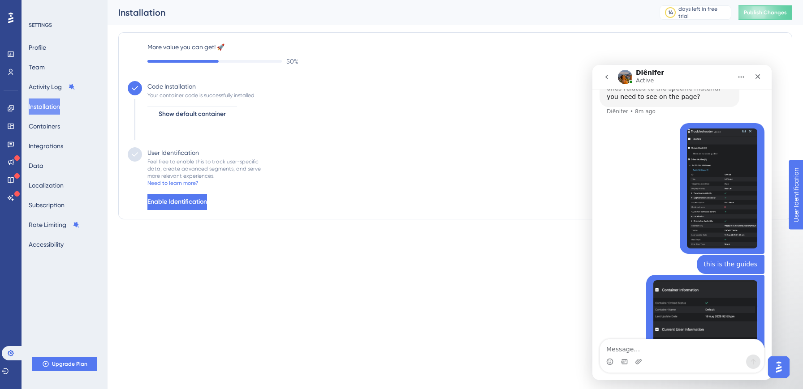
click at [9, 16] on icon at bounding box center [10, 18] width 5 height 12
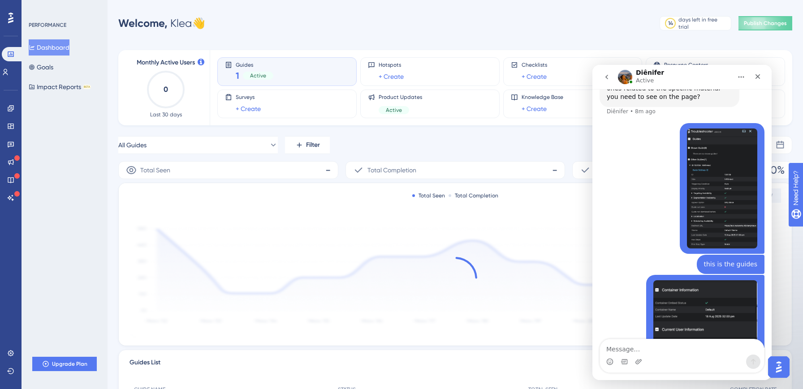
click at [276, 71] on div "Guides 1 Active" at bounding box center [287, 71] width 124 height 21
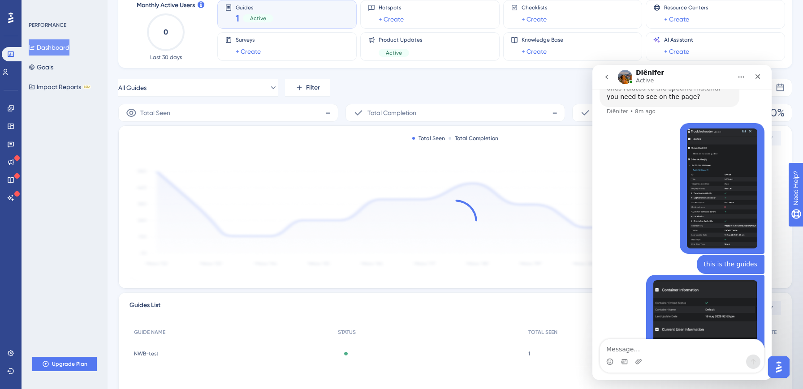
scroll to position [117, 0]
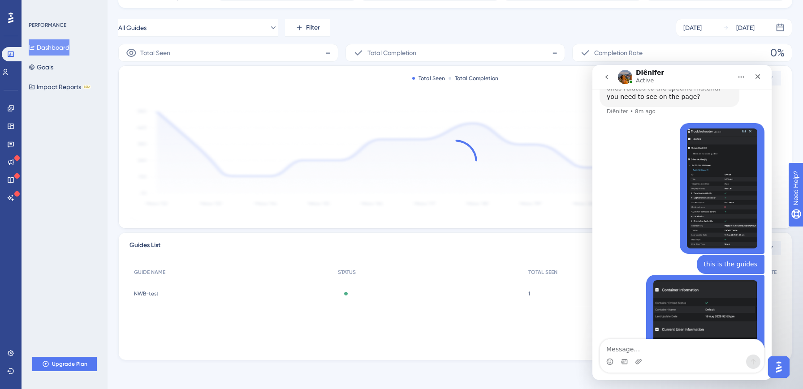
click at [151, 293] on span "NWB-test" at bounding box center [146, 293] width 25 height 7
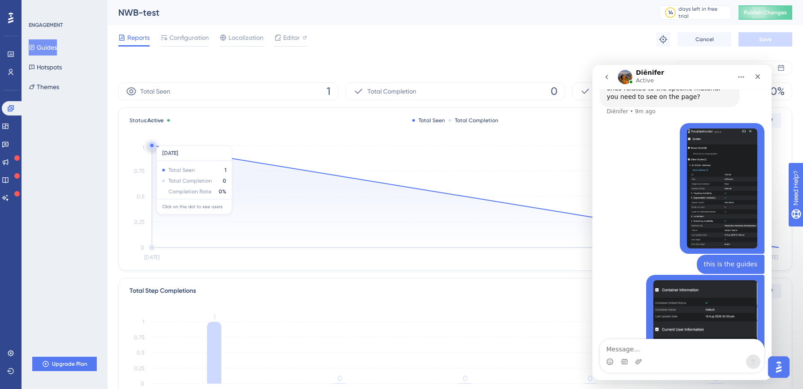
scroll to position [0, 0]
click at [194, 32] on span "Configuration" at bounding box center [188, 37] width 39 height 11
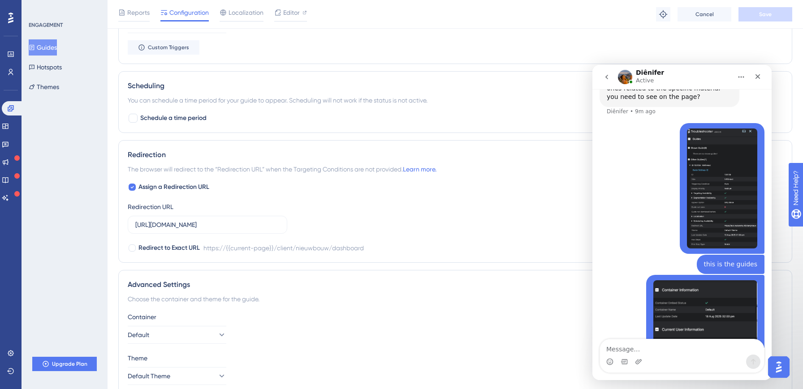
scroll to position [623, 0]
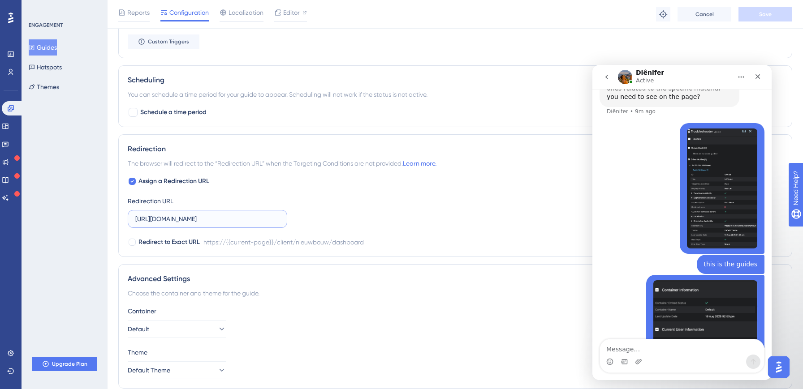
click at [246, 216] on input "https://test.realworks.nl/client/nieuwbouw/dashboard" at bounding box center [207, 219] width 144 height 10
click at [203, 216] on input "https://test.realworks.nl/client/nieuwbouw/dashboard" at bounding box center [207, 219] width 144 height 10
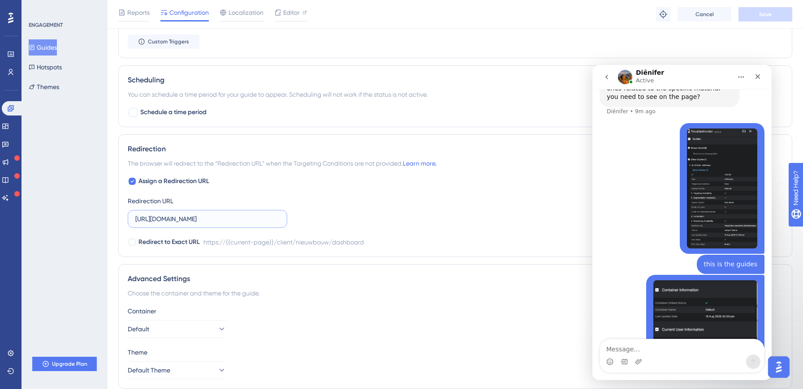
drag, startPoint x: 205, startPoint y: 219, endPoint x: 85, endPoint y: 215, distance: 120.6
paste input "://localhost:3000/"
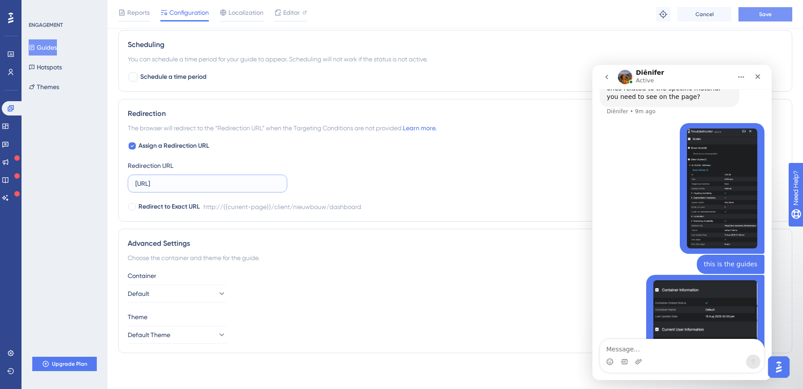
type input "http://localhost:3000/client/nieuwbouw/dashboard"
click at [768, 14] on span "Save" at bounding box center [765, 14] width 13 height 7
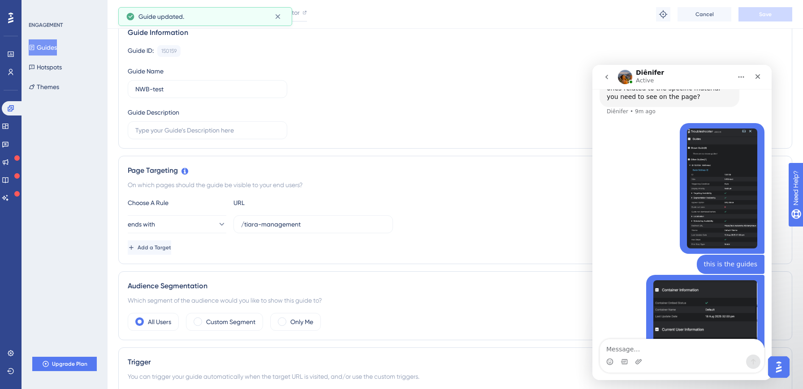
scroll to position [0, 0]
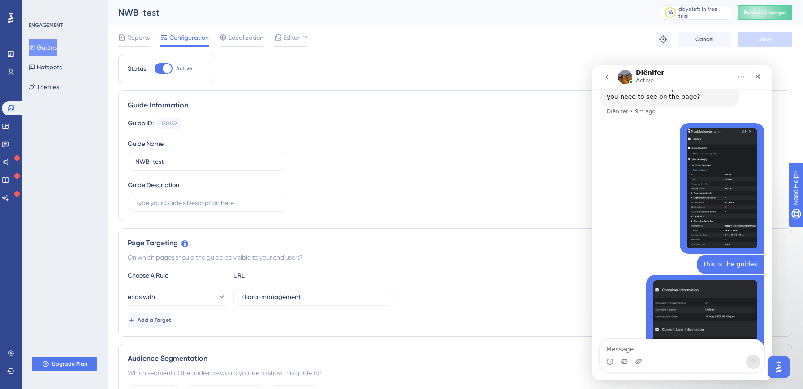
click at [237, 26] on div "Reports Configuration Localization Editor Troubleshoot Cancel Save" at bounding box center [455, 39] width 674 height 29
click at [240, 33] on span "Localization" at bounding box center [246, 37] width 35 height 11
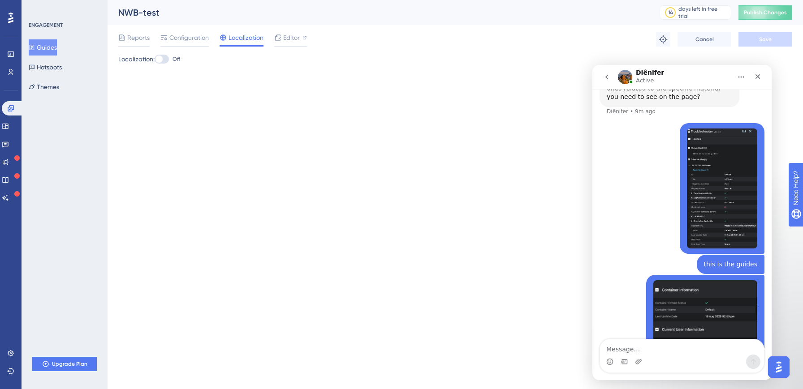
click at [173, 60] on label "Off" at bounding box center [168, 59] width 26 height 11
click at [155, 60] on input "Off" at bounding box center [154, 59] width 0 height 0
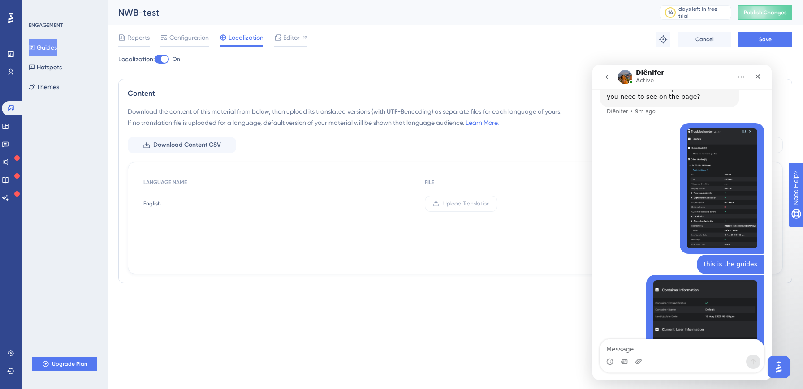
click at [166, 58] on div at bounding box center [164, 59] width 7 height 7
click at [155, 59] on input "On" at bounding box center [154, 59] width 0 height 0
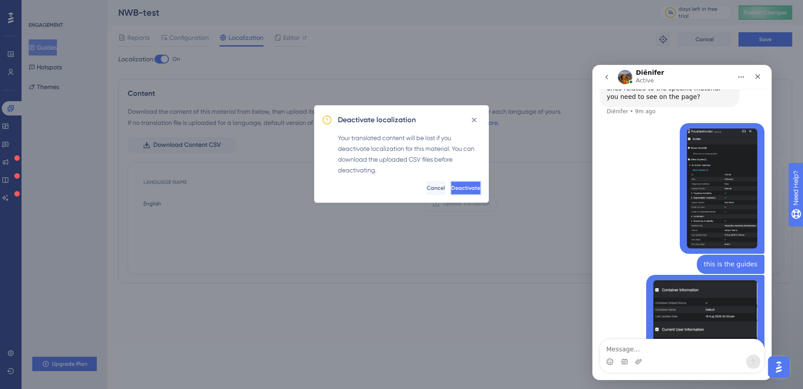
click at [456, 191] on span "Deactivate" at bounding box center [465, 188] width 29 height 7
checkbox input "false"
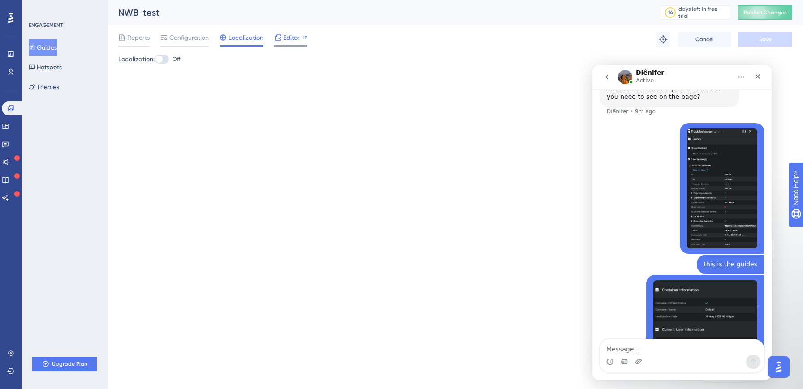
click at [292, 33] on span "Editor" at bounding box center [291, 37] width 17 height 11
click at [634, 350] on textarea "Message…" at bounding box center [682, 347] width 164 height 15
click at [174, 12] on div "NWB-test" at bounding box center [377, 12] width 519 height 13
click at [176, 40] on span "Configuration" at bounding box center [188, 37] width 39 height 11
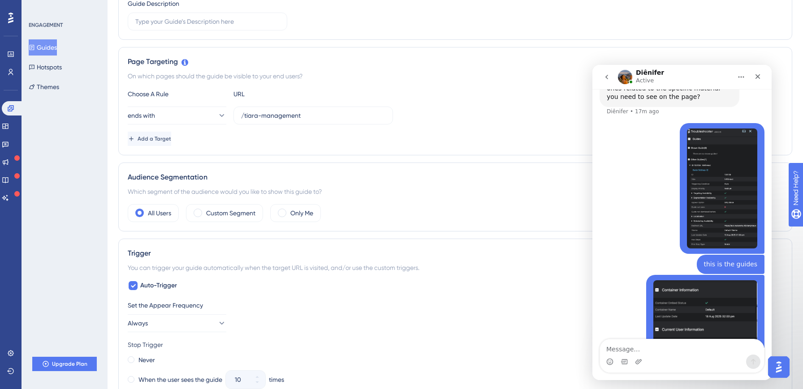
scroll to position [342, 0]
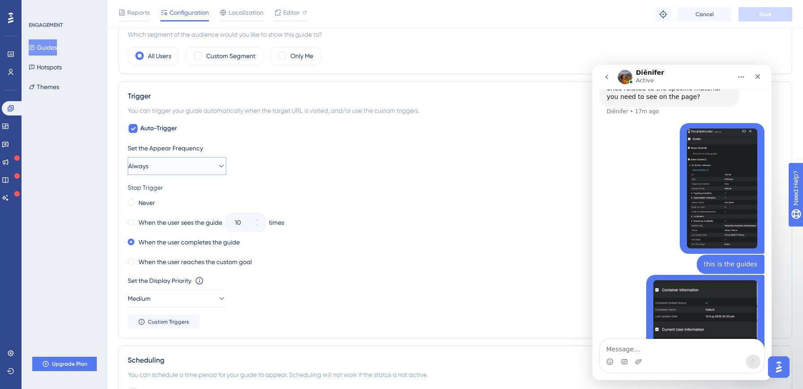
click at [177, 168] on button "Always" at bounding box center [177, 166] width 99 height 18
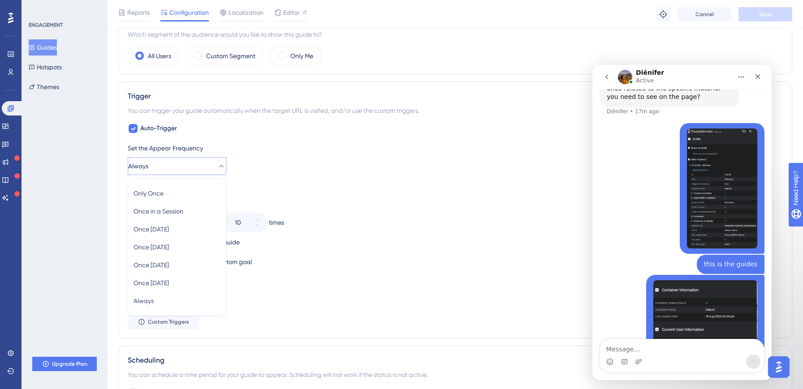
scroll to position [395, 0]
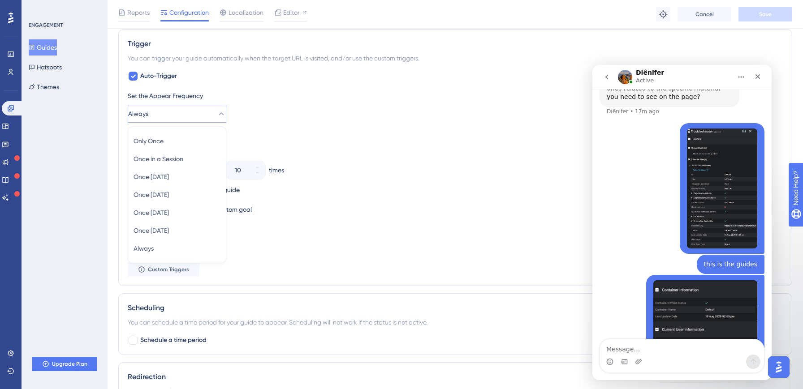
click at [376, 143] on div "Stop Trigger Never When the user sees the guide 10 times When the user complete…" at bounding box center [455, 173] width 655 height 86
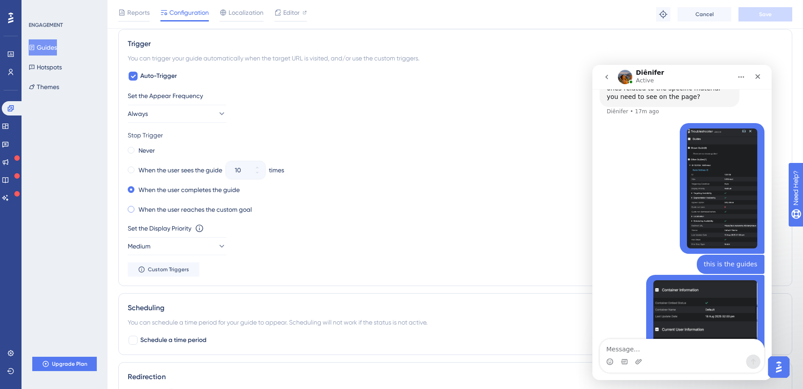
click at [130, 211] on span at bounding box center [131, 209] width 7 height 7
click at [137, 207] on input "radio" at bounding box center [137, 207] width 0 height 0
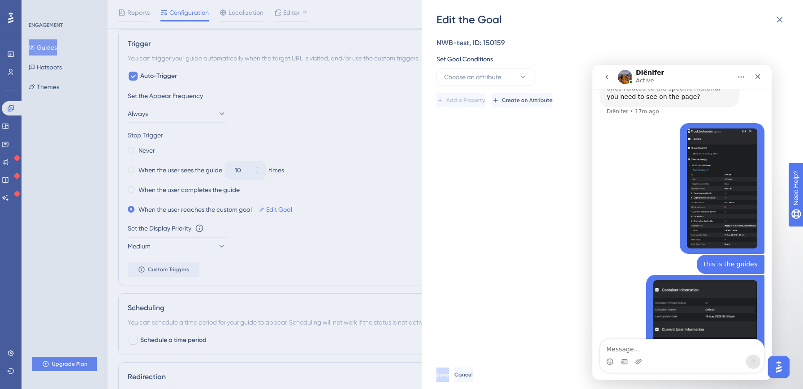
click at [367, 202] on div "Edit the Goal NWB-test, ID: 150159 Set Goal Conditions Choose an attribute Add …" at bounding box center [401, 194] width 803 height 389
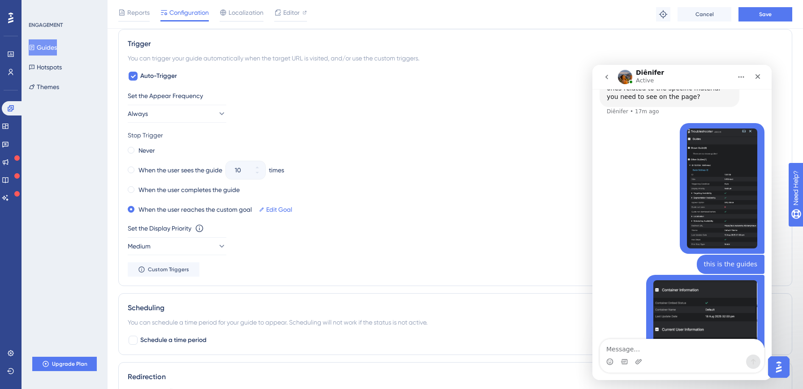
click at [125, 191] on div "Trigger You can trigger your guide automatically when the target URL is visited…" at bounding box center [455, 157] width 674 height 257
click at [132, 188] on span at bounding box center [131, 189] width 7 height 7
click at [137, 188] on input "radio" at bounding box center [137, 188] width 0 height 0
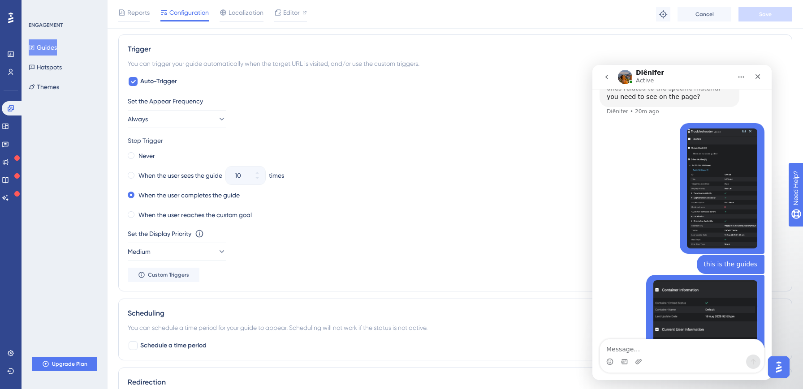
scroll to position [382, 0]
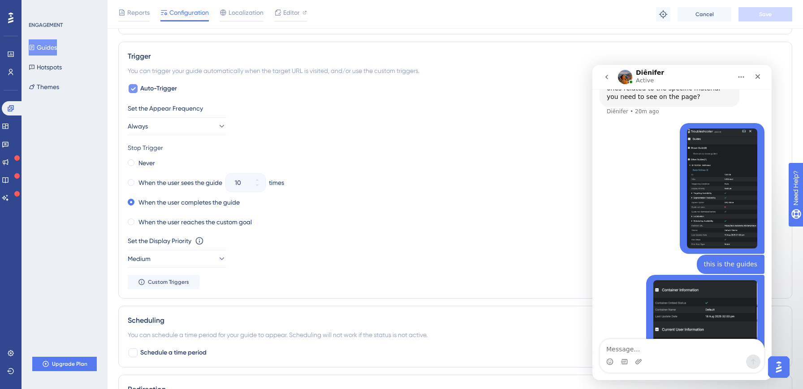
click at [134, 90] on icon at bounding box center [133, 89] width 5 height 4
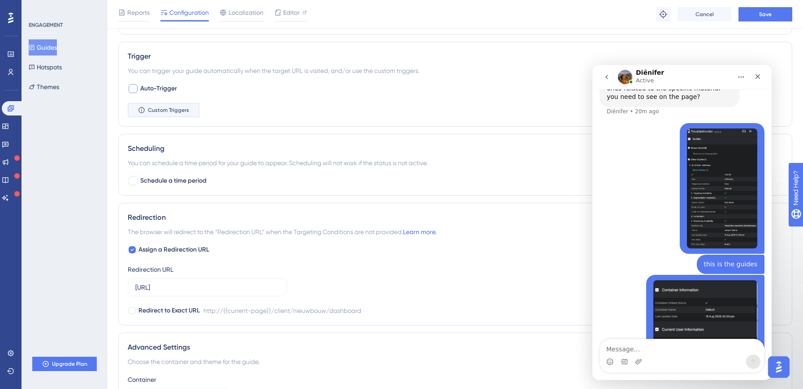
click at [161, 103] on button "Custom Triggers" at bounding box center [164, 110] width 72 height 14
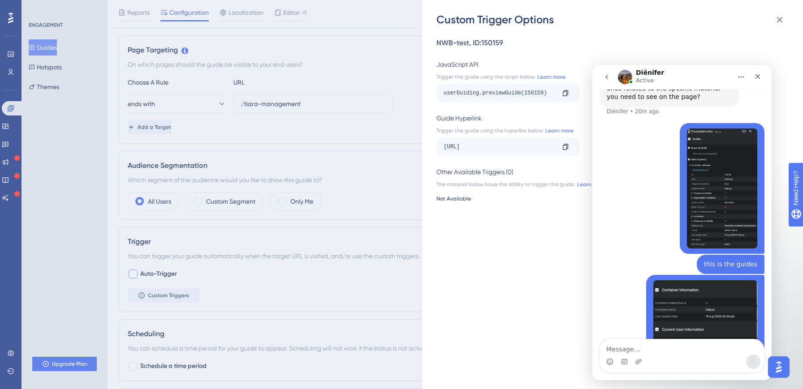
scroll to position [166, 0]
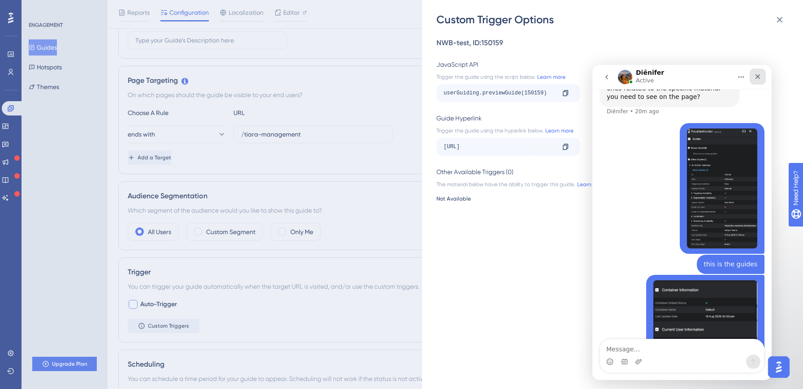
click at [756, 76] on icon "Close" at bounding box center [757, 76] width 7 height 7
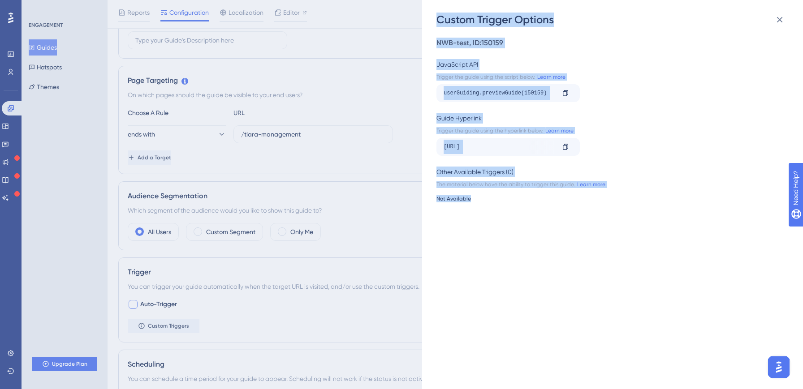
drag, startPoint x: 437, startPoint y: 17, endPoint x: 533, endPoint y: 202, distance: 208.8
click at [533, 202] on div "Custom Trigger Options NWB-test , ID: 150159 JavaScript API Trigger the guide u…" at bounding box center [612, 194] width 381 height 389
copy div "Custom Trigger Options NWB-test , ID: 150159 JavaScript API Trigger the guide u…"
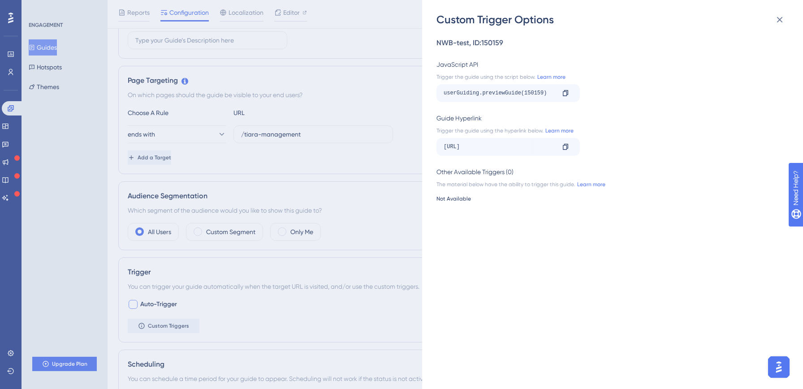
click at [274, 312] on div "Custom Trigger Options NWB-test , ID: 150159 JavaScript API Trigger the guide u…" at bounding box center [401, 194] width 803 height 389
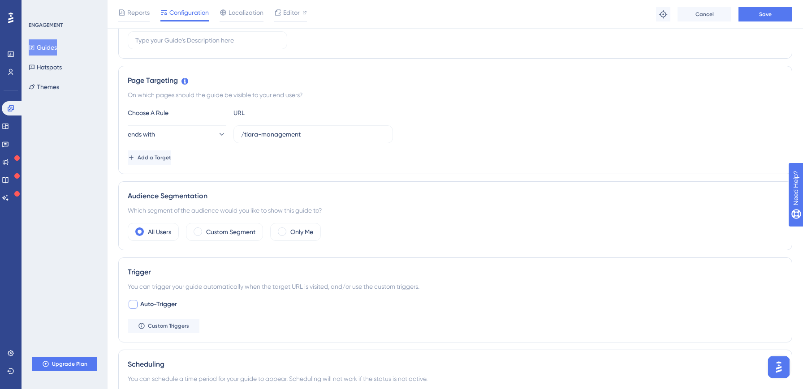
click at [134, 305] on div at bounding box center [133, 304] width 9 height 9
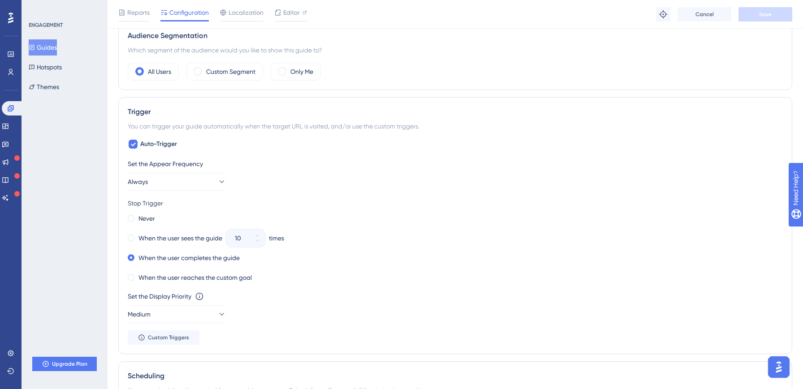
scroll to position [369, 0]
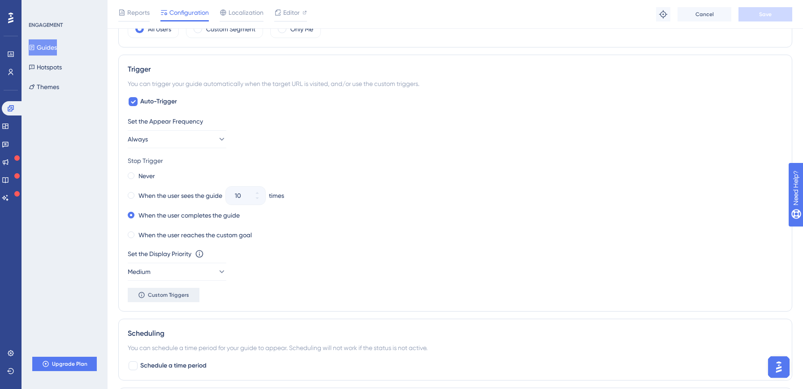
click at [168, 294] on span "Custom Triggers" at bounding box center [168, 295] width 41 height 7
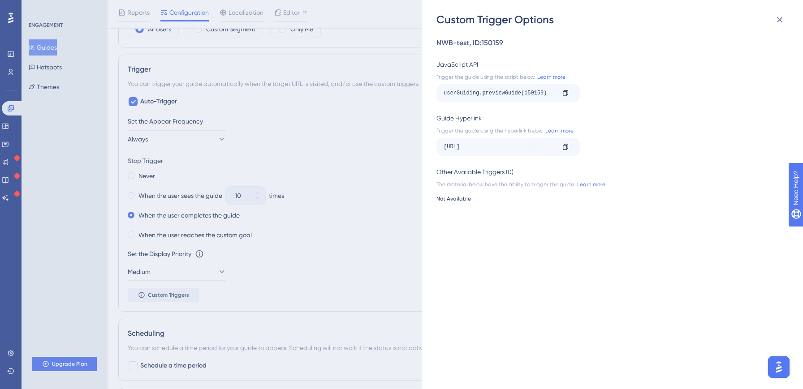
click at [522, 150] on div "http://localhost:3000/client/nieuwbouw/dashboard?__ug__=150159" at bounding box center [499, 147] width 111 height 14
drag, startPoint x: 471, startPoint y: 143, endPoint x: 547, endPoint y: 116, distance: 80.1
click at [564, 143] on div "http://localhost:3000/client/nieuwbouw/dashboard?__ug__=150159 Copy" at bounding box center [507, 147] width 143 height 18
click at [546, 74] on link "Learn more" at bounding box center [550, 76] width 30 height 7
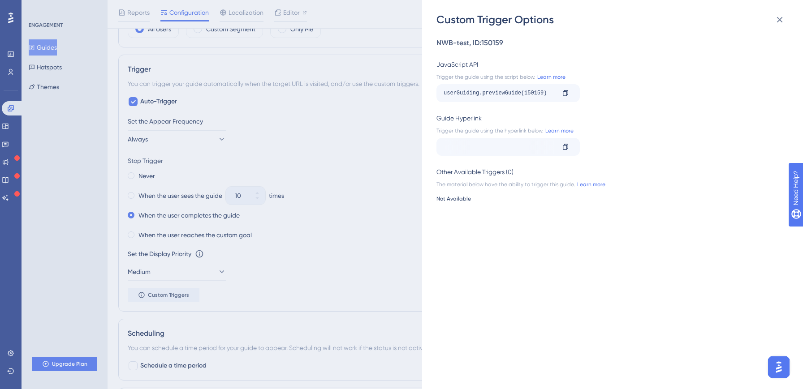
click at [499, 140] on div "http://localhost:3000/client/nieuwbouw/dashboard?__ug__=150159" at bounding box center [499, 147] width 111 height 14
click at [488, 205] on div "NWB-test , ID: 150159 JavaScript API Trigger the guide using the script below. …" at bounding box center [616, 208] width 361 height 363
click at [494, 174] on div "Other Available Triggers (0)" at bounding box center [609, 172] width 347 height 11
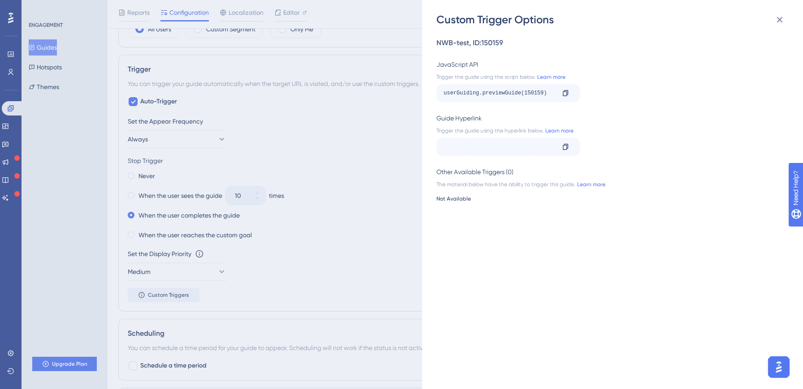
click at [224, 303] on div "Custom Trigger Options NWB-test , ID: 150159 JavaScript API Trigger the guide u…" at bounding box center [401, 194] width 803 height 389
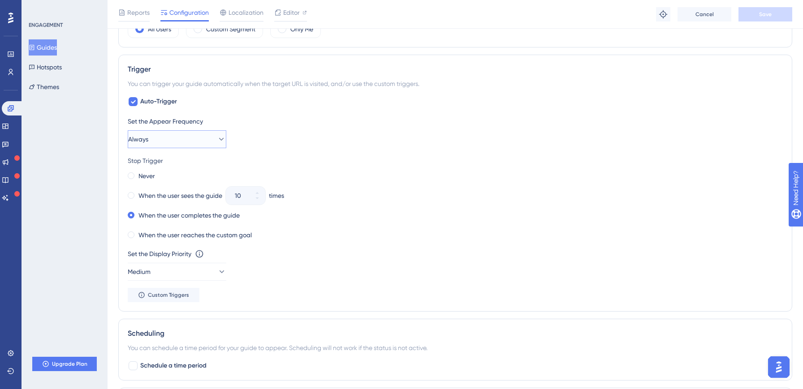
click at [151, 147] on button "Always" at bounding box center [177, 139] width 99 height 18
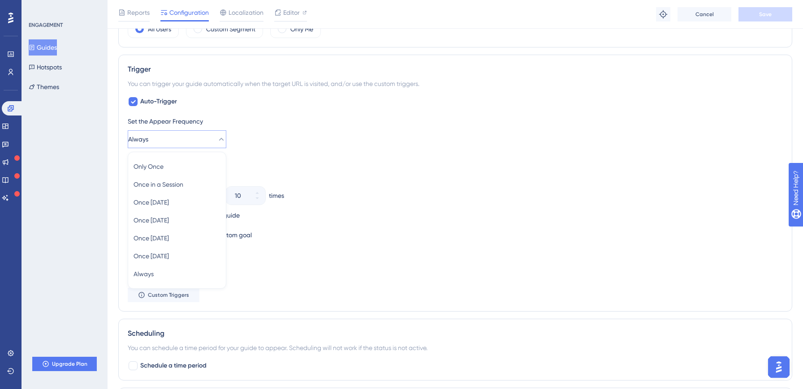
scroll to position [395, 0]
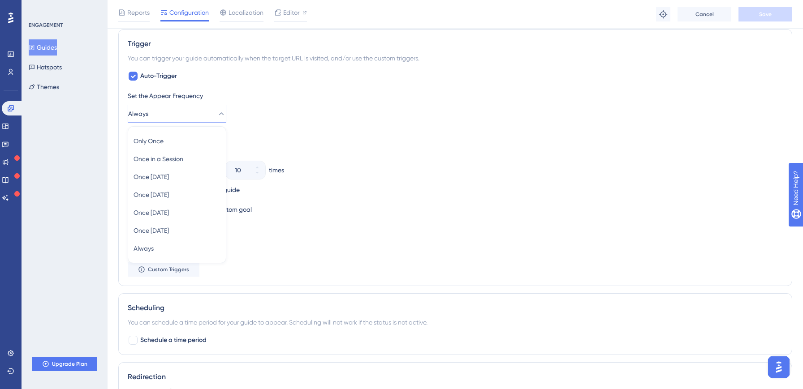
click at [376, 80] on div "Auto-Trigger Set the Appear Frequency Always Only Once Only Once Once in a Sess…" at bounding box center [455, 174] width 655 height 206
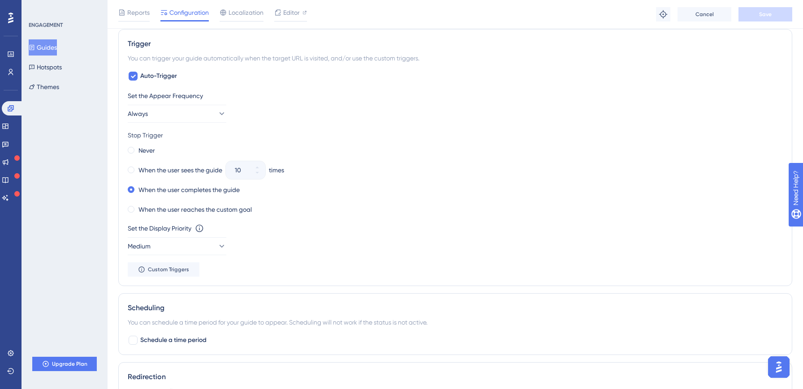
scroll to position [1362, 0]
click at [174, 268] on span "Custom Triggers" at bounding box center [168, 269] width 41 height 7
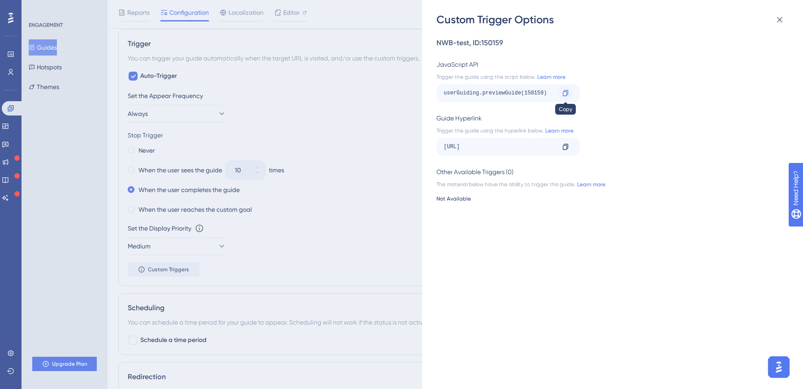
click at [563, 91] on icon at bounding box center [565, 93] width 7 height 7
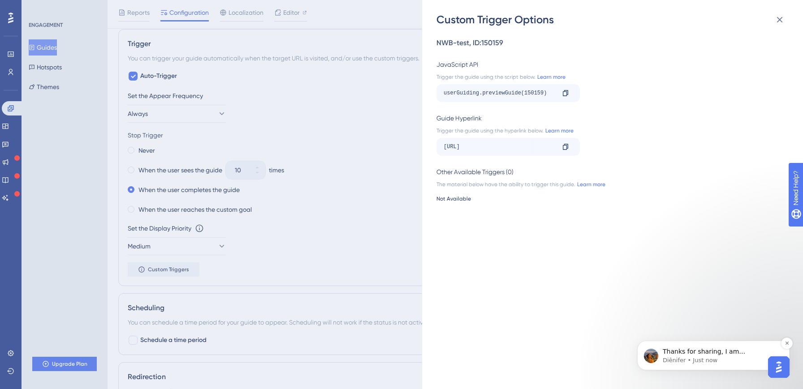
click at [692, 351] on p "Thanks for sharing, I am investigating it further." at bounding box center [721, 352] width 116 height 9
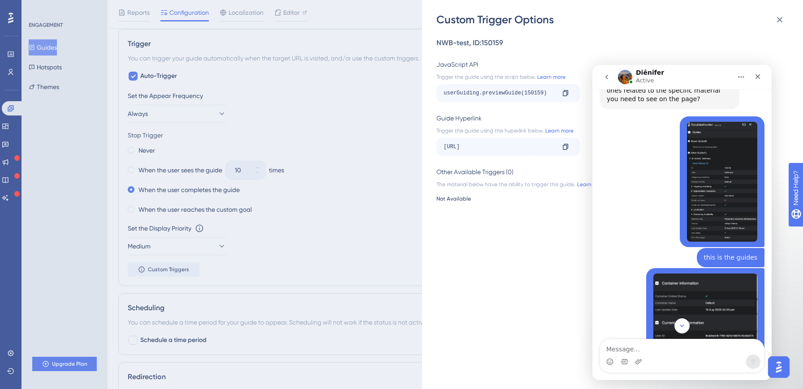
scroll to position [1377, 0]
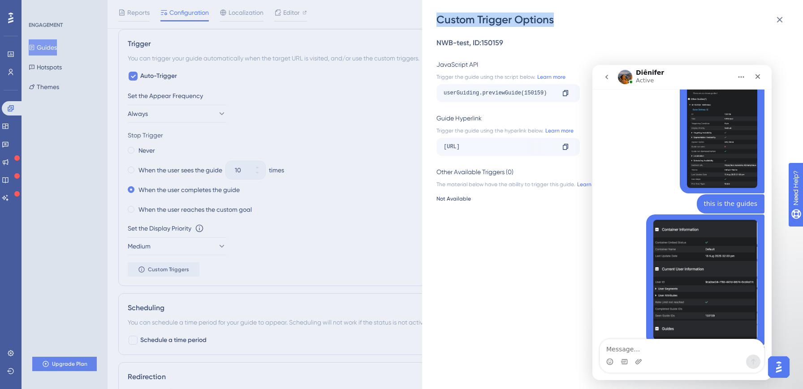
drag, startPoint x: 436, startPoint y: 21, endPoint x: 564, endPoint y: 20, distance: 127.7
click at [564, 20] on div "Custom Trigger Options" at bounding box center [613, 20] width 354 height 14
copy div "Custom Trigger Options"
click at [495, 102] on div "userGuiding.previewGuide(150159) Copy" at bounding box center [507, 93] width 143 height 18
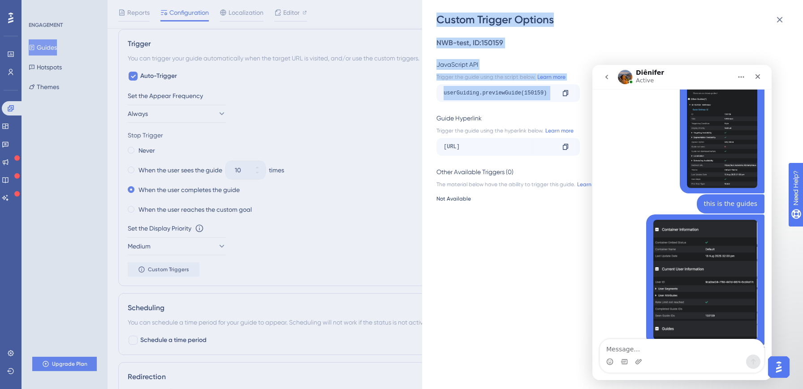
drag, startPoint x: 436, startPoint y: 17, endPoint x: 567, endPoint y: 108, distance: 159.8
click at [567, 108] on div "Custom Trigger Options NWB-test , ID: 150159 JavaScript API Trigger the guide u…" at bounding box center [612, 194] width 381 height 389
copy div "Custom Trigger Options NWB-test , ID: 150159 JavaScript API Trigger the guide u…"
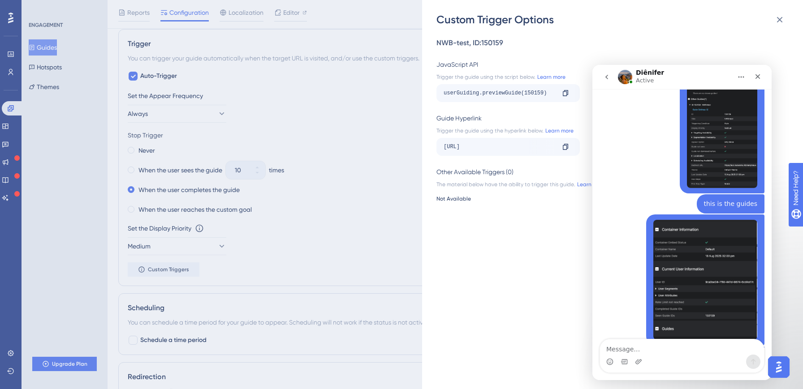
click at [255, 262] on div "Custom Trigger Options NWB-test , ID: 150159 JavaScript API Trigger the guide u…" at bounding box center [401, 194] width 803 height 389
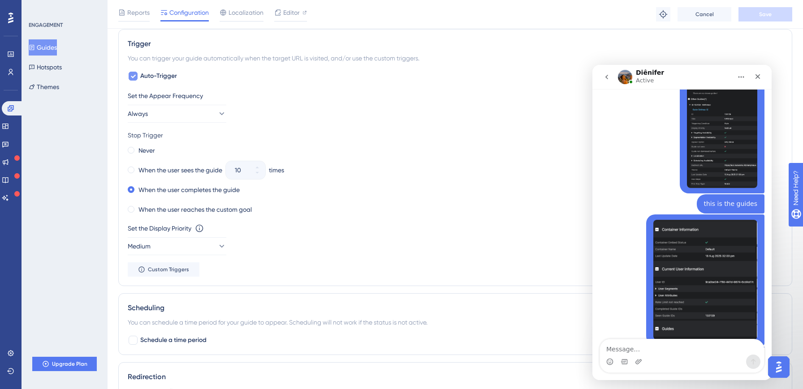
click at [133, 79] on icon at bounding box center [132, 76] width 5 height 7
checkbox input "false"
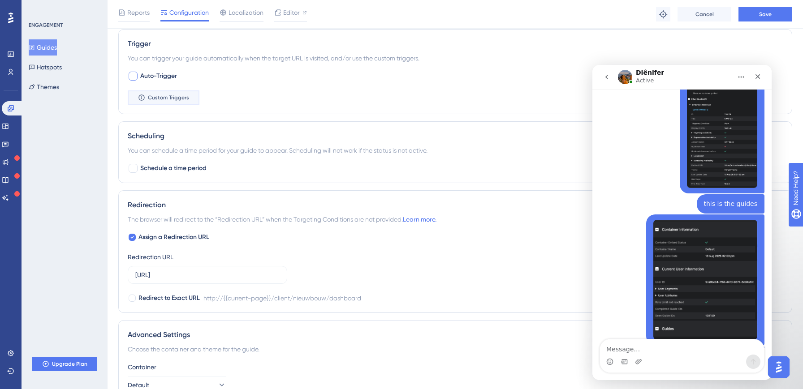
click at [155, 94] on span "Custom Triggers" at bounding box center [168, 97] width 41 height 7
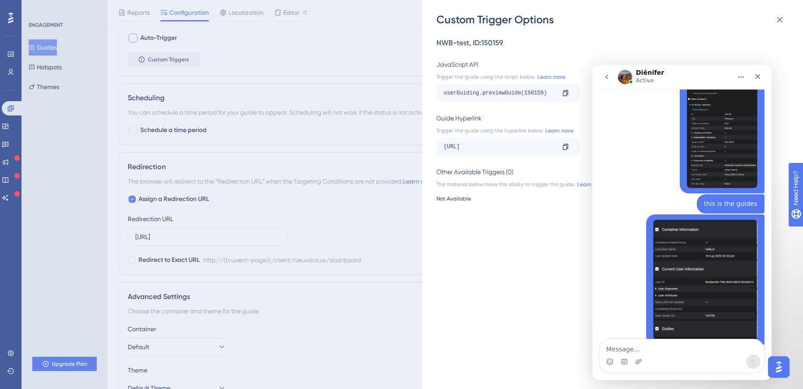
scroll to position [486, 0]
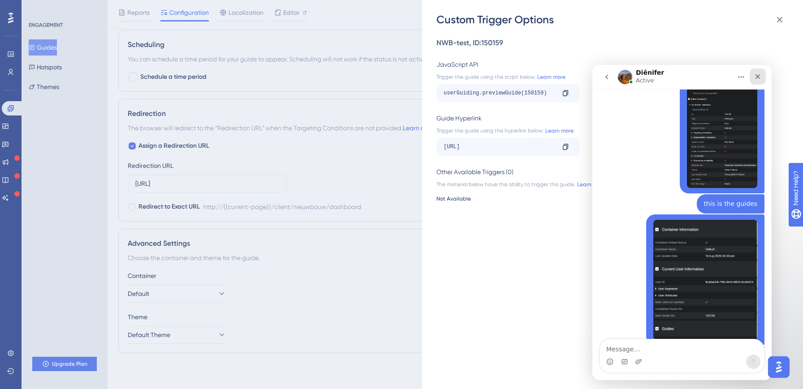
click at [756, 79] on icon "Close" at bounding box center [757, 76] width 7 height 7
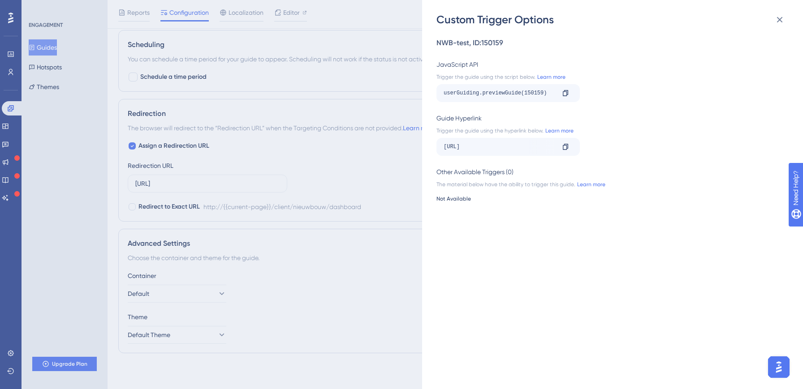
click at [544, 281] on div "NWB-test , ID: 150159 JavaScript API Trigger the guide using the script below. …" at bounding box center [616, 208] width 361 height 363
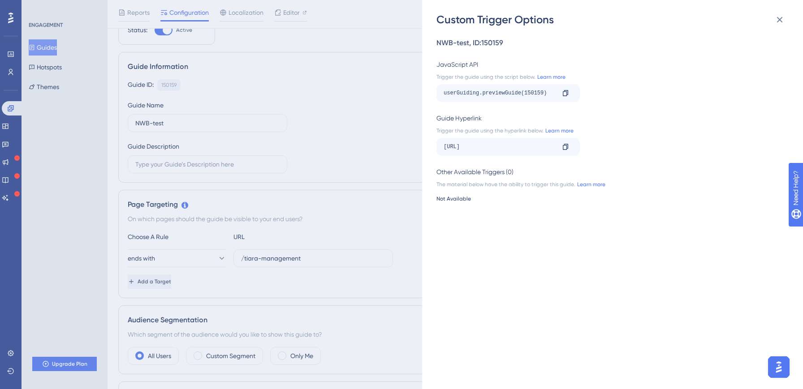
scroll to position [0, 0]
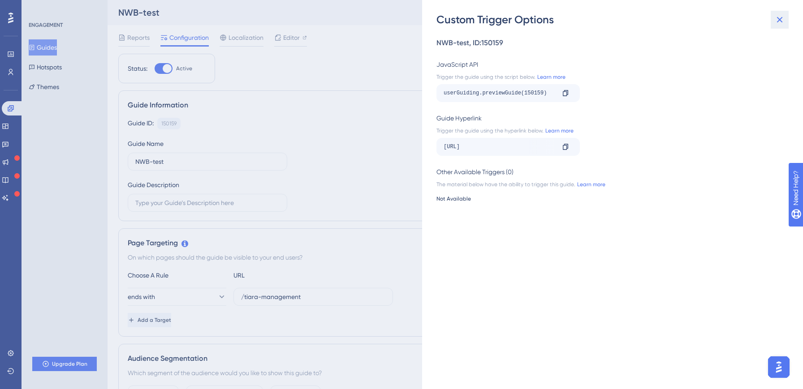
click at [781, 19] on icon at bounding box center [779, 19] width 11 height 11
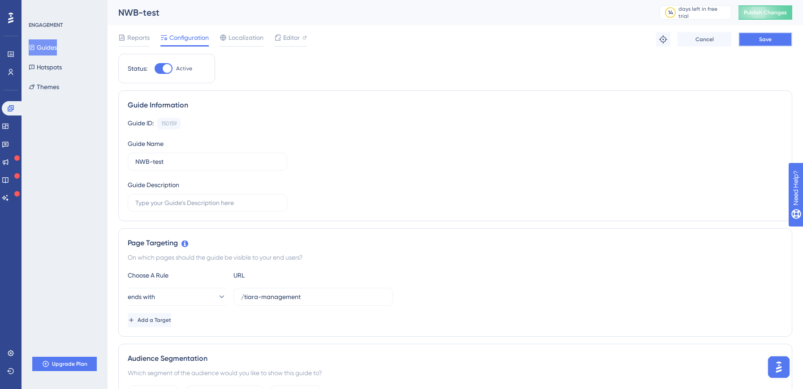
click at [773, 37] on button "Save" at bounding box center [765, 39] width 54 height 14
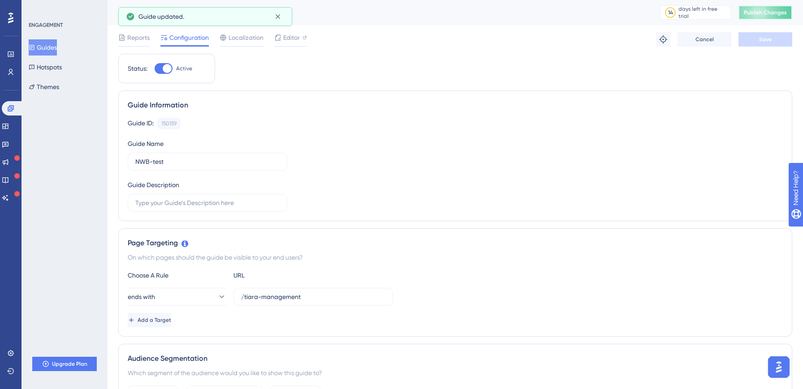
click at [772, 11] on span "Publish Changes" at bounding box center [765, 12] width 43 height 7
click at [786, 365] on img "Open AI Assistant Launcher" at bounding box center [779, 367] width 16 height 16
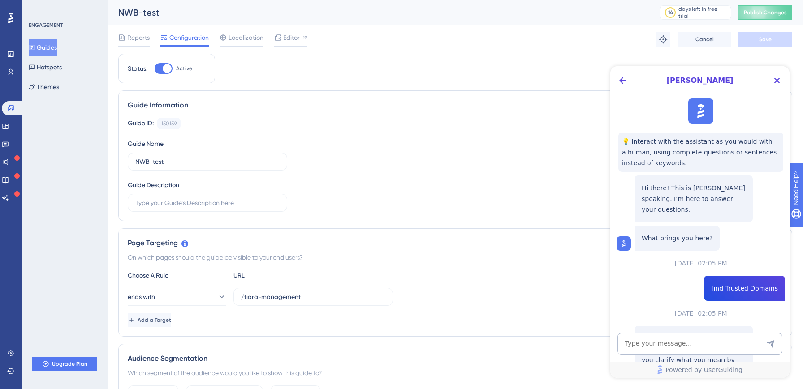
scroll to position [212, 0]
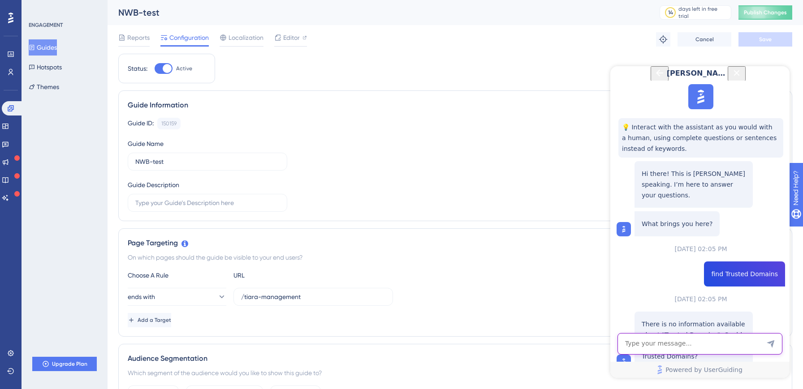
click at [674, 346] on textarea "AI Assistant Text Input" at bounding box center [699, 344] width 165 height 22
click at [654, 78] on icon "Back Button" at bounding box center [659, 73] width 11 height 11
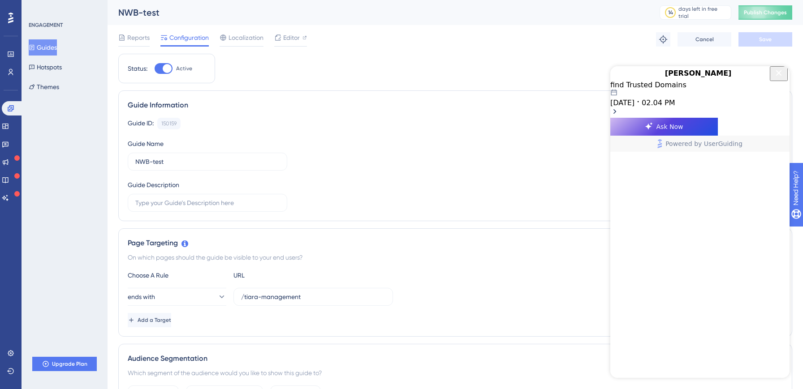
click at [635, 107] on span "08.18.2025" at bounding box center [622, 103] width 24 height 9
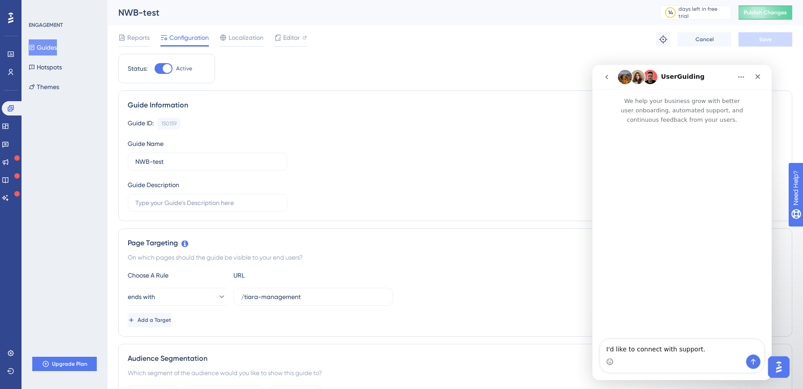
scroll to position [0, 0]
click at [609, 78] on icon "go back" at bounding box center [606, 76] width 7 height 7
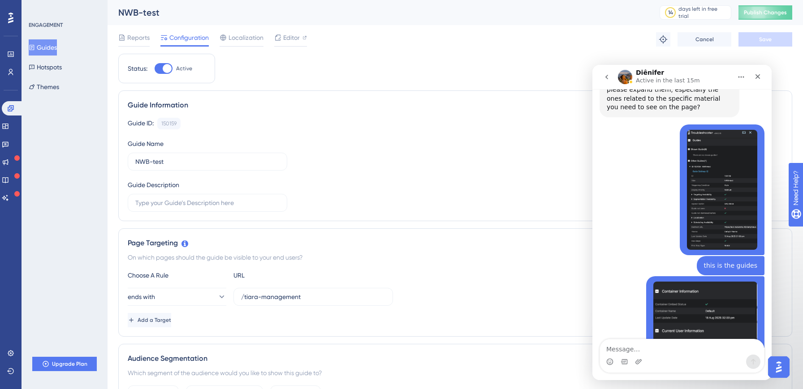
scroll to position [1363, 0]
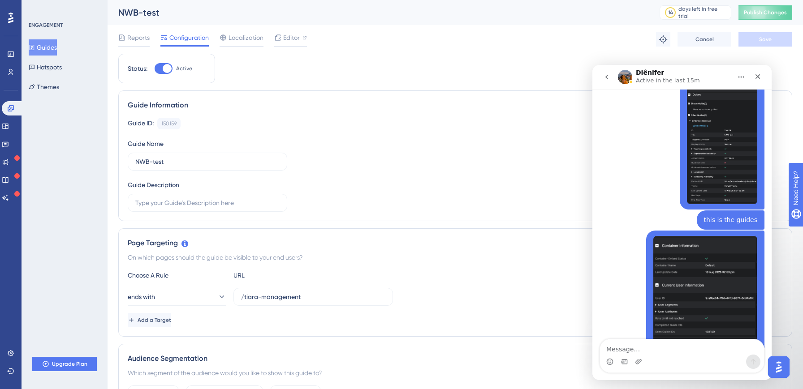
click at [657, 348] on textarea "Message…" at bounding box center [682, 347] width 164 height 15
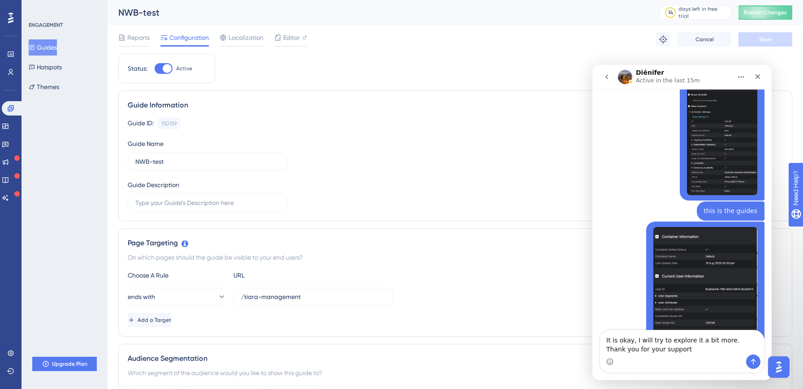
type textarea "It is okay, I will try to explore it a bit more. Thank you for your support"
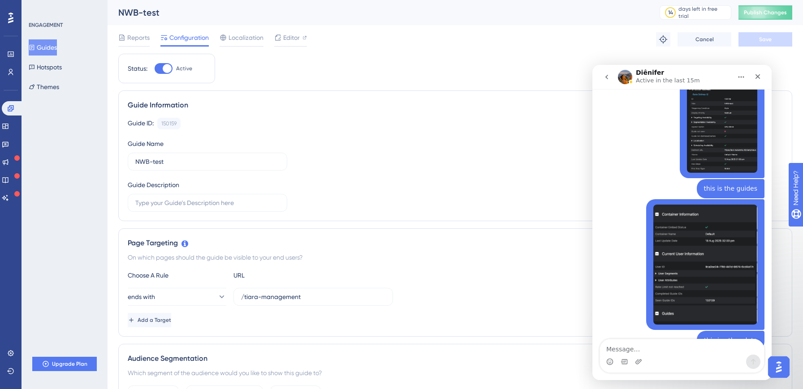
scroll to position [1398, 0]
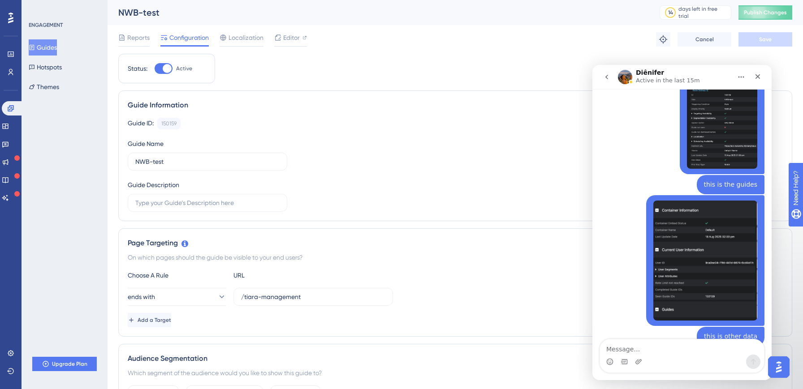
click at [394, 181] on div "Guide ID: 150159 Copy Guide Name NWB-test Guide Description" at bounding box center [455, 165] width 655 height 94
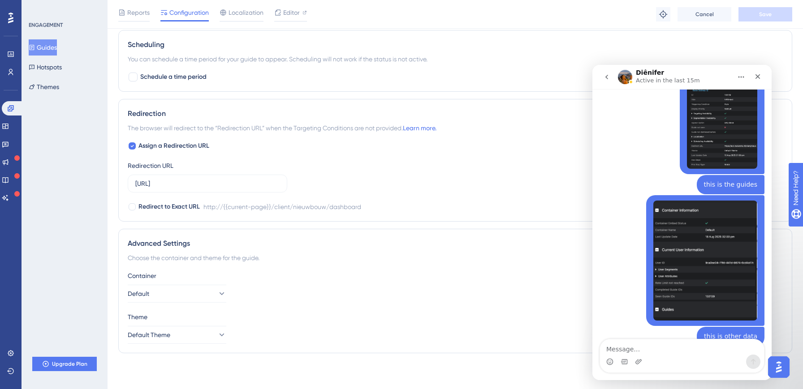
scroll to position [0, 0]
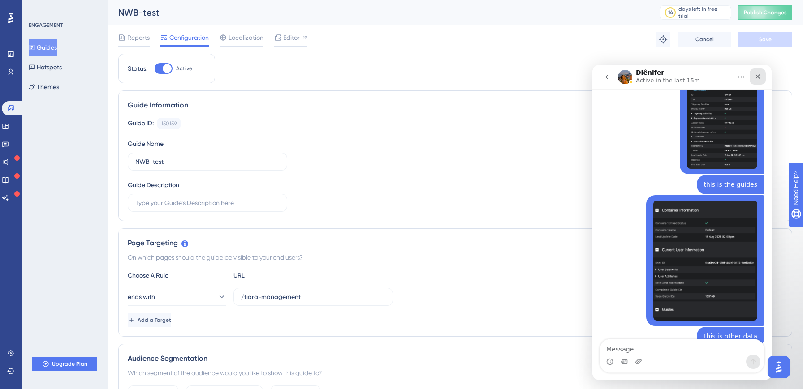
click at [757, 79] on icon "Close" at bounding box center [757, 76] width 7 height 7
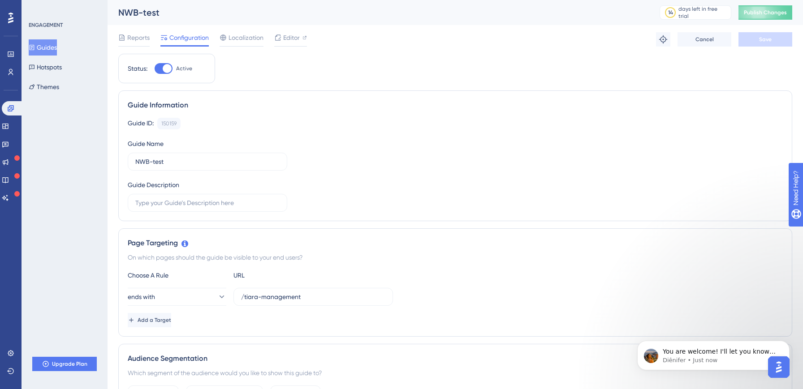
scroll to position [1433, 0]
click at [695, 345] on div "You are welcome! I'll let you know soon when I have new information. Diênifer •…" at bounding box center [713, 356] width 152 height 30
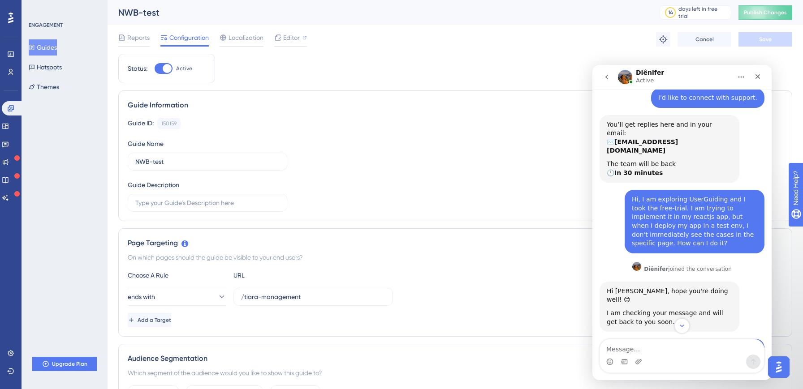
scroll to position [1448, 0]
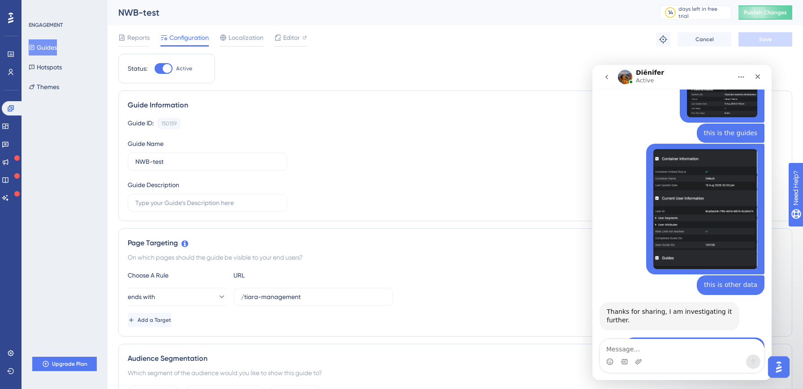
drag, startPoint x: 666, startPoint y: 311, endPoint x: 635, endPoint y: 307, distance: 30.7
click at [626, 350] on textarea "Message…" at bounding box center [682, 347] width 164 height 15
type textarea "Thank you!"
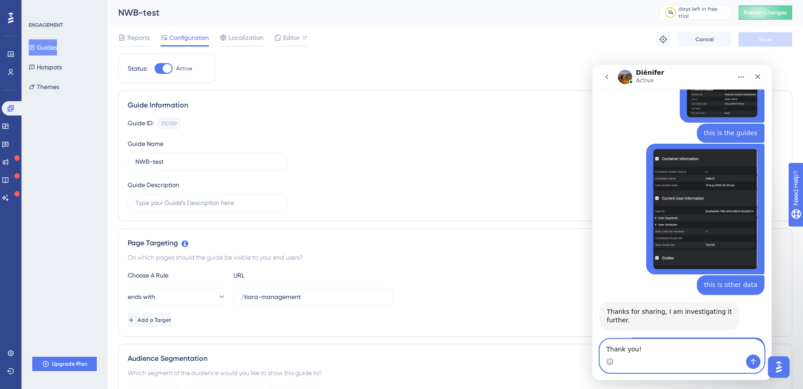
type textarea "Thank you!"
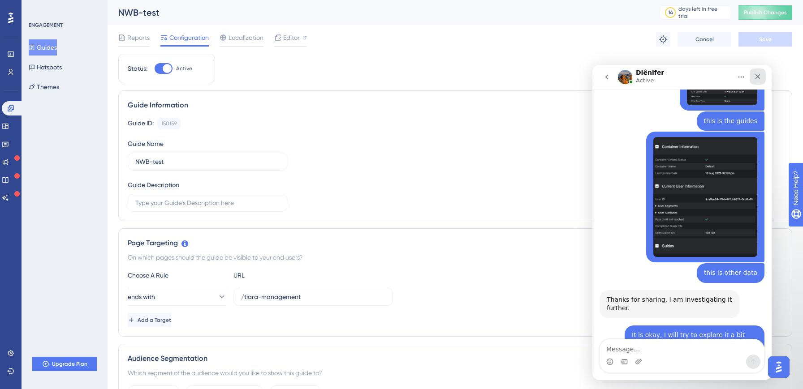
click at [757, 78] on icon "Close" at bounding box center [757, 76] width 7 height 7
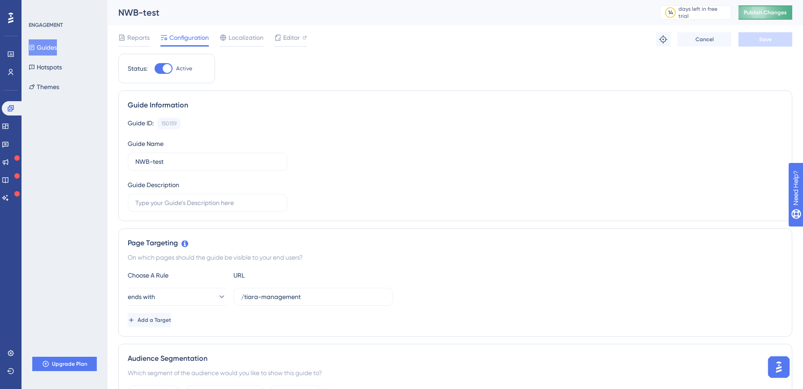
click at [768, 16] on span "Publish Changes" at bounding box center [765, 12] width 43 height 7
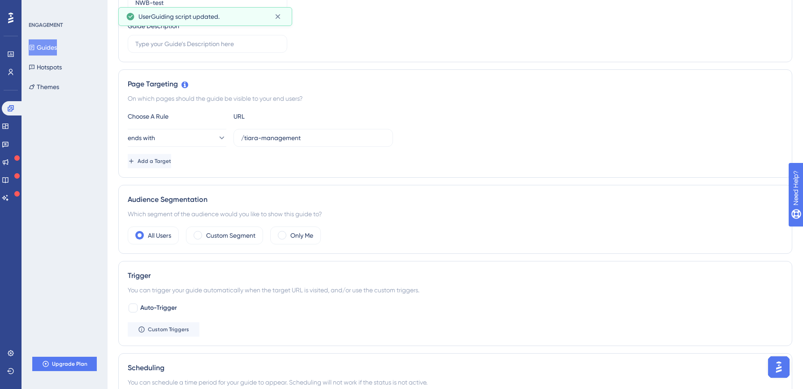
scroll to position [486, 0]
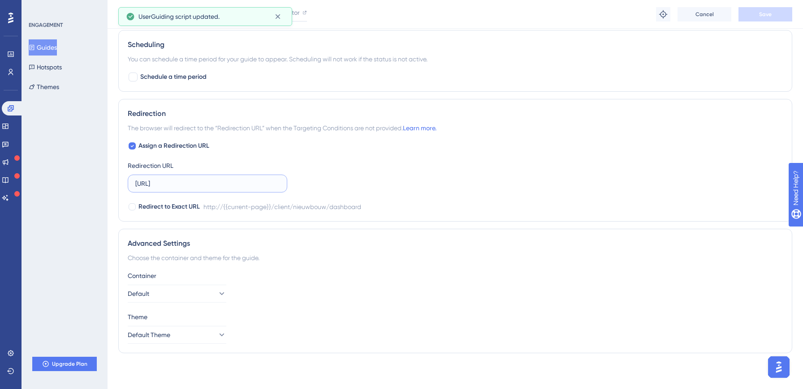
click at [171, 186] on input "http://localhost:3000/client/nieuwbouw/dashboard" at bounding box center [207, 184] width 144 height 10
click at [205, 186] on input "http://localhost:3000/client/nieuwbouw/dashboard" at bounding box center [207, 184] width 144 height 10
drag, startPoint x: 248, startPoint y: 186, endPoint x: 388, endPoint y: 191, distance: 140.3
click at [388, 191] on div "Assign a Redirection URL Redirection URL http://localhost:3000/client/nieuwbouw…" at bounding box center [455, 177] width 655 height 72
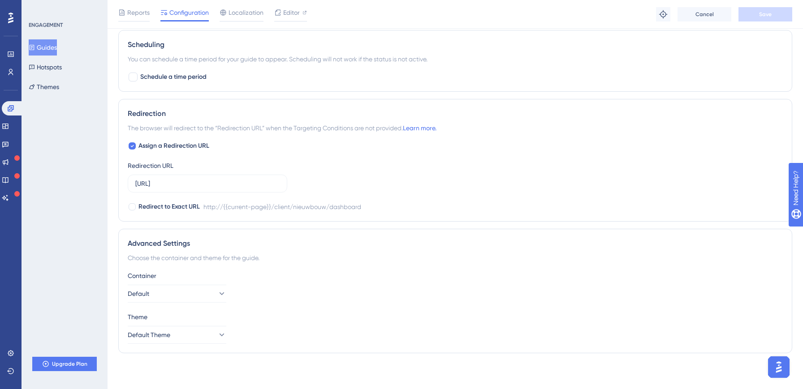
scroll to position [0, 0]
click at [388, 191] on div "Assign a Redirection URL Redirection URL http://localhost:3000/client/nieuwbouw…" at bounding box center [455, 177] width 655 height 72
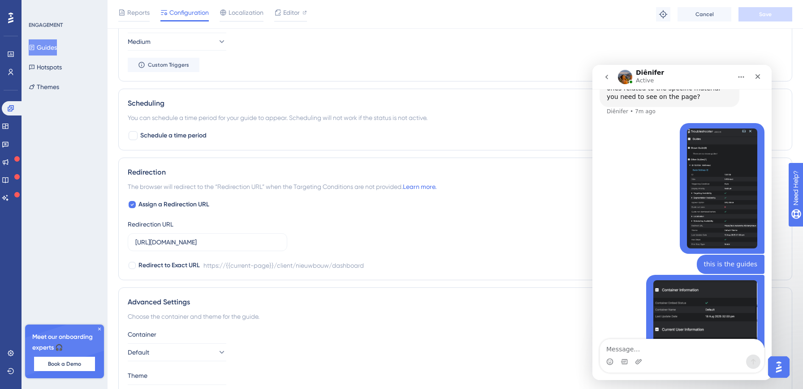
scroll to position [658, 0]
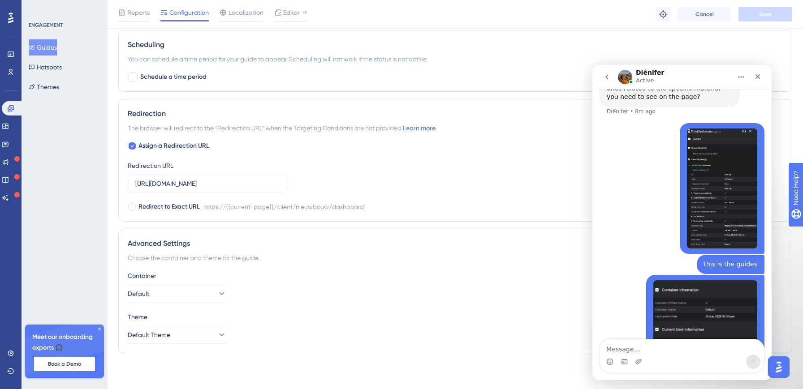
click at [143, 303] on div "Container Default Theme Default Theme" at bounding box center [455, 307] width 655 height 73
click at [148, 289] on span "Default" at bounding box center [139, 294] width 22 height 11
click at [313, 294] on div "Container Default Default Default" at bounding box center [455, 287] width 655 height 32
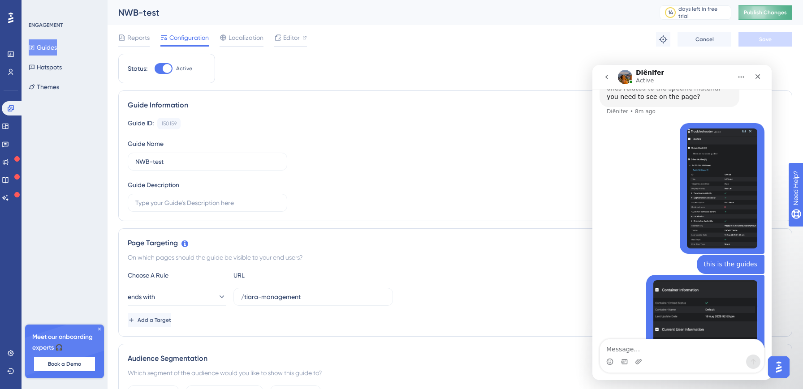
click at [761, 15] on span "Publish Changes" at bounding box center [765, 12] width 43 height 7
